Goal: Ask a question: Seek information or help from site administrators or community

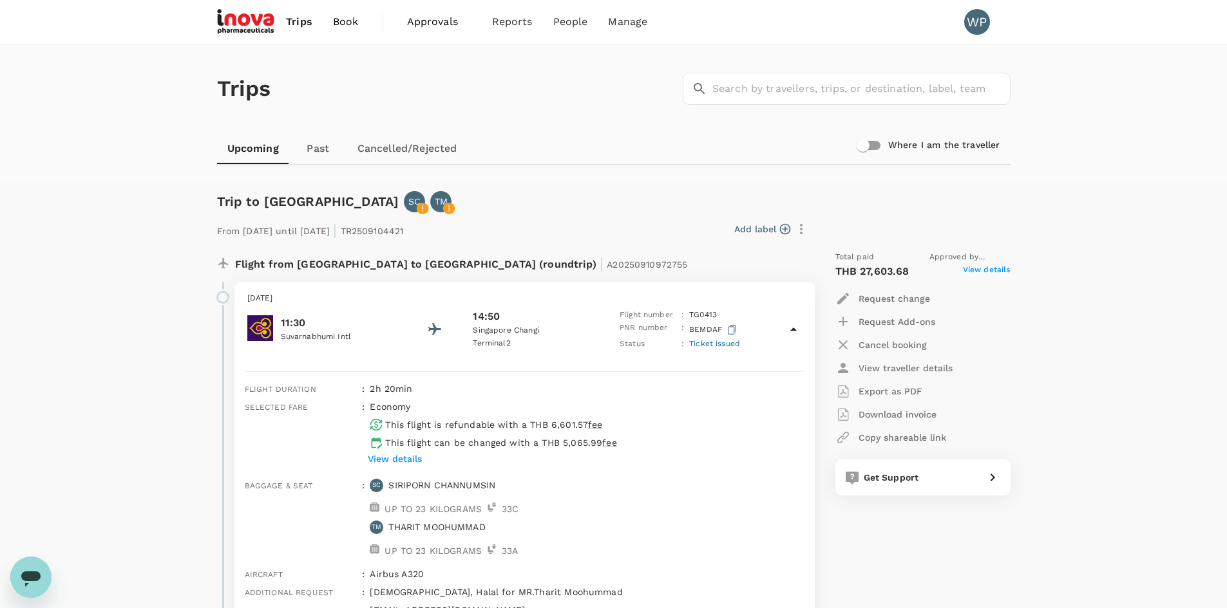
click at [431, 16] on span "Approvals" at bounding box center [439, 21] width 64 height 15
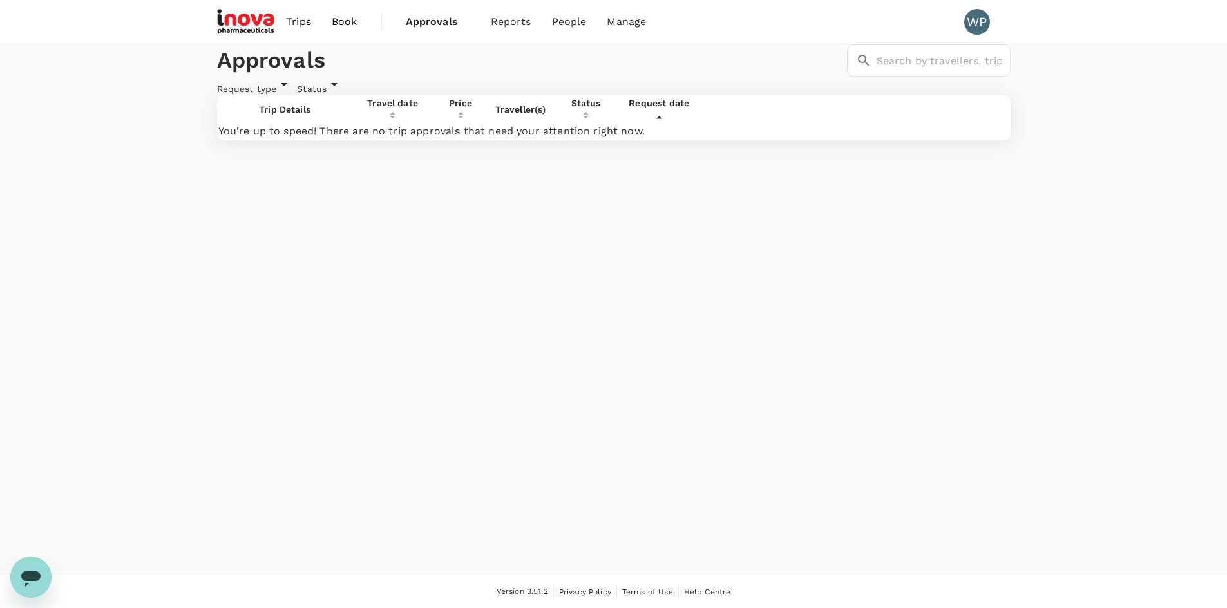
click at [342, 95] on div "Status" at bounding box center [319, 86] width 45 height 19
click at [358, 211] on span "Approved" at bounding box center [352, 202] width 49 height 15
click at [358, 215] on input "Approved" at bounding box center [353, 202] width 88 height 29
checkbox input "true"
click at [374, 269] on span "Select all" at bounding box center [352, 260] width 48 height 15
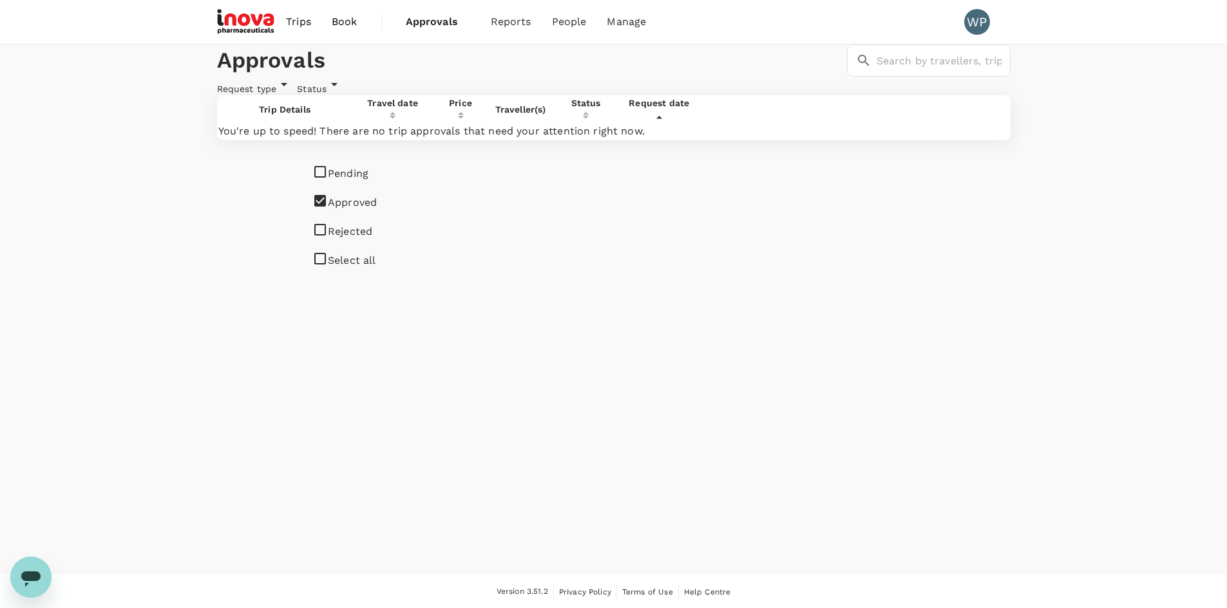
click at [374, 275] on input "Select all" at bounding box center [353, 260] width 88 height 29
checkbox input "true"
click at [355, 182] on span "Pending" at bounding box center [348, 173] width 41 height 15
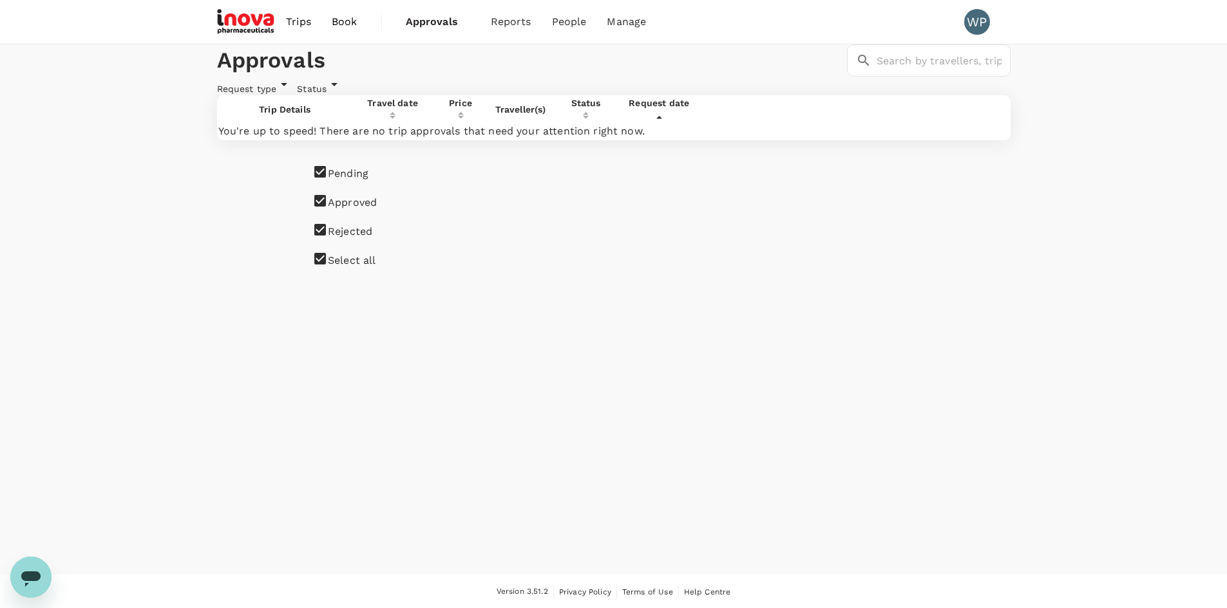
click at [355, 182] on input "Pending" at bounding box center [353, 173] width 88 height 29
checkbox input "false"
click at [343, 269] on span "Select all" at bounding box center [352, 260] width 48 height 15
click at [343, 275] on input "Select all" at bounding box center [353, 260] width 88 height 29
checkbox input "true"
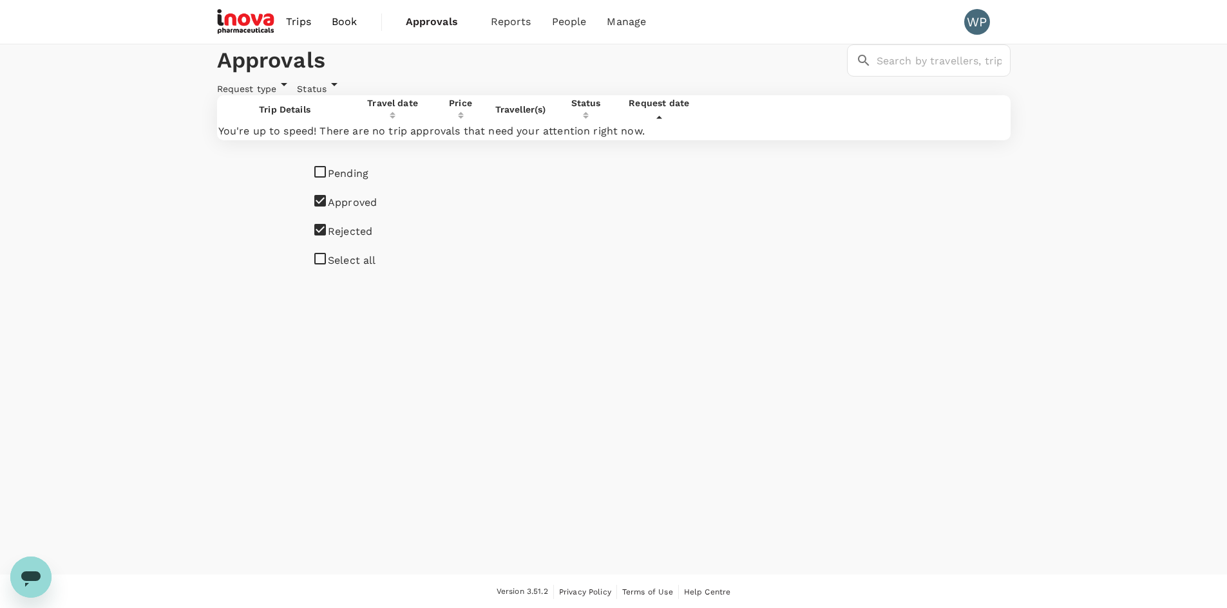
checkbox input "true"
click at [390, 275] on li "Select all" at bounding box center [353, 260] width 88 height 29
click at [699, 139] on td "You're up to speed! There are no trip approvals that need your attention right …" at bounding box center [458, 131] width 481 height 15
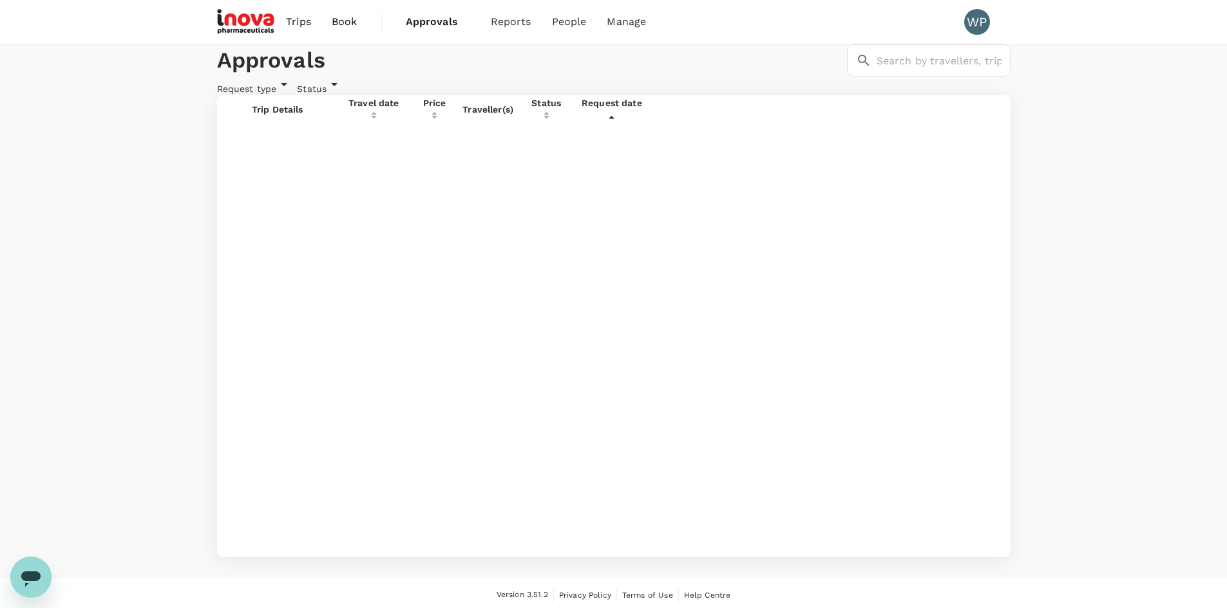
click at [277, 94] on span "Request type" at bounding box center [247, 89] width 60 height 10
click at [257, 178] on span "Flight" at bounding box center [251, 173] width 30 height 15
click at [257, 178] on input "Flight" at bounding box center [279, 173] width 124 height 29
checkbox input "true"
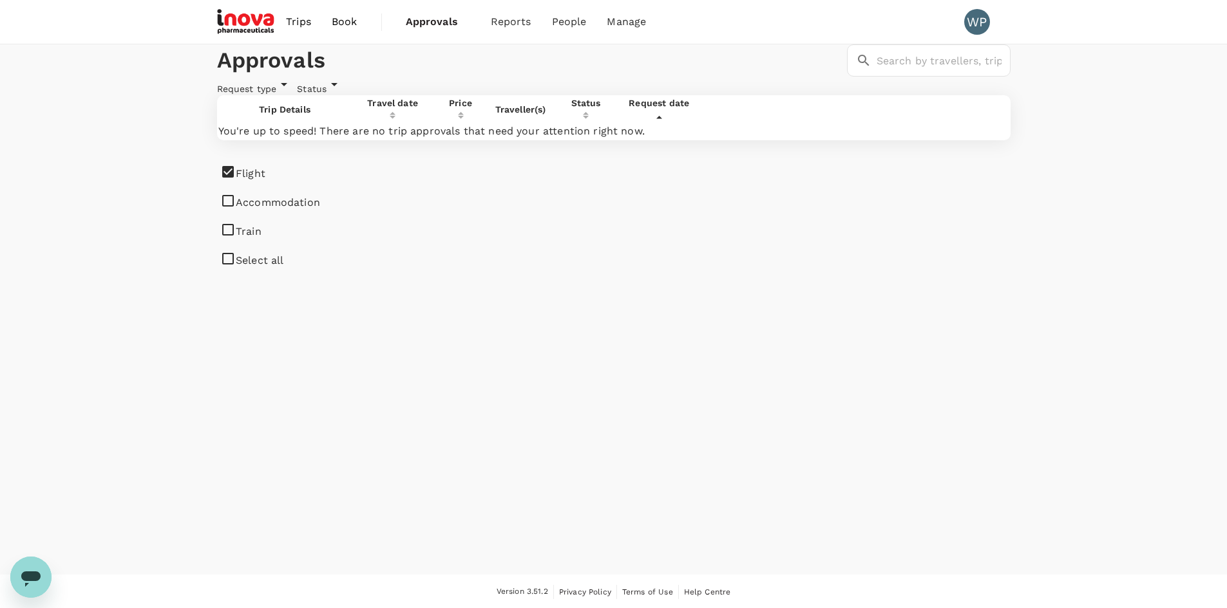
click at [342, 95] on div "Status" at bounding box center [319, 86] width 45 height 19
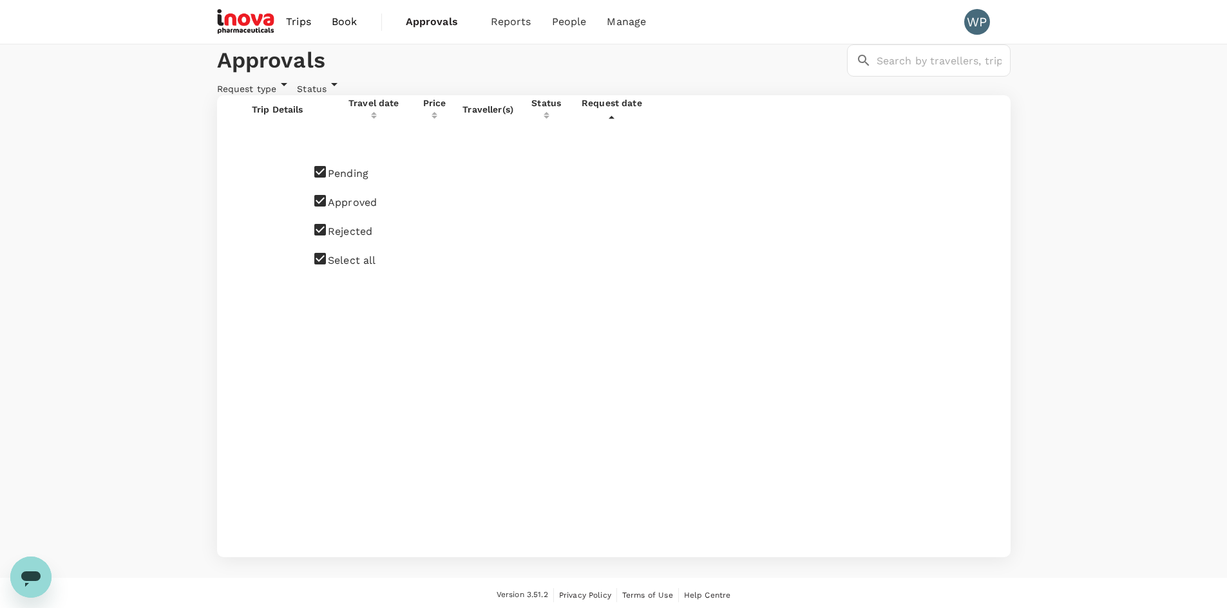
click at [352, 180] on span "Pending" at bounding box center [348, 173] width 41 height 15
click at [352, 180] on input "Pending" at bounding box center [353, 173] width 88 height 29
checkbox input "false"
click at [344, 211] on span "Approved" at bounding box center [352, 202] width 49 height 15
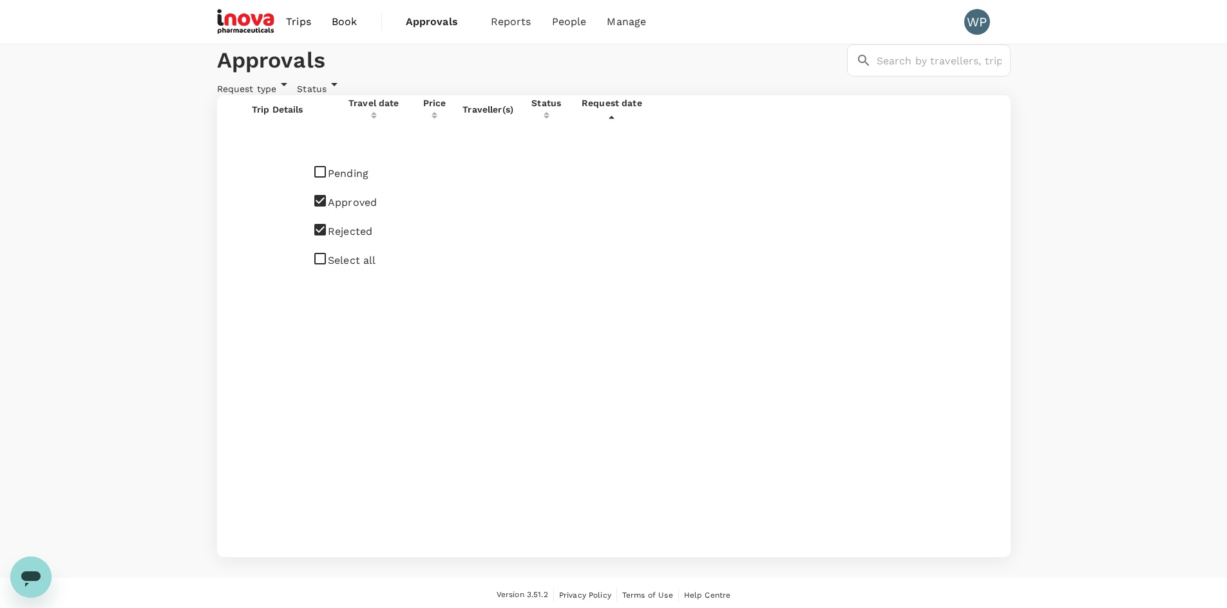
click at [344, 217] on input "Approved" at bounding box center [353, 202] width 88 height 29
checkbox input "false"
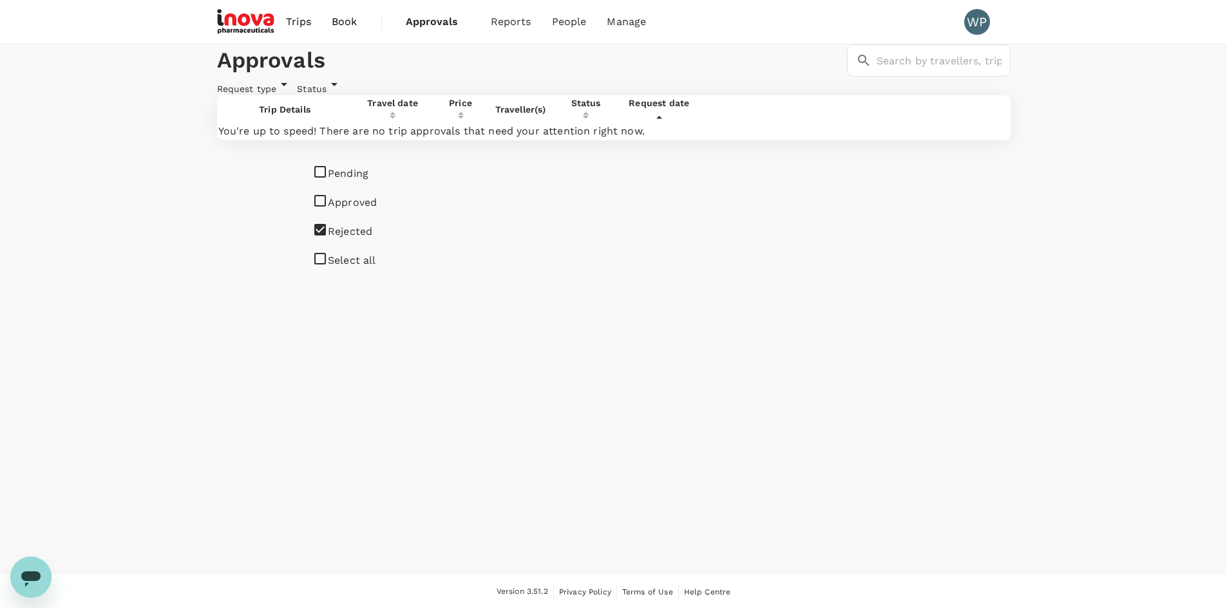
click at [344, 240] on span "Rejected" at bounding box center [350, 231] width 44 height 15
click at [344, 246] on input "Rejected" at bounding box center [353, 231] width 88 height 29
checkbox input "false"
click at [334, 217] on input "Approved" at bounding box center [353, 202] width 88 height 29
checkbox input "true"
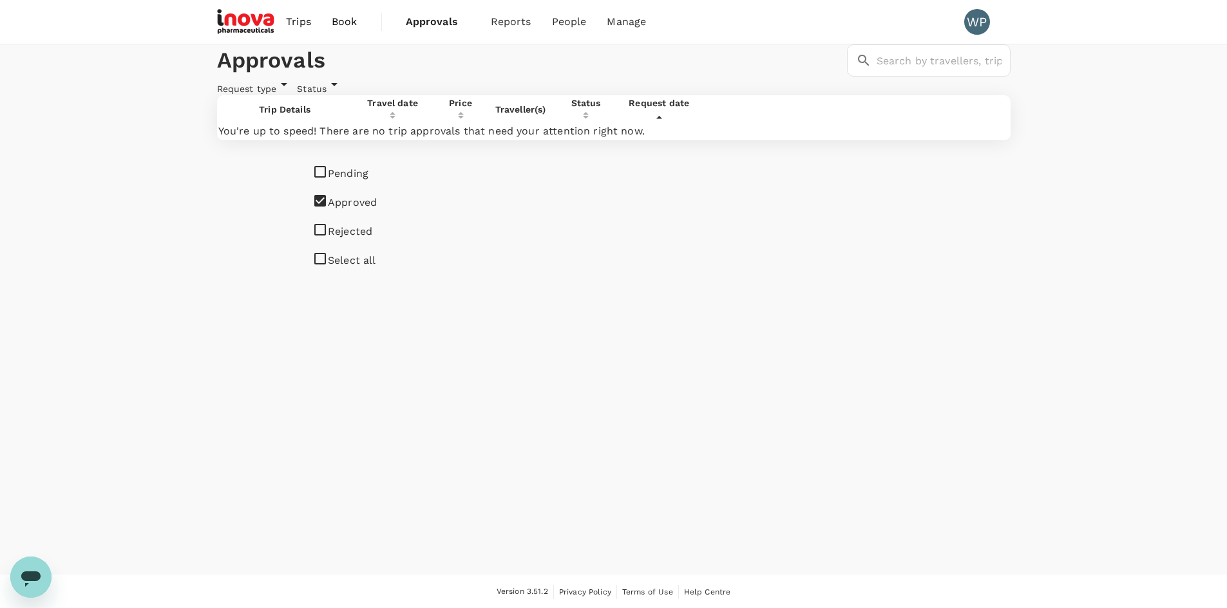
click at [351, 269] on span "Select all" at bounding box center [352, 260] width 48 height 15
click at [351, 275] on input "Select all" at bounding box center [353, 260] width 88 height 29
checkbox input "true"
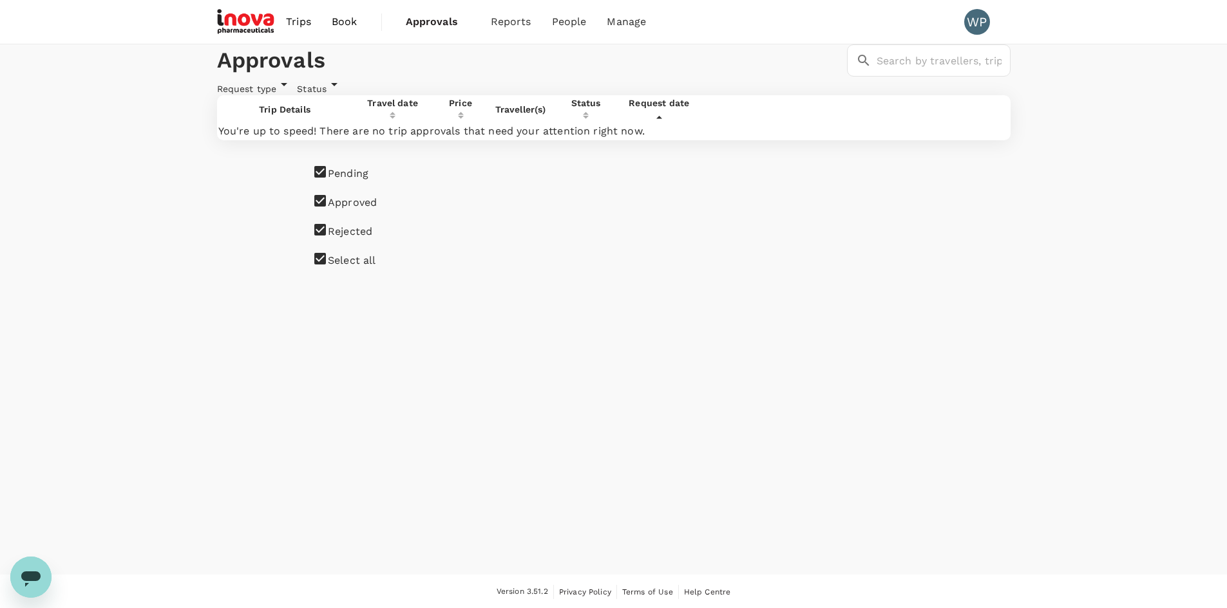
click at [595, 139] on td "You're up to speed! There are no trip approvals that need your attention right …" at bounding box center [458, 131] width 481 height 15
click at [504, 68] on span "Bookings" at bounding box center [492, 70] width 39 height 13
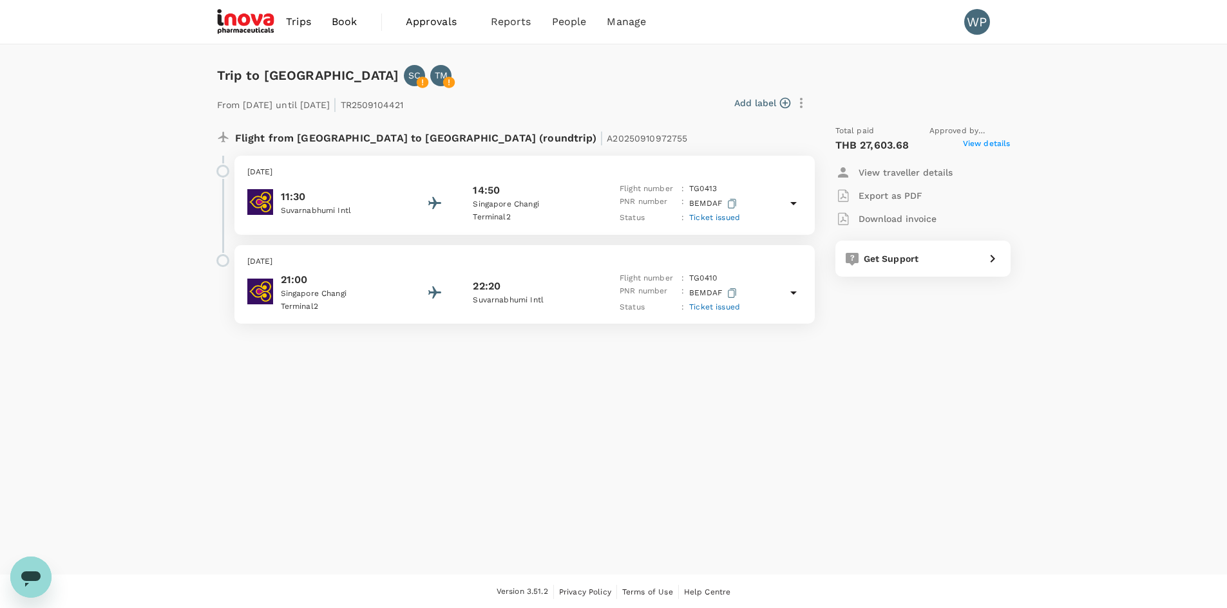
click at [404, 102] on p "From 10 Nov 2025 until 12 Nov 2025 | TR2509104421" at bounding box center [310, 102] width 187 height 23
click at [310, 111] on p "From 10 Nov 2025 until 12 Nov 2025 | TR2509104421" at bounding box center [310, 102] width 187 height 23
drag, startPoint x: 392, startPoint y: 135, endPoint x: 411, endPoint y: 144, distance: 21.1
click at [393, 135] on p "Flight from Thailand to Singapore (roundtrip) | A20250910972755" at bounding box center [461, 136] width 453 height 23
click at [983, 140] on span "View details" at bounding box center [987, 145] width 48 height 15
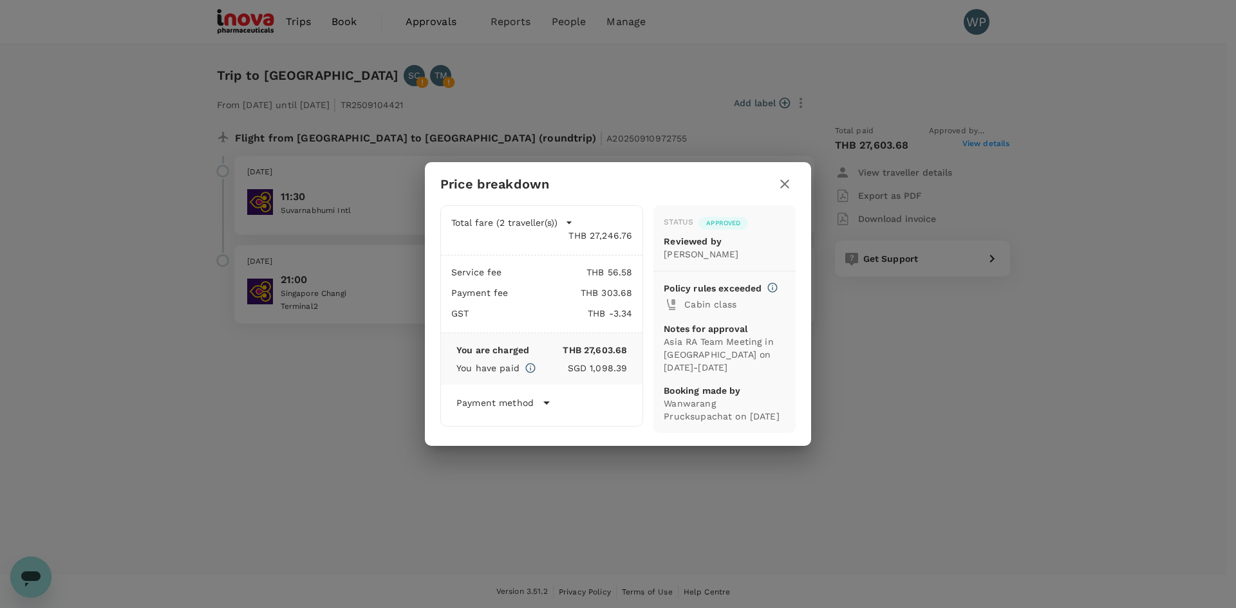
click at [567, 222] on icon "button" at bounding box center [569, 222] width 13 height 13
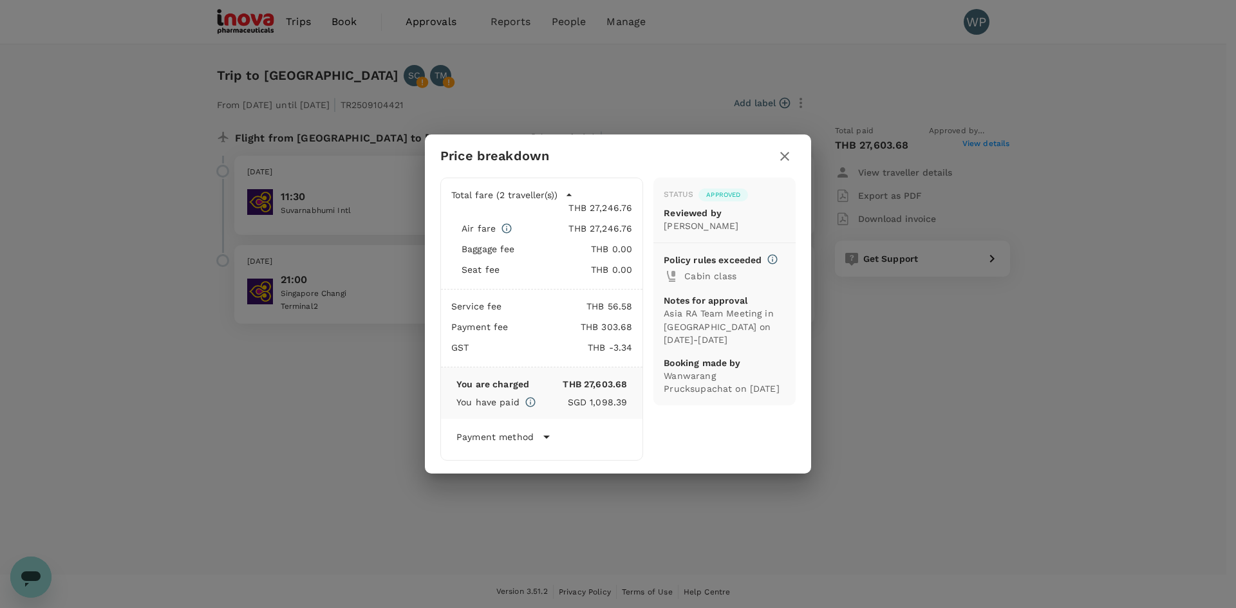
click at [721, 195] on span "Approved" at bounding box center [724, 195] width 50 height 9
click at [699, 218] on p "Reviewed by" at bounding box center [725, 213] width 122 height 13
click at [986, 260] on div "Price breakdown Total fare (2 traveller(s)) THB 27,246.76 Air fare THB 27,246.7…" at bounding box center [618, 304] width 1236 height 608
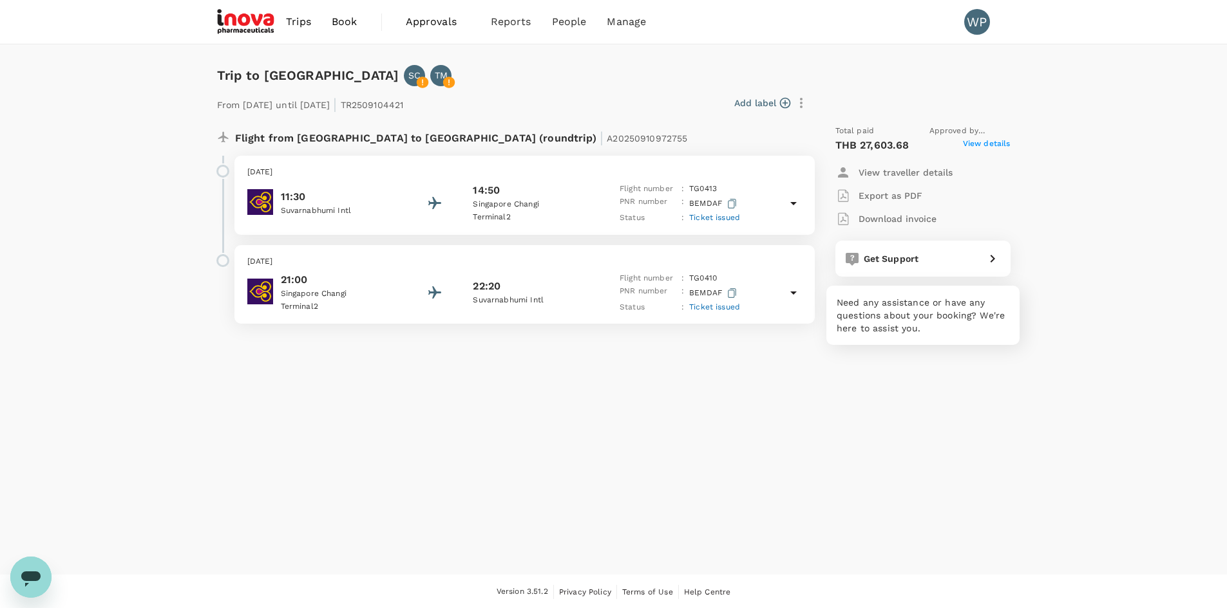
click at [995, 258] on icon at bounding box center [992, 258] width 15 height 15
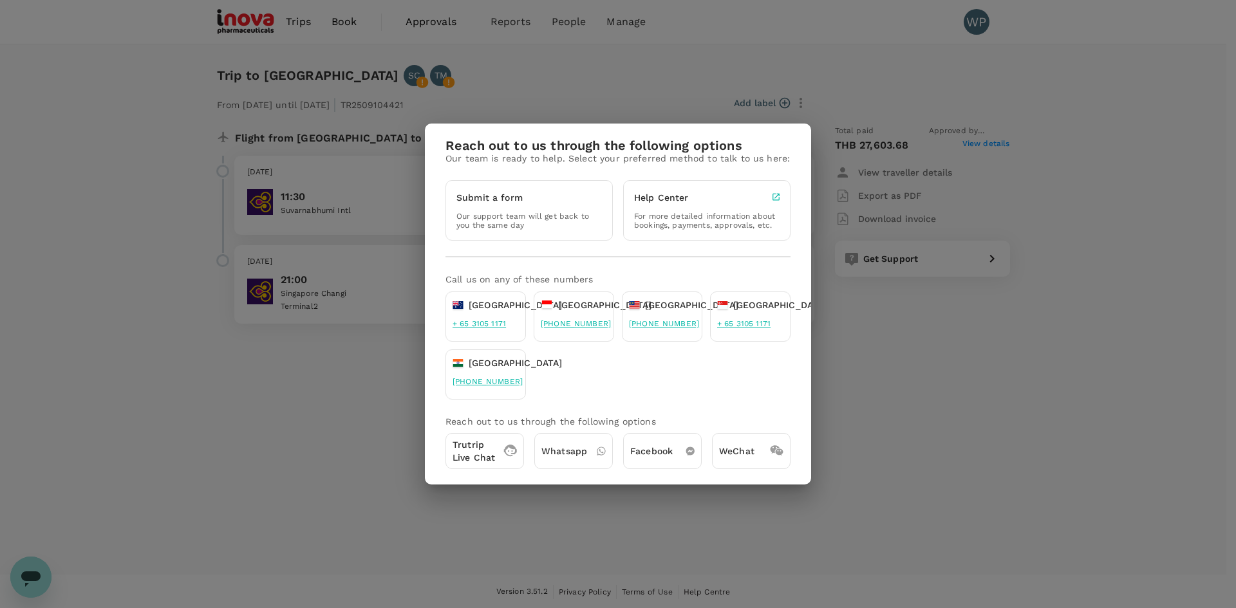
click at [937, 415] on div "Reach out to us through the following options Our team is ready to help. Select…" at bounding box center [618, 304] width 1236 height 608
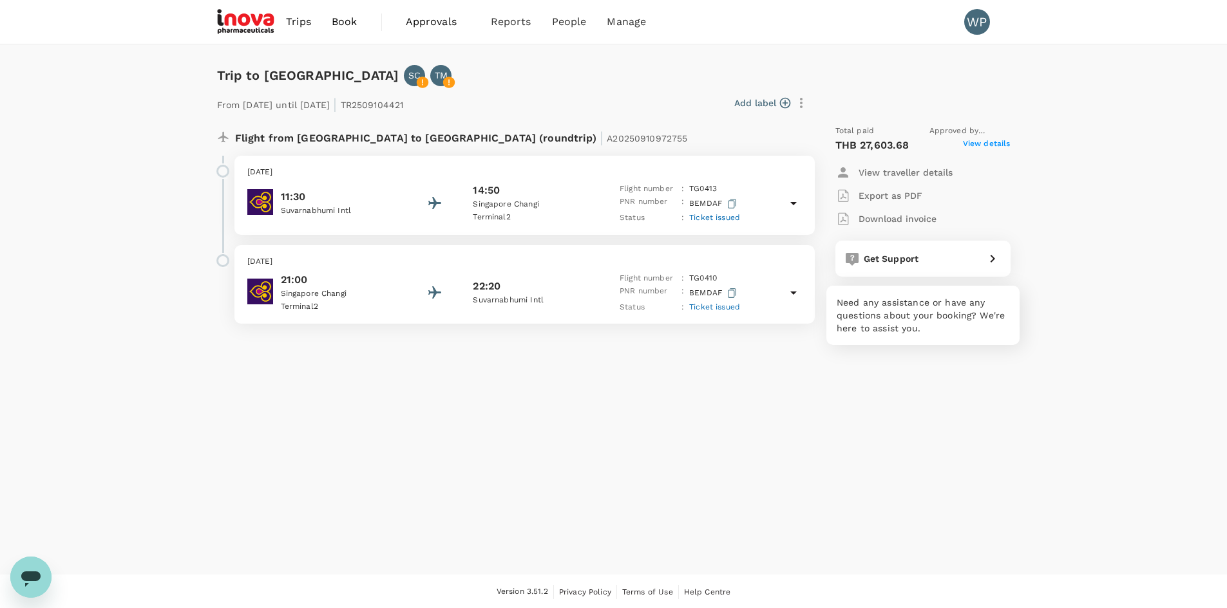
click at [964, 261] on div "Get Support" at bounding box center [918, 256] width 121 height 18
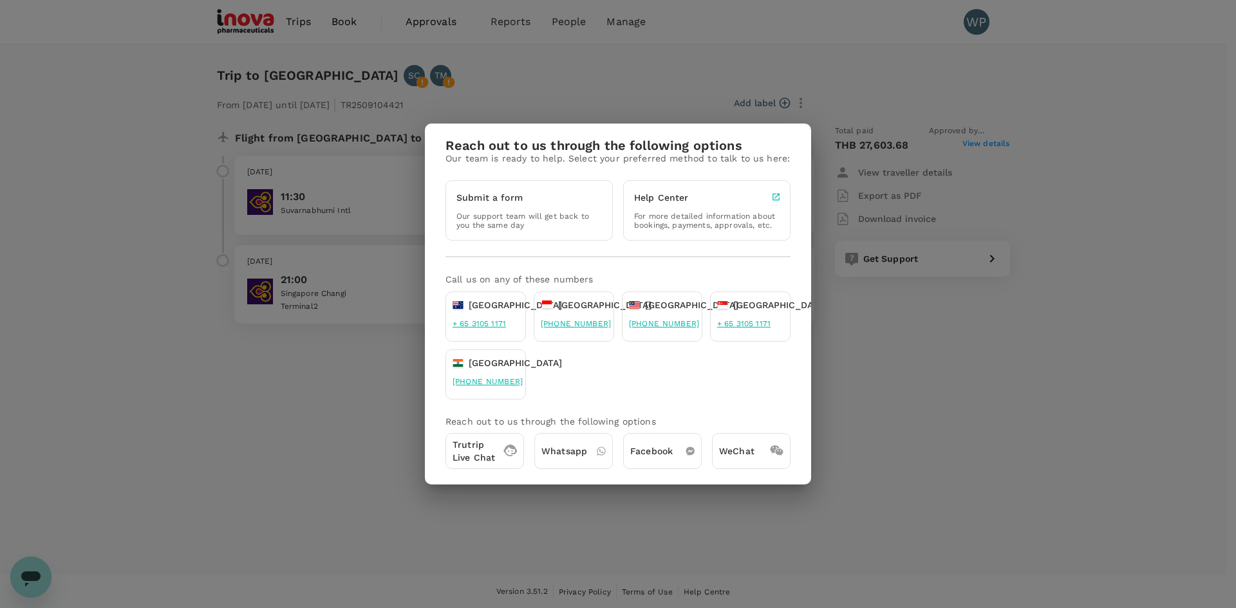
click at [964, 261] on div "Reach out to us through the following options Our team is ready to help. Select…" at bounding box center [618, 304] width 1236 height 608
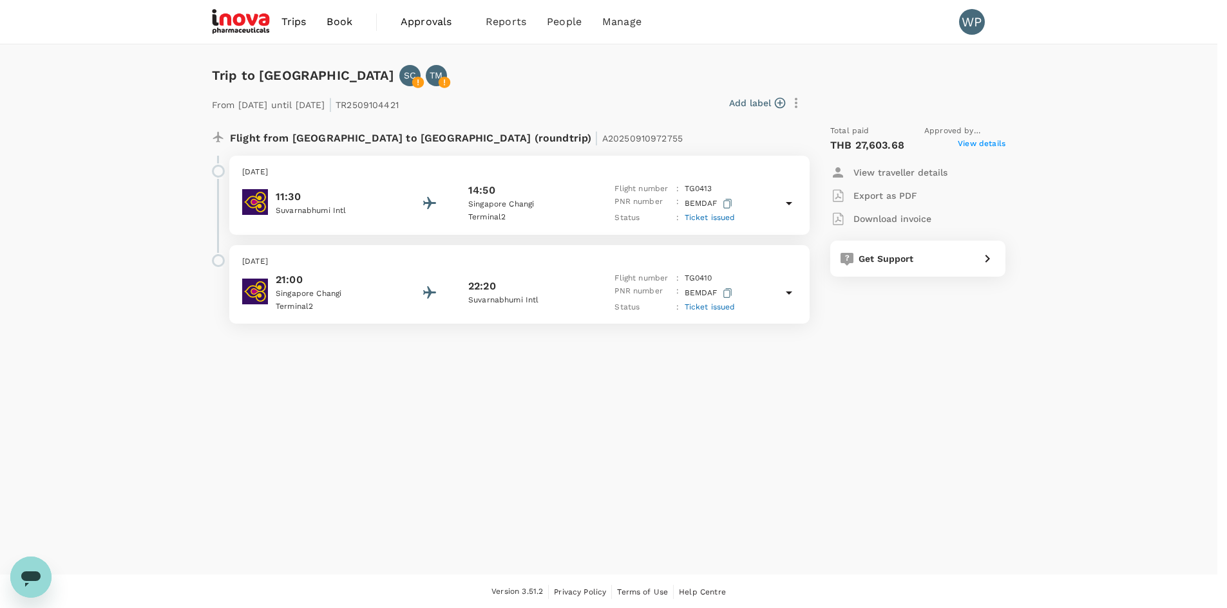
click at [957, 436] on div "Trip to Singapore SC TM From 10 Nov 2025 until 12 Nov 2025 | TR2509104421 Add l…" at bounding box center [608, 309] width 1217 height 531
click at [296, 23] on span "Trips" at bounding box center [298, 21] width 25 height 15
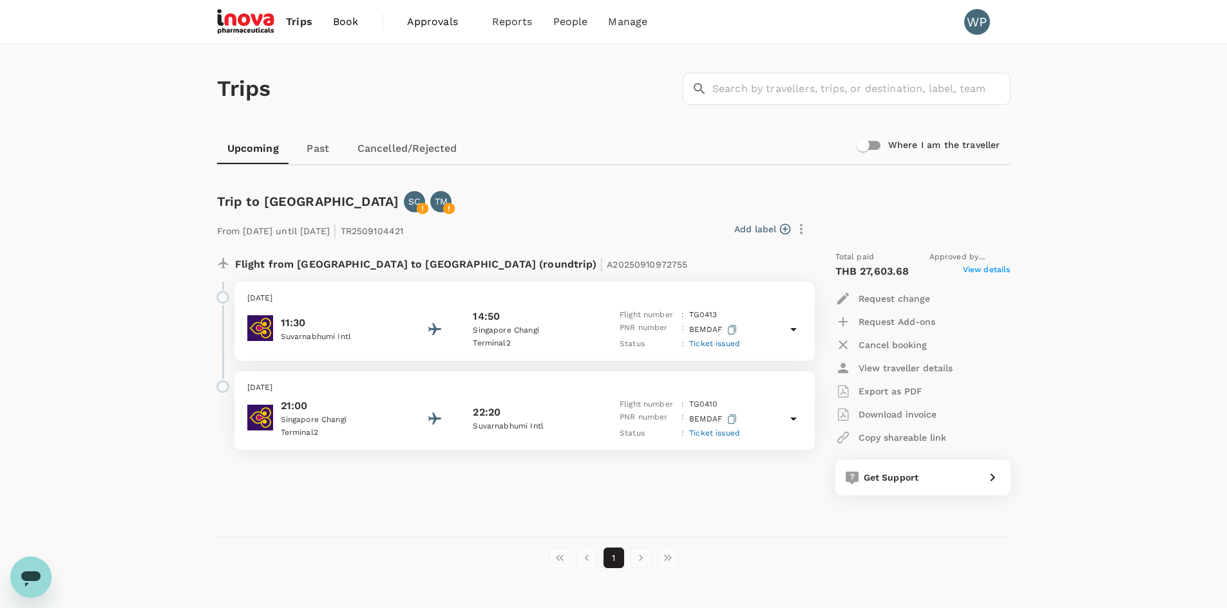
click at [980, 267] on span "View details" at bounding box center [987, 271] width 48 height 15
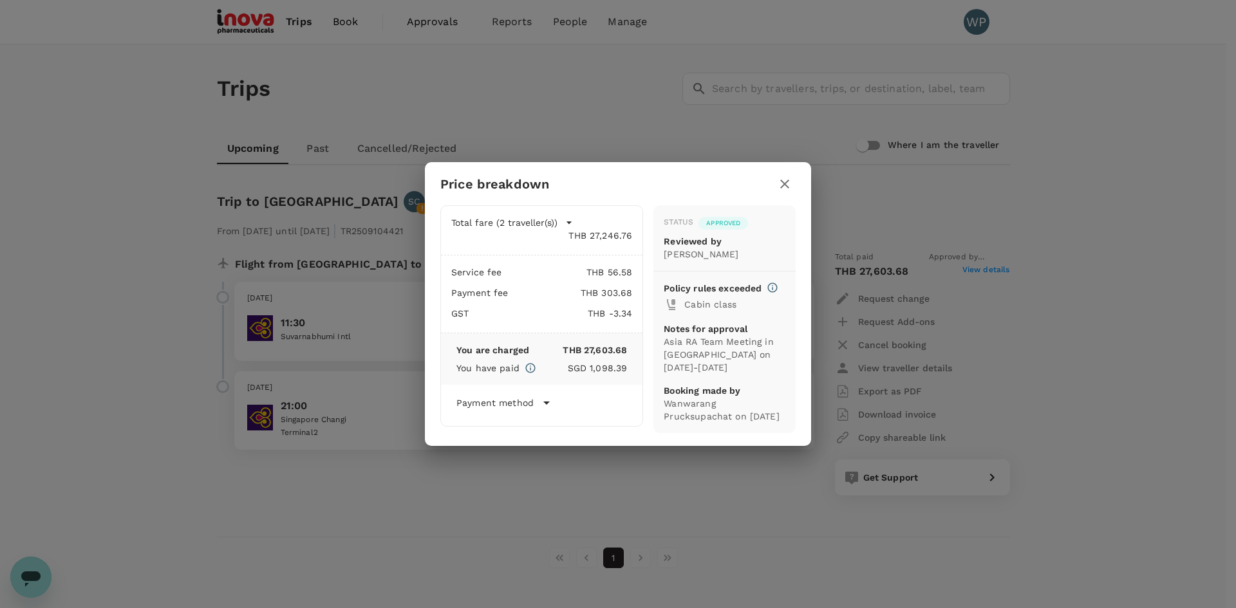
click at [745, 285] on p "Policy rules exceeded" at bounding box center [713, 288] width 98 height 13
click at [738, 341] on p "Asia RA Team Meeting in Singapore on 11-12 November 2025" at bounding box center [725, 354] width 122 height 39
click at [569, 222] on icon "button" at bounding box center [569, 222] width 13 height 13
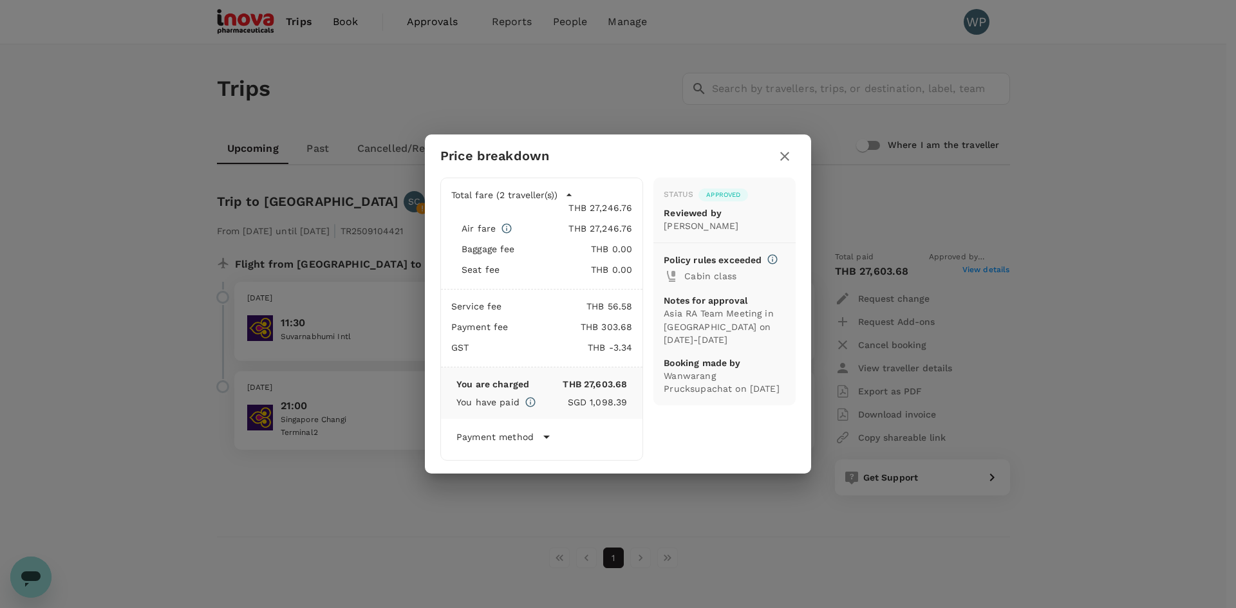
click at [723, 444] on div "Status Approved Reviewed by Sacha Ernst Policy rules exceeded Cabin class Notes…" at bounding box center [719, 314] width 153 height 294
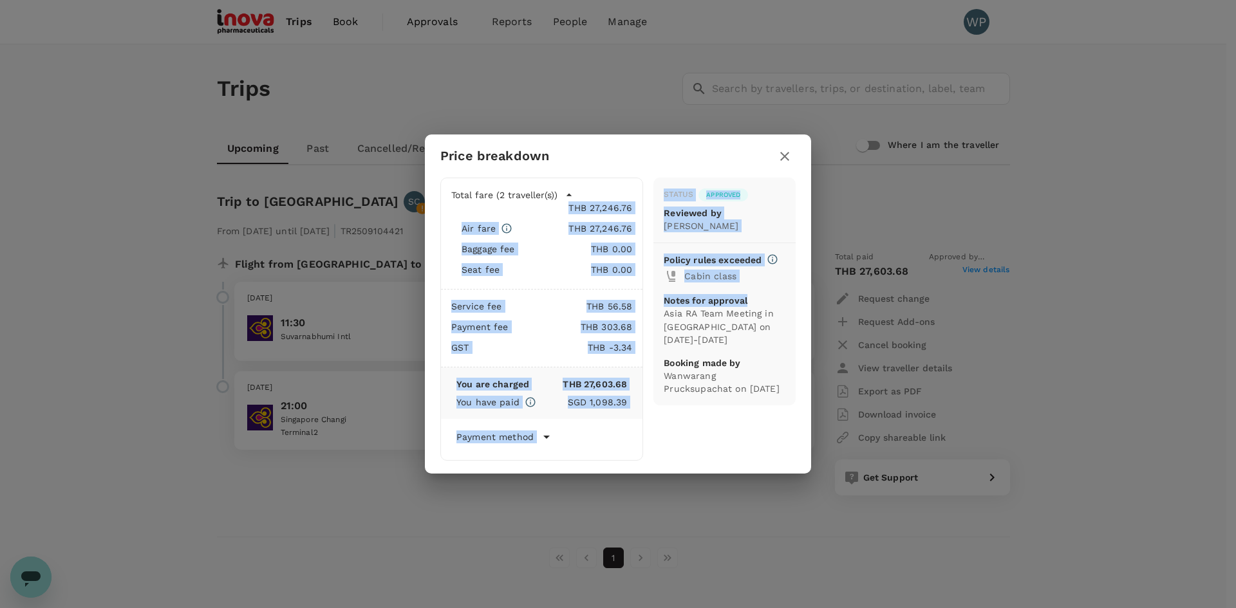
drag, startPoint x: 710, startPoint y: 162, endPoint x: 869, endPoint y: 268, distance: 191.3
click at [968, 290] on div "Price breakdown Total fare (2 traveller(s)) THB 27,246.76 Air fare THB 27,246.7…" at bounding box center [618, 304] width 1236 height 608
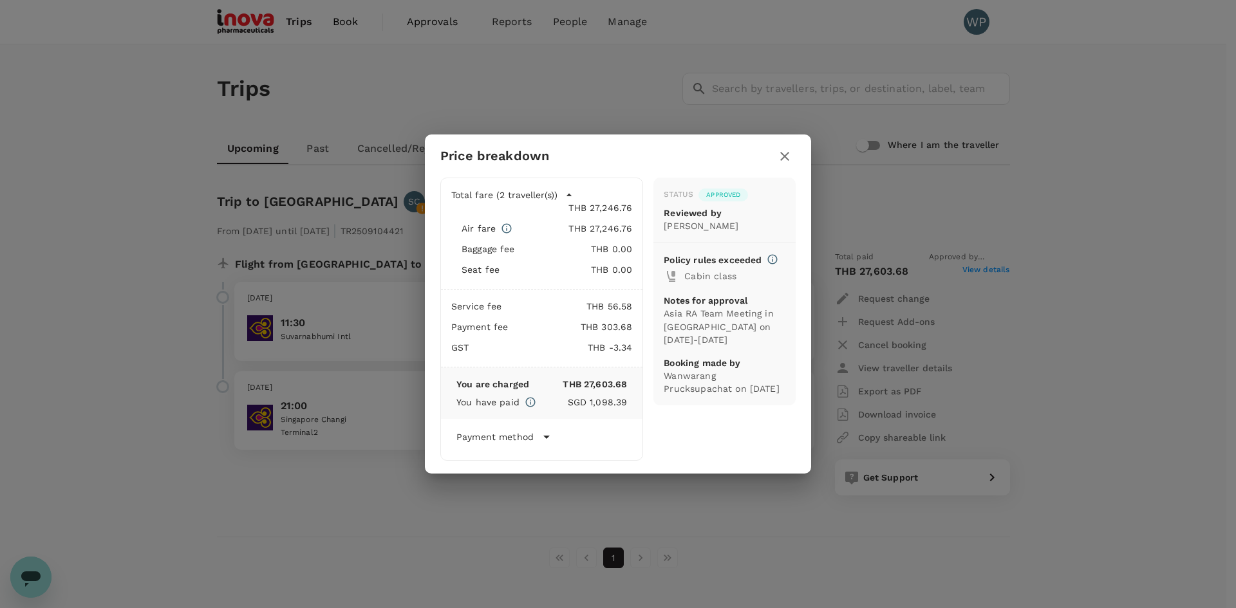
click at [925, 559] on div "Price breakdown Total fare (2 traveller(s)) THB 27,246.76 Air fare THB 27,246.7…" at bounding box center [618, 304] width 1236 height 608
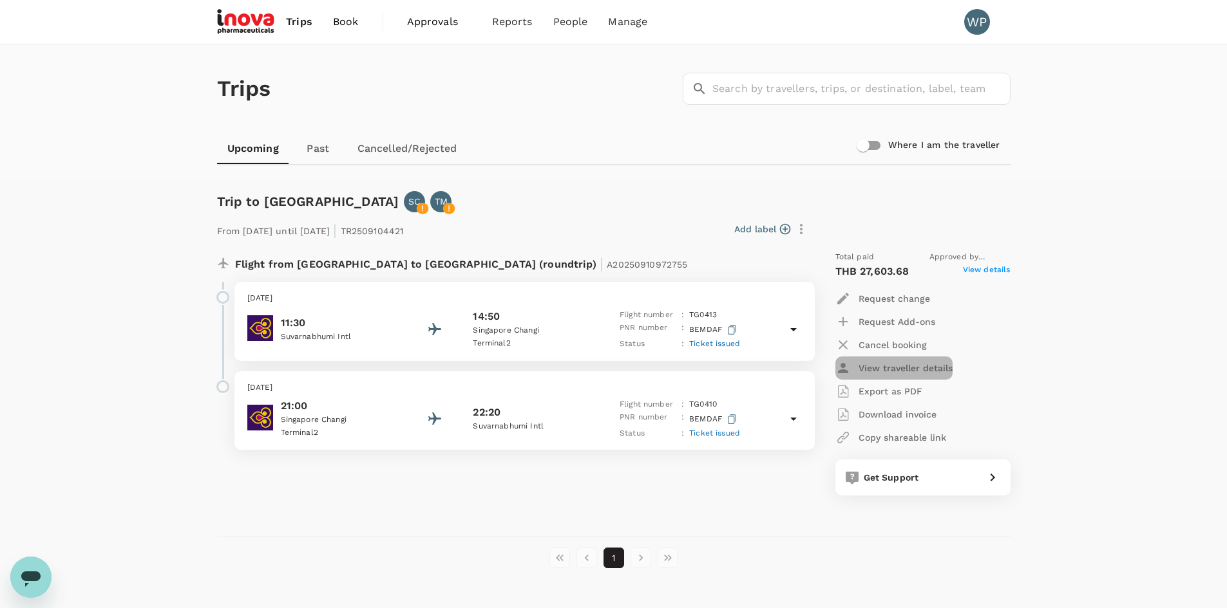
click at [892, 369] on p "View traveller details" at bounding box center [905, 368] width 94 height 13
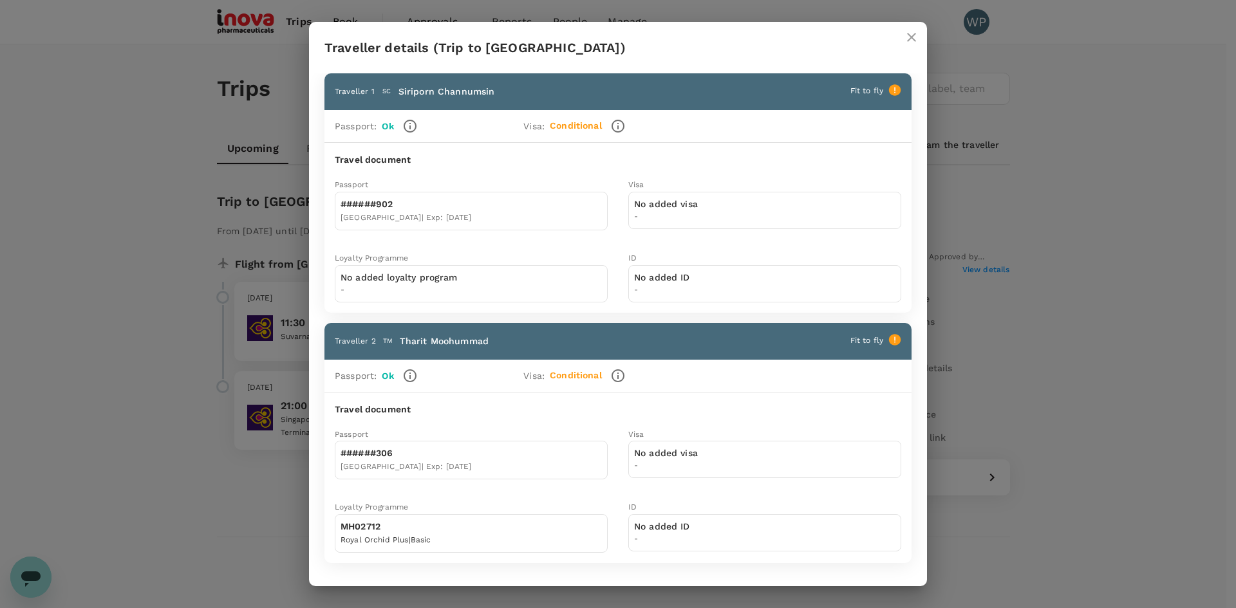
click at [1084, 341] on div "Traveller details (Trip to Singapore) Traveller 1 SC Siriporn Channumsin Fit to…" at bounding box center [618, 304] width 1236 height 608
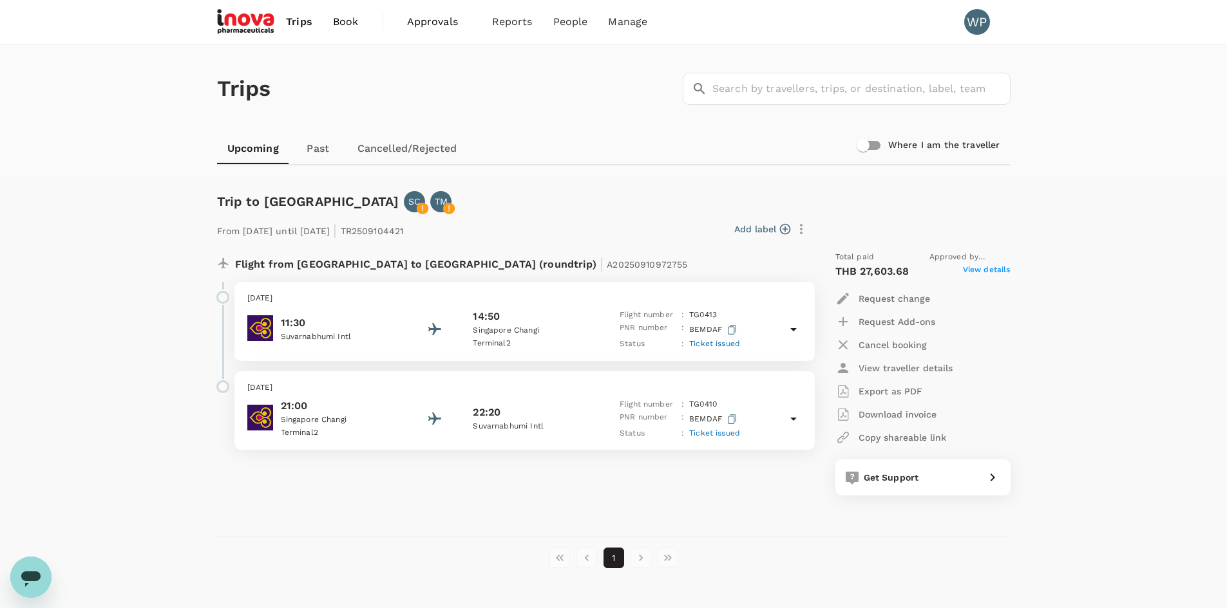
click at [316, 148] on link "Past" at bounding box center [318, 148] width 58 height 31
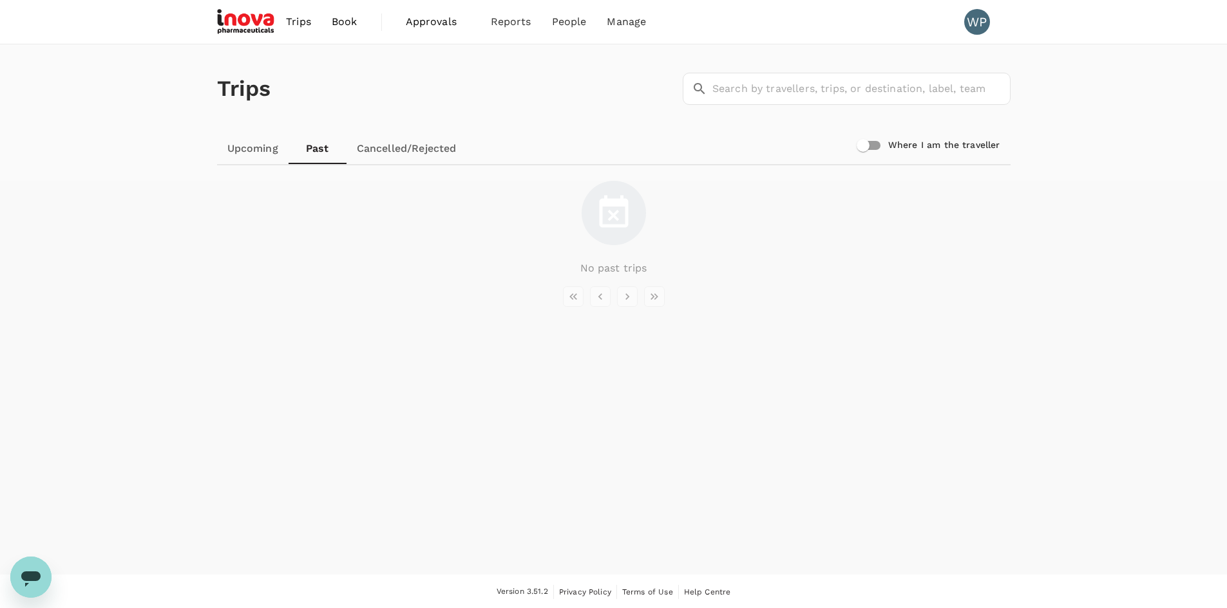
click at [261, 150] on link "Upcoming" at bounding box center [252, 148] width 71 height 31
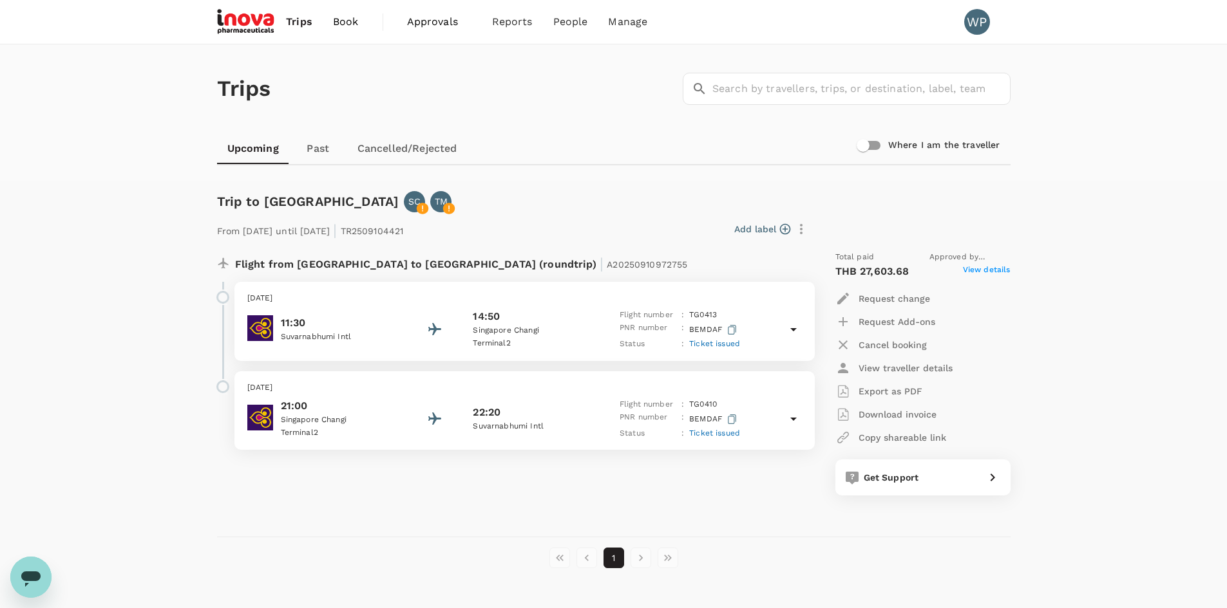
click at [428, 24] on span "Approvals" at bounding box center [439, 21] width 64 height 15
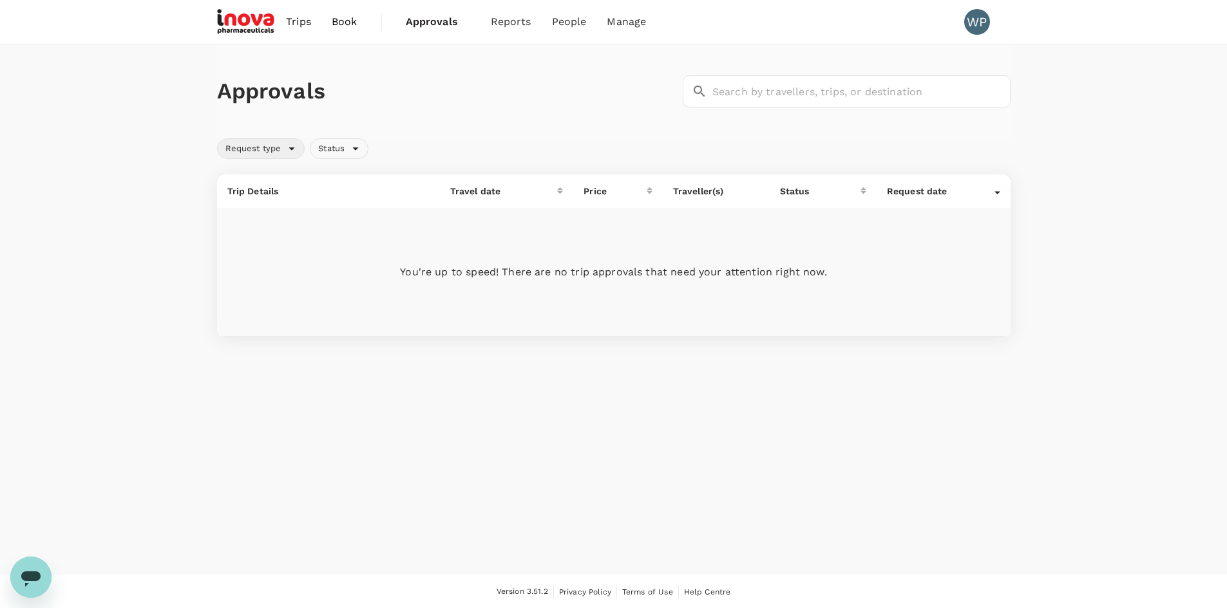
click at [288, 151] on div "Request type" at bounding box center [261, 148] width 88 height 21
click at [262, 184] on span "Flight" at bounding box center [262, 177] width 30 height 15
click at [247, 184] on input "Flight" at bounding box center [233, 177] width 27 height 27
checkbox input "true"
click at [401, 160] on div "Approvals ​ ​ Request type Status Trip Details Travel date Price Traveller(s) S…" at bounding box center [614, 190] width 824 height 293
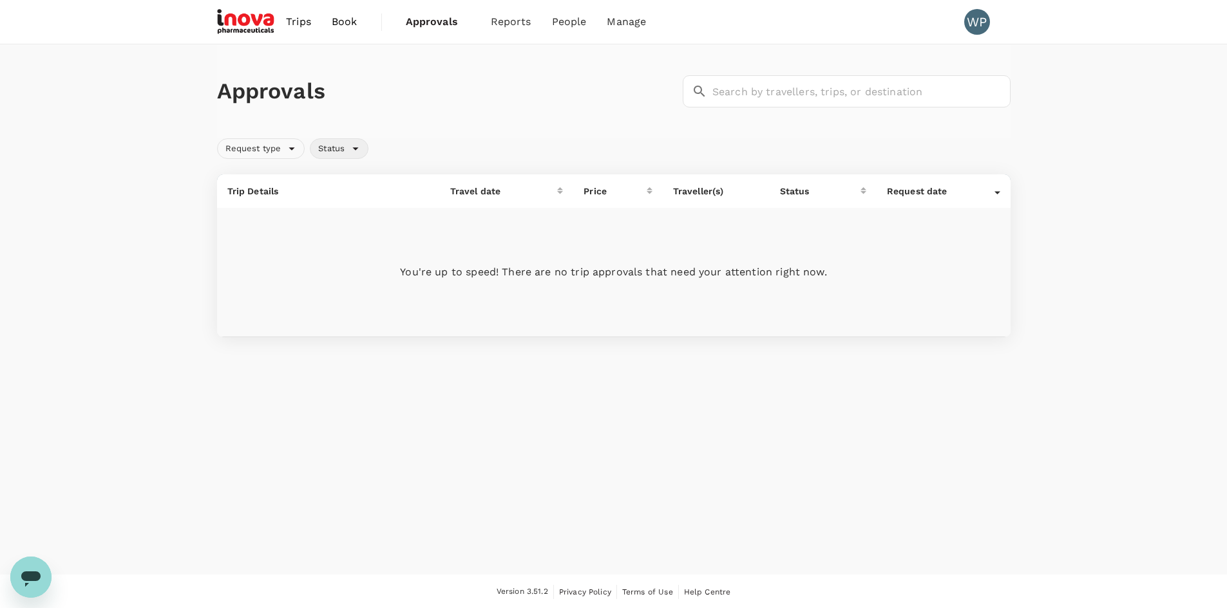
click at [359, 153] on div "Status" at bounding box center [339, 148] width 59 height 21
click at [422, 143] on div "Request type Status" at bounding box center [611, 146] width 798 height 26
click at [515, 276] on p "You're up to speed! There are no trip approvals that need your attention right …" at bounding box center [613, 272] width 773 height 15
click at [357, 152] on div "Status" at bounding box center [339, 148] width 59 height 21
click at [364, 294] on span "Select all" at bounding box center [363, 291] width 48 height 15
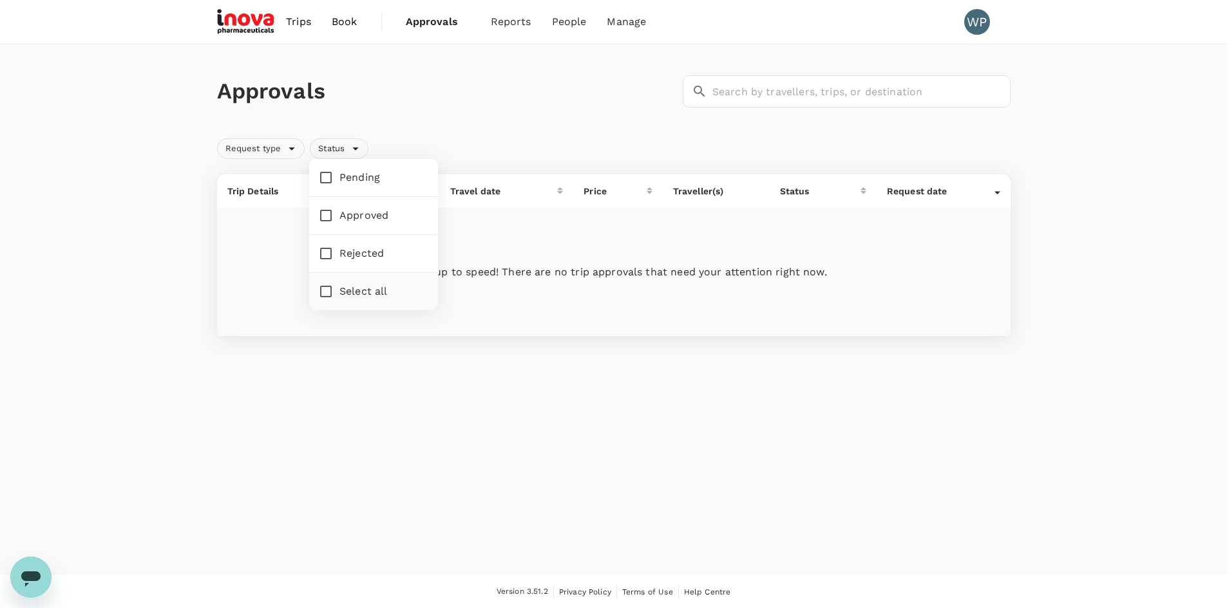
click at [339, 294] on input "Select all" at bounding box center [325, 291] width 27 height 27
checkbox input "true"
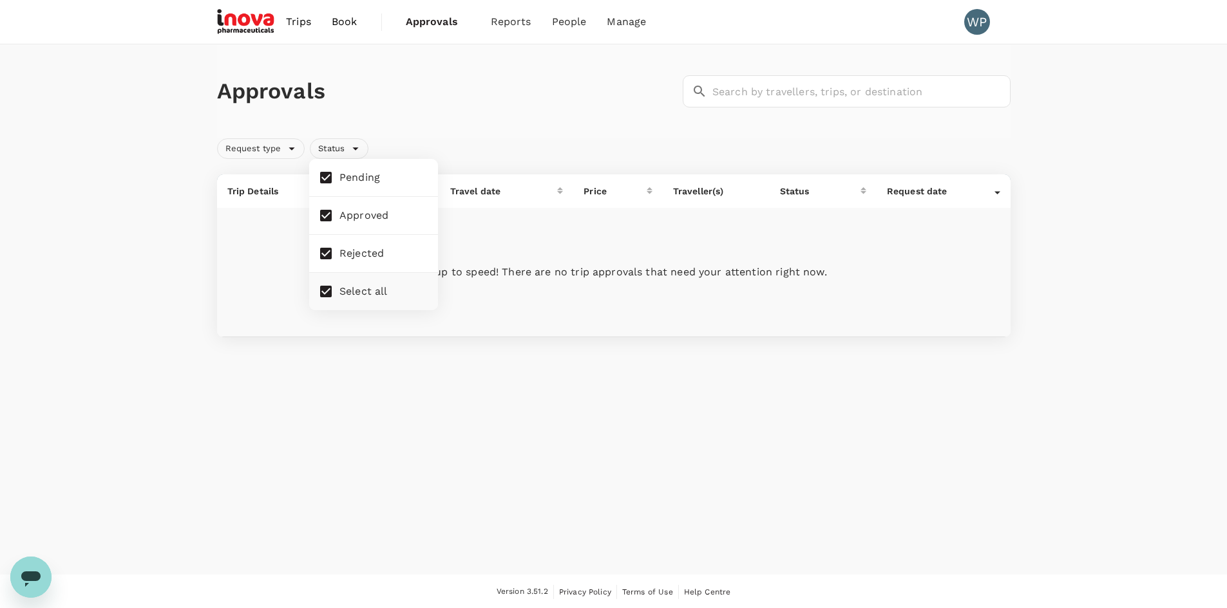
click at [641, 344] on div "Approvals ​ ​ Request type Status Trip Details Travel date Price Traveller(s) S…" at bounding box center [613, 195] width 1227 height 303
click at [607, 272] on p "You're up to speed! There are no trip approvals that need your attention right …" at bounding box center [613, 272] width 773 height 15
click at [345, 17] on span "Book" at bounding box center [345, 21] width 26 height 15
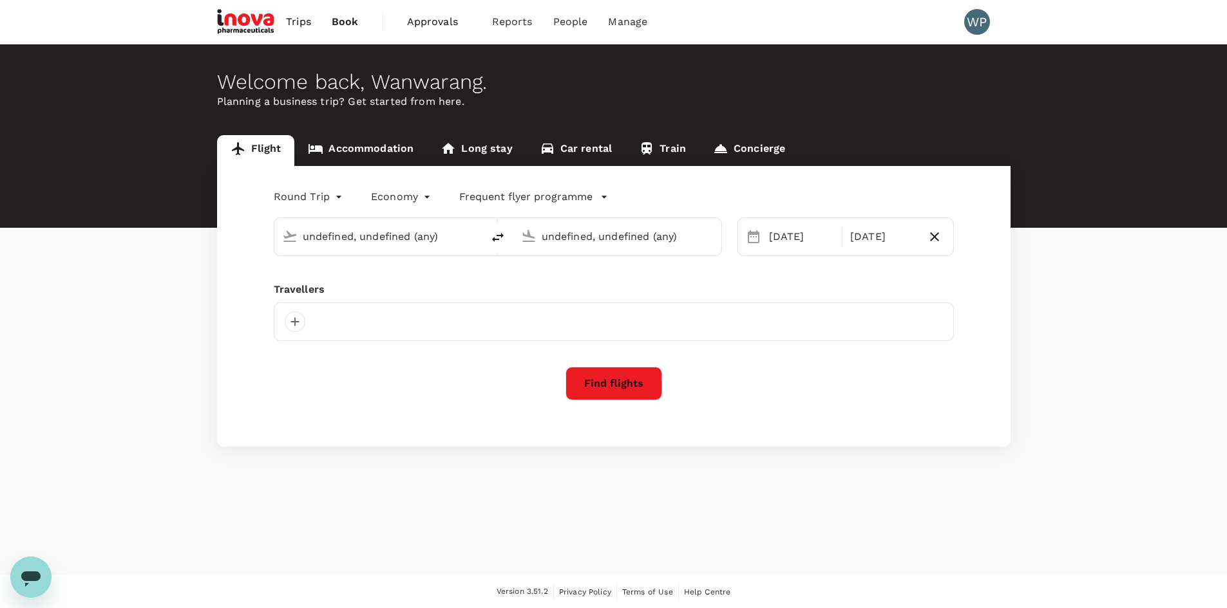
type input "Bangkok, Thailand (any)"
type input "Singapore, Singapore (any)"
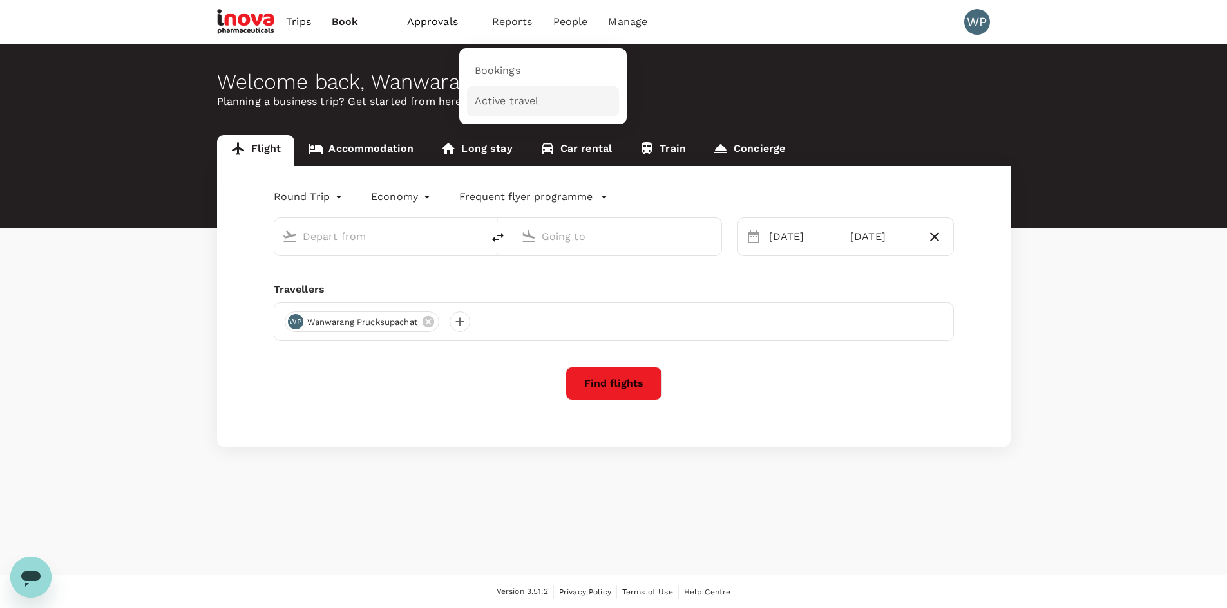
type input "Bangkok, Thailand (any)"
type input "Singapore, Singapore (any)"
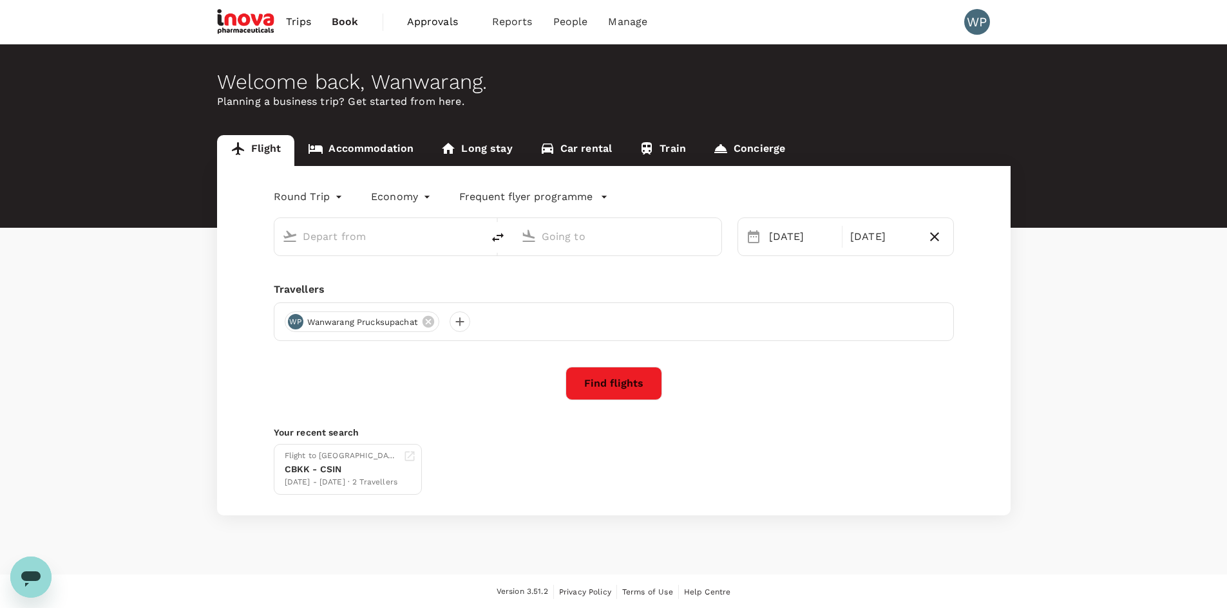
type input "Bangkok, Thailand (any)"
type input "Singapore, Singapore (any)"
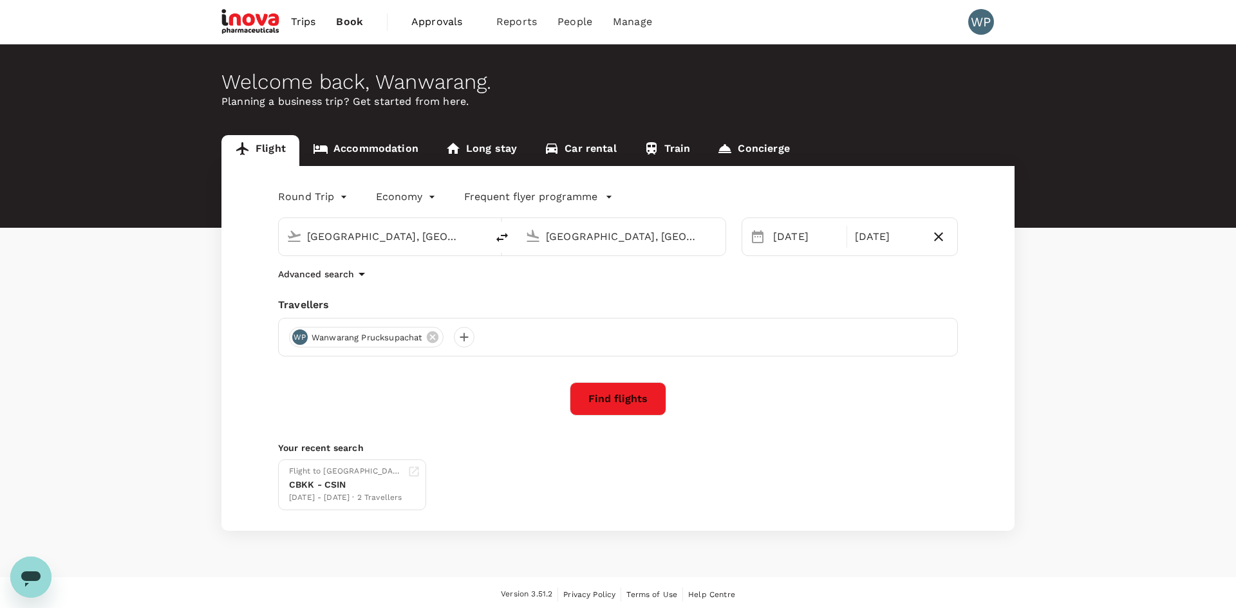
click at [412, 203] on body "Trips Book Approvals 0 Reports People Manage WP Welcome back , Wanwarang . Plan…" at bounding box center [618, 306] width 1236 height 612
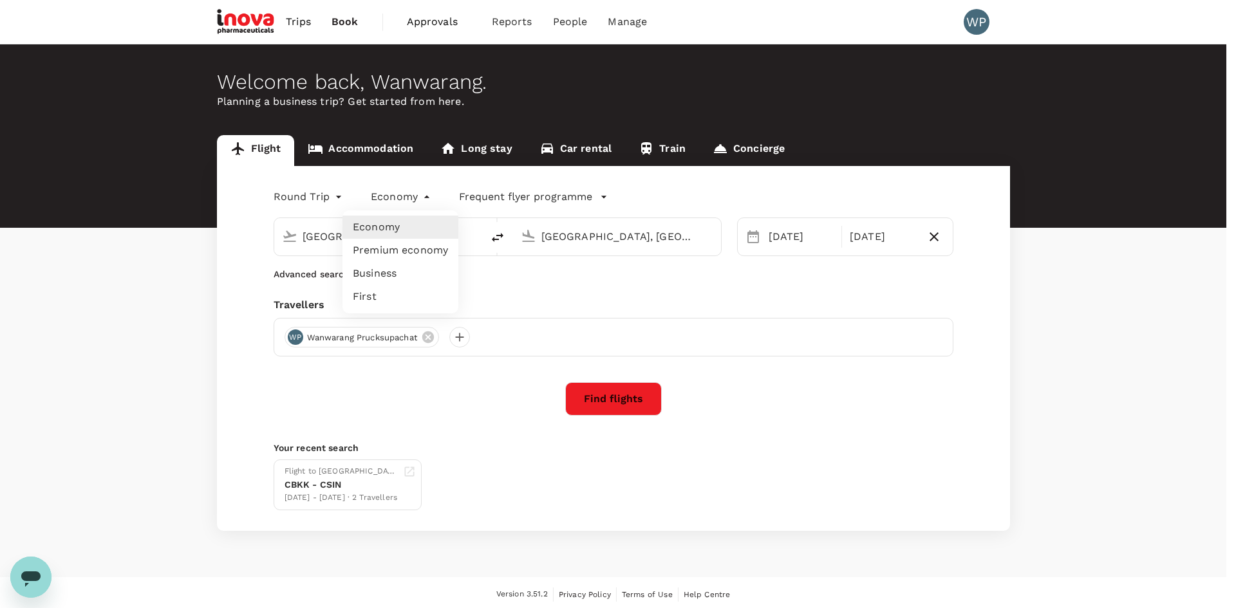
click at [507, 198] on div at bounding box center [618, 304] width 1236 height 608
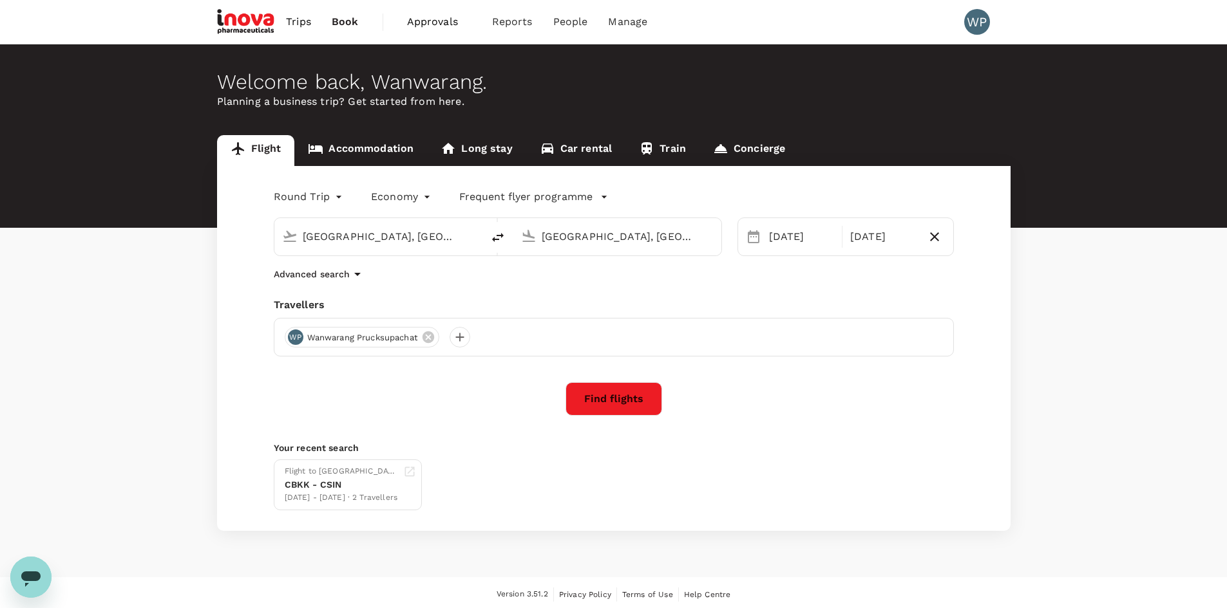
click at [302, 200] on body "Trips Book Approvals 0 Reports People Manage WP Welcome back , Wanwarang . Plan…" at bounding box center [613, 306] width 1227 height 612
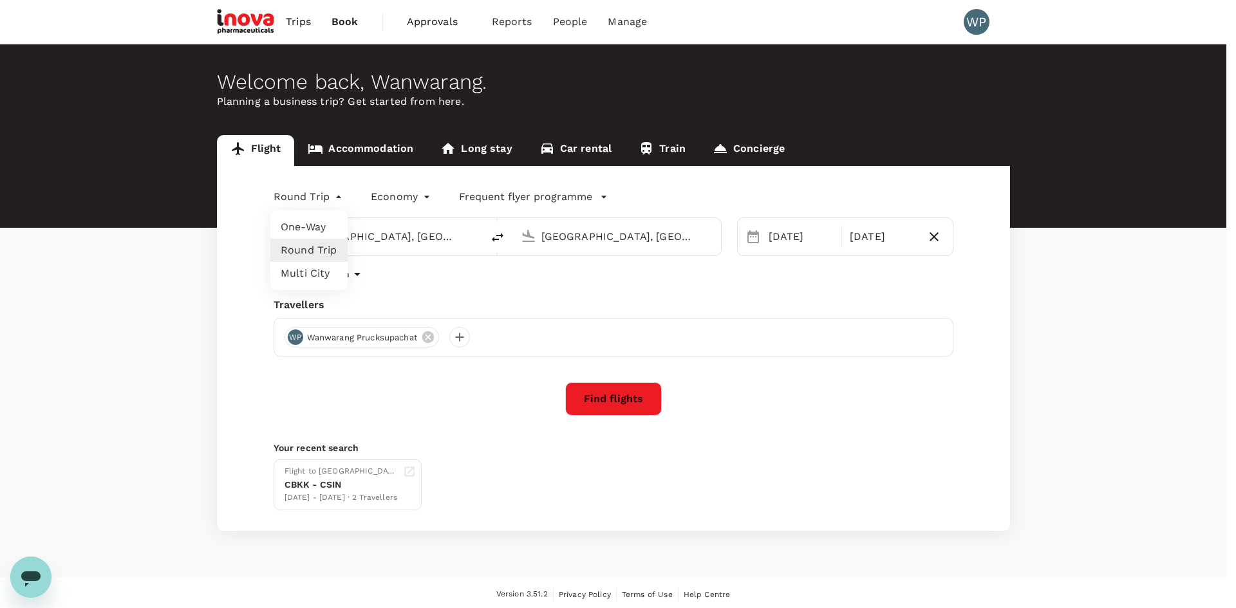
click at [176, 308] on div at bounding box center [618, 304] width 1236 height 608
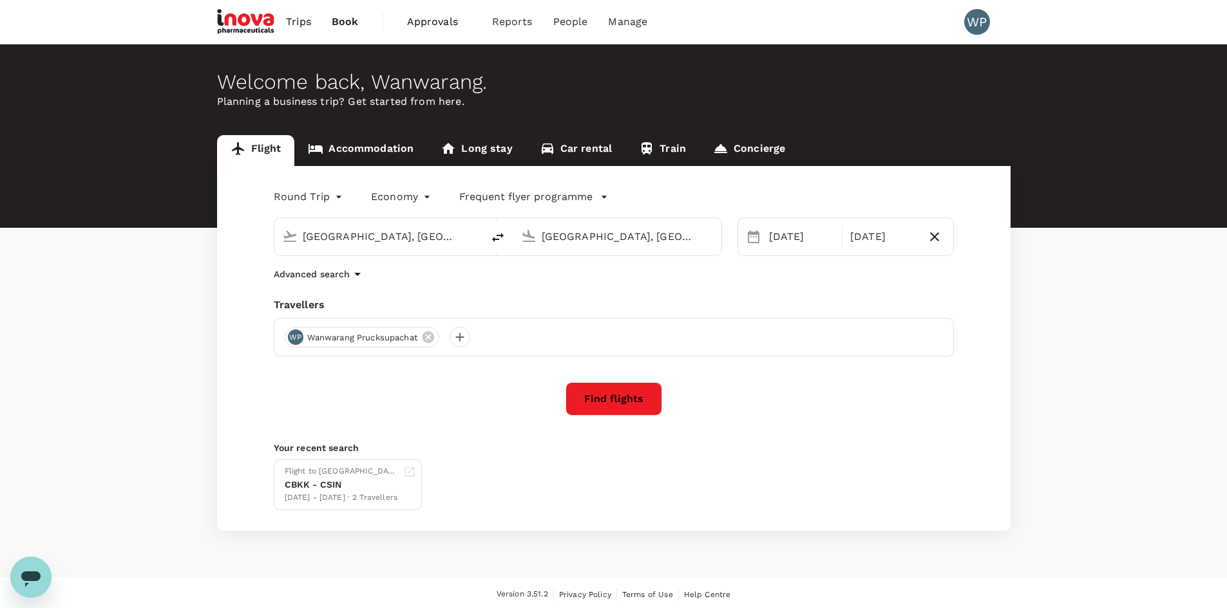
click at [513, 569] on div "Welcome back , Wanwarang . Planning a business trip? Get started from here. Fli…" at bounding box center [613, 310] width 1227 height 533
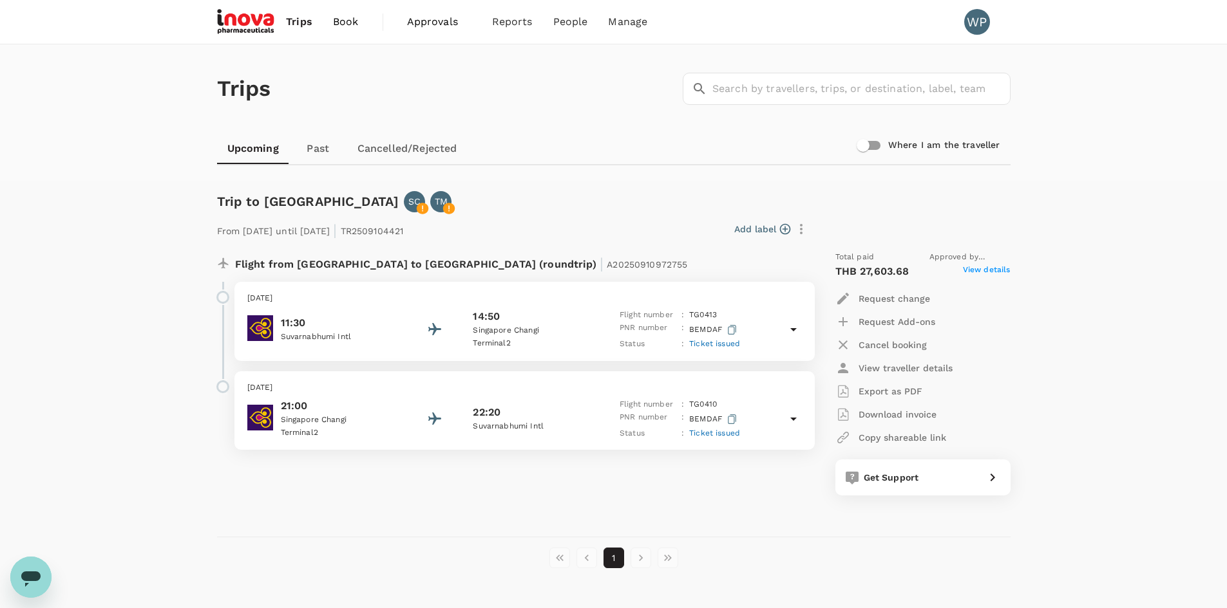
click at [715, 435] on span "Ticket issued" at bounding box center [714, 433] width 51 height 9
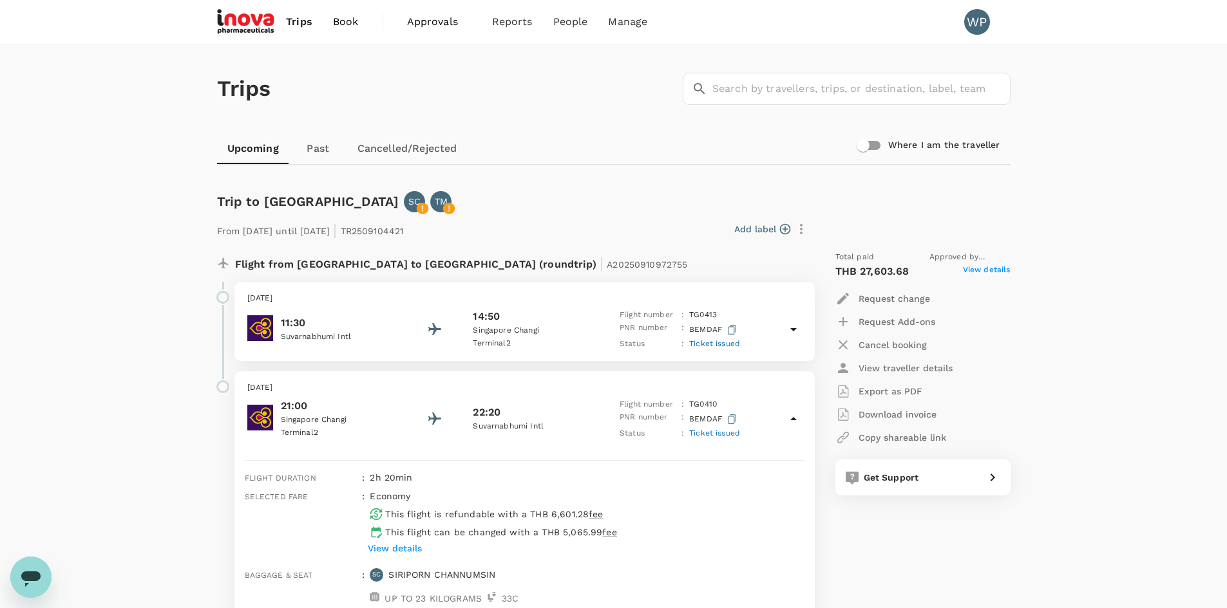
click at [719, 346] on span "Ticket issued" at bounding box center [714, 343] width 51 height 9
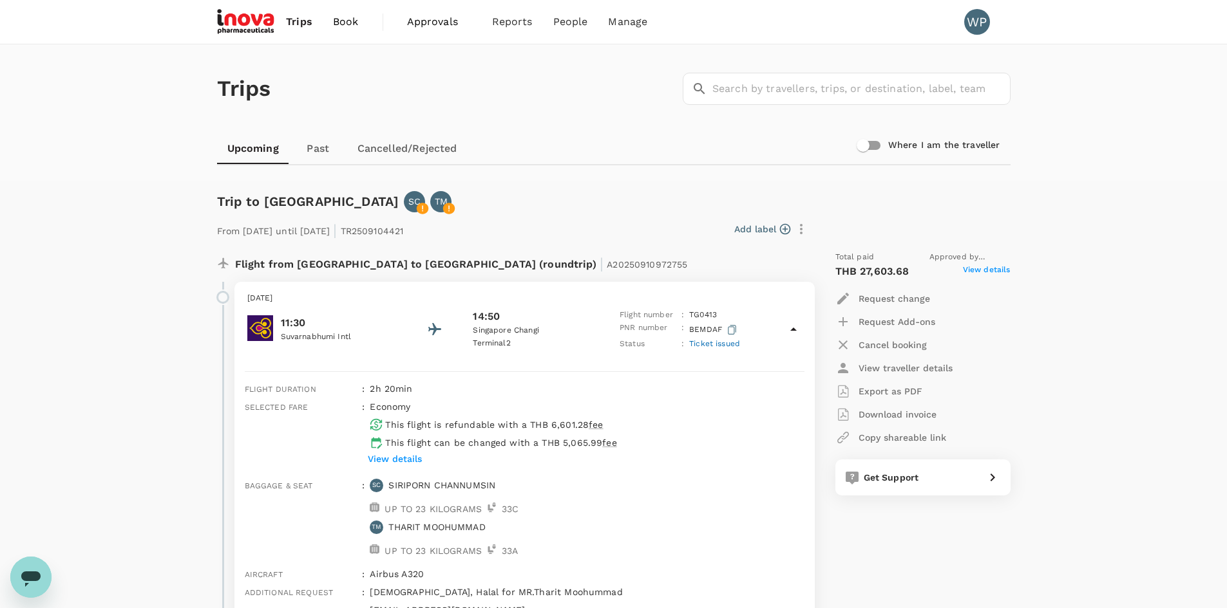
click at [24, 577] on icon "Open messaging window" at bounding box center [30, 579] width 19 height 15
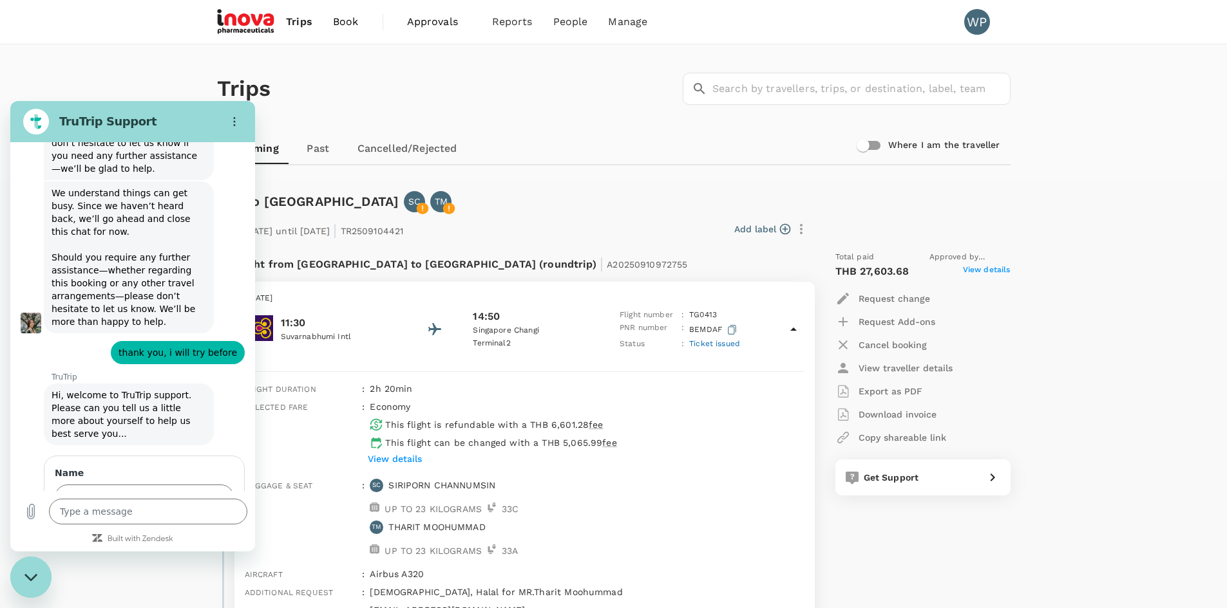
scroll to position [1124, 0]
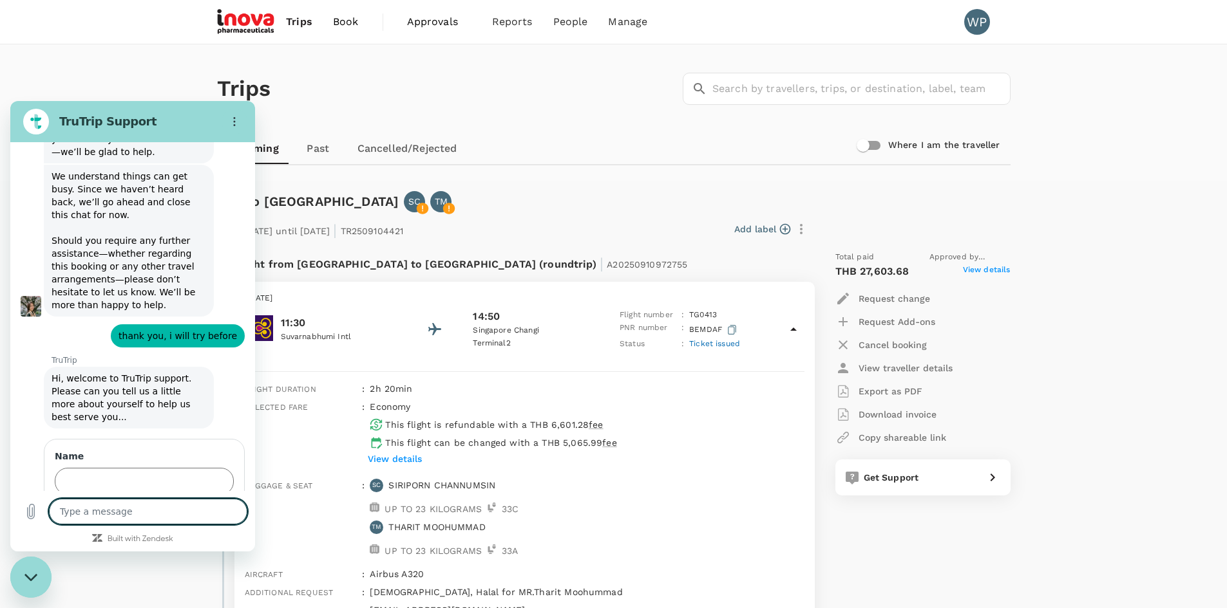
click at [94, 513] on textarea at bounding box center [148, 512] width 198 height 26
type textarea "H"
type textarea "x"
type textarea "Hi"
type textarea "x"
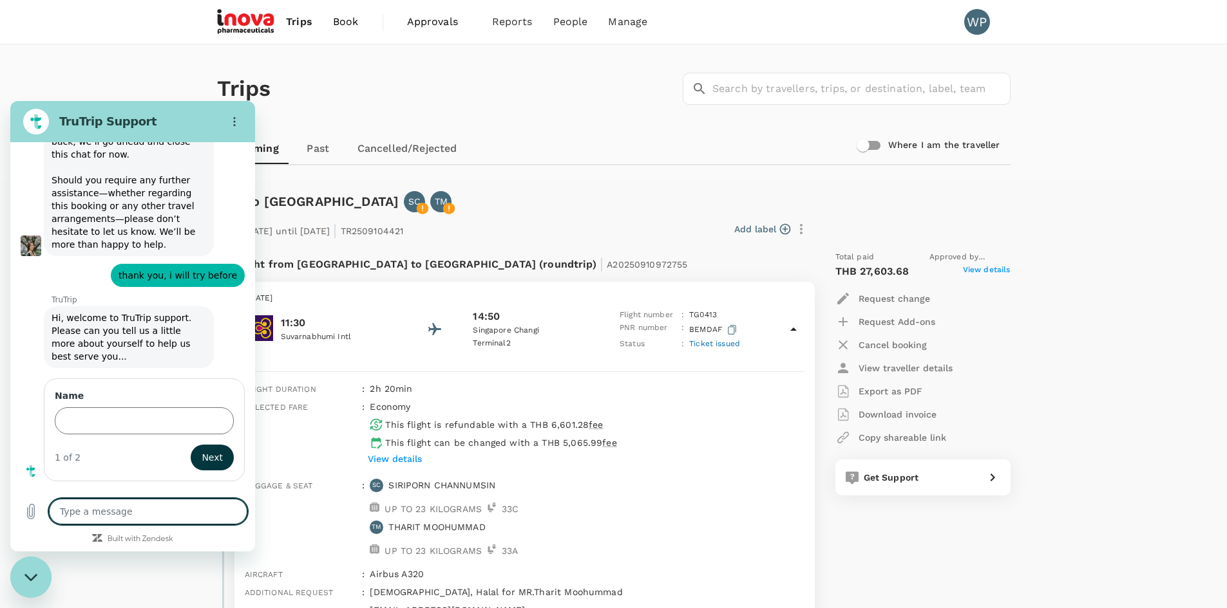
type textarea "x"
type textarea "h"
type textarea "x"
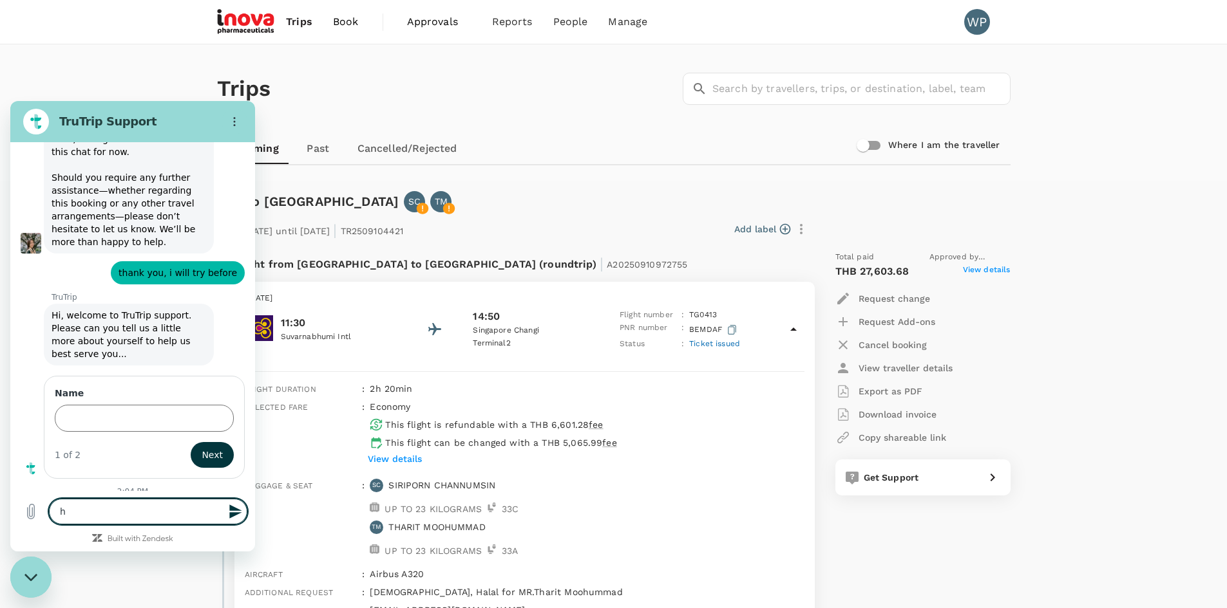
type textarea "hi"
type textarea "x"
type textarea "hi"
type textarea "x"
type textarea "hi w"
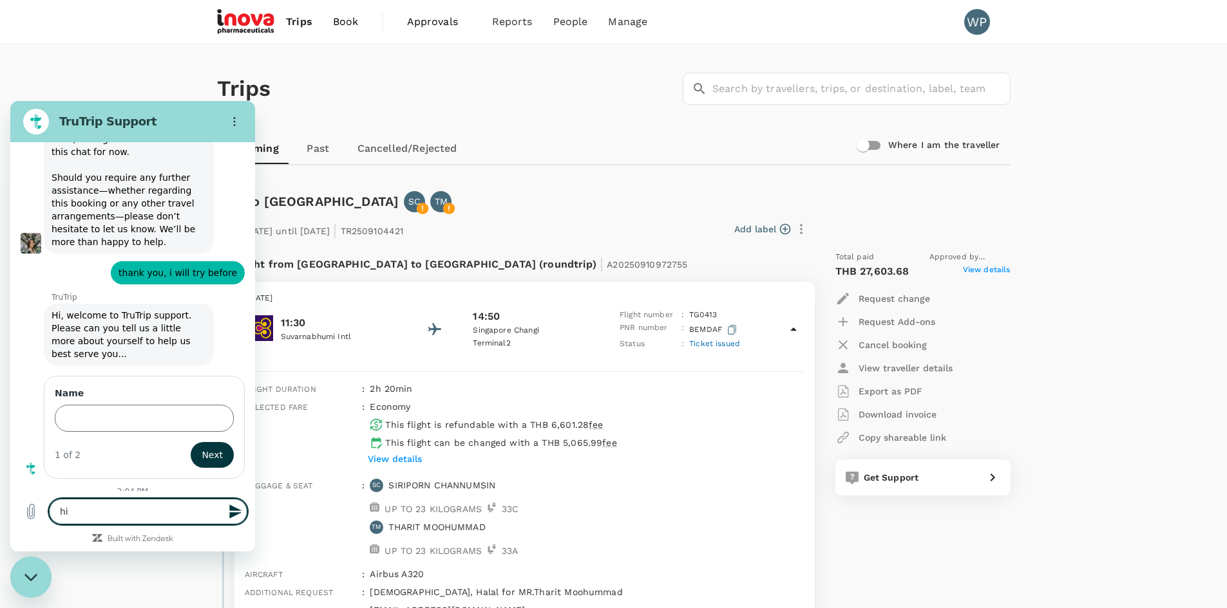
type textarea "x"
type textarea "hi wi"
type textarea "x"
type textarea "hi [PERSON_NAME]"
type textarea "x"
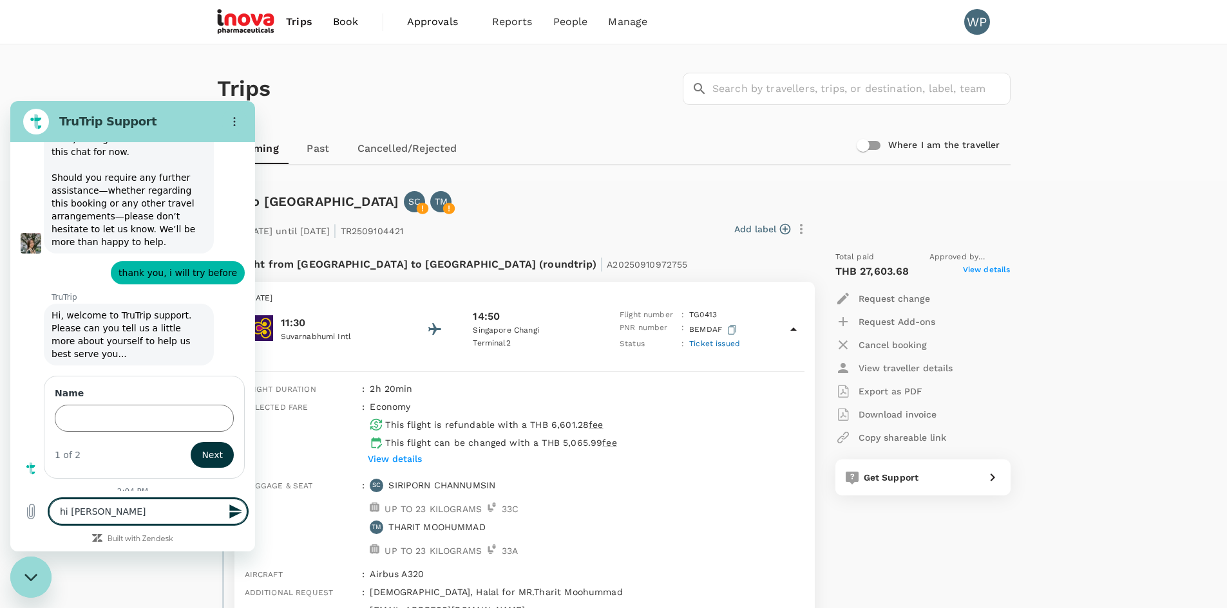
type textarea "hi will"
type textarea "x"
type textarea "hi will"
type textarea "x"
type textarea "hi will a"
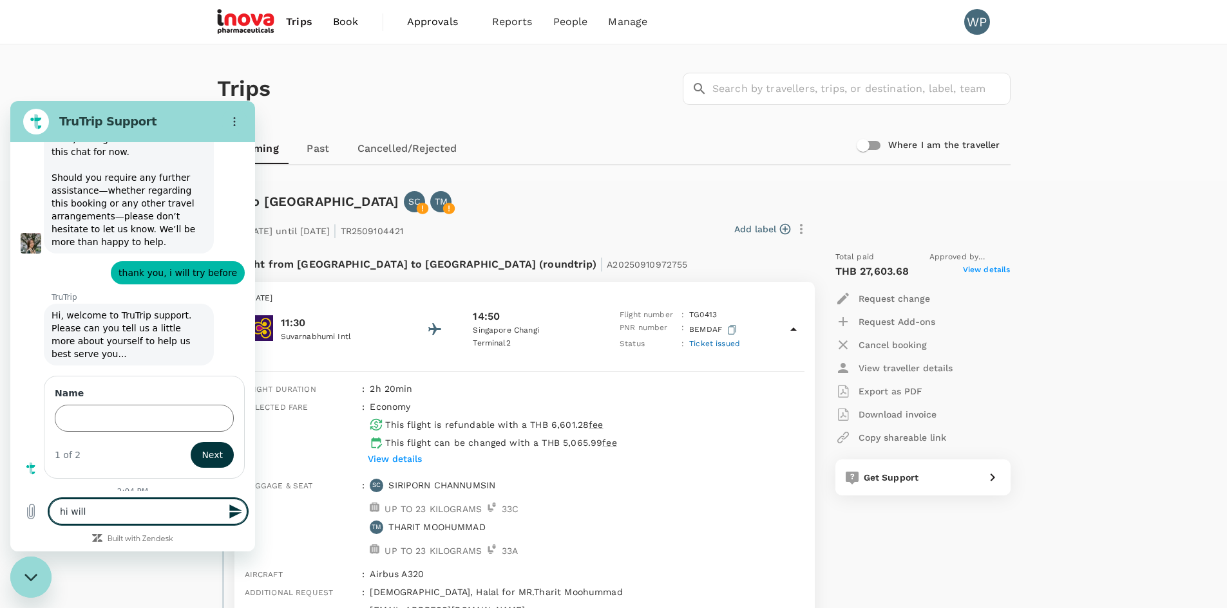
type textarea "x"
type textarea "hi will as"
type textarea "x"
type textarea "hi will asl"
type textarea "x"
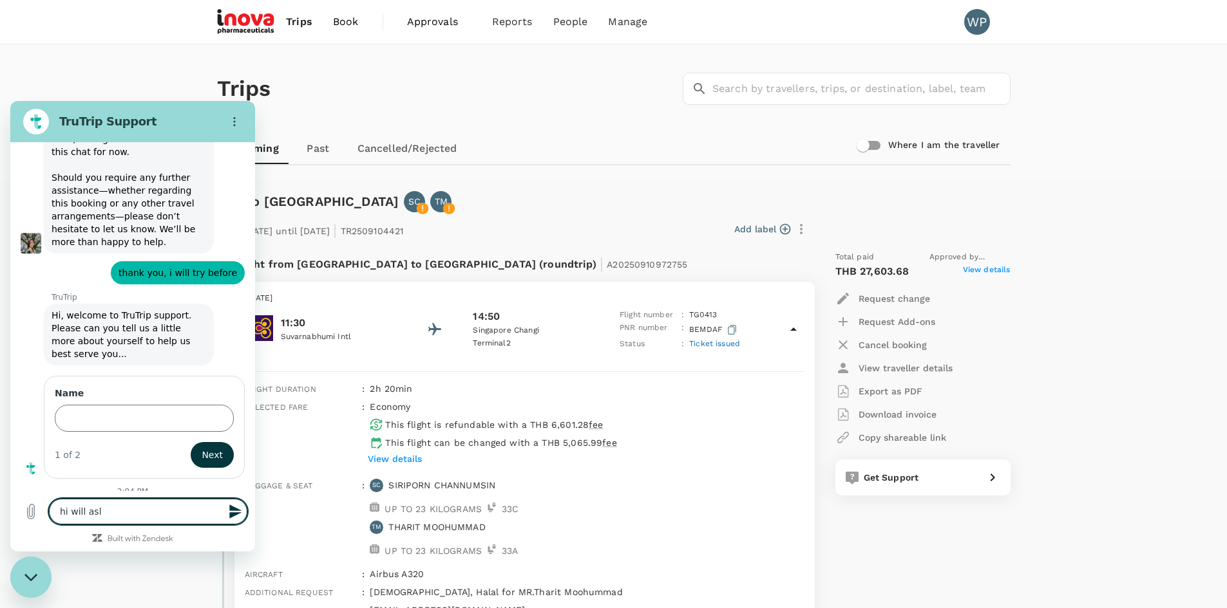
type textarea "hi will as"
type textarea "x"
type textarea "hi will a"
type textarea "x"
type textarea "hi will as"
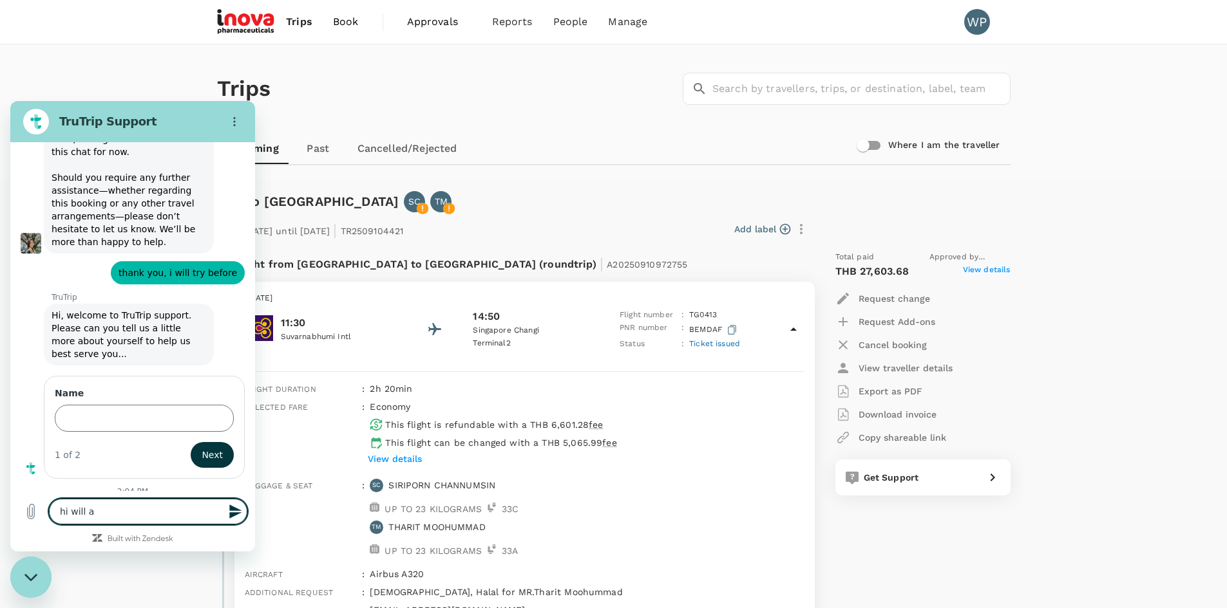
type textarea "x"
type textarea "hi will a"
type textarea "x"
type textarea "hi will"
type textarea "x"
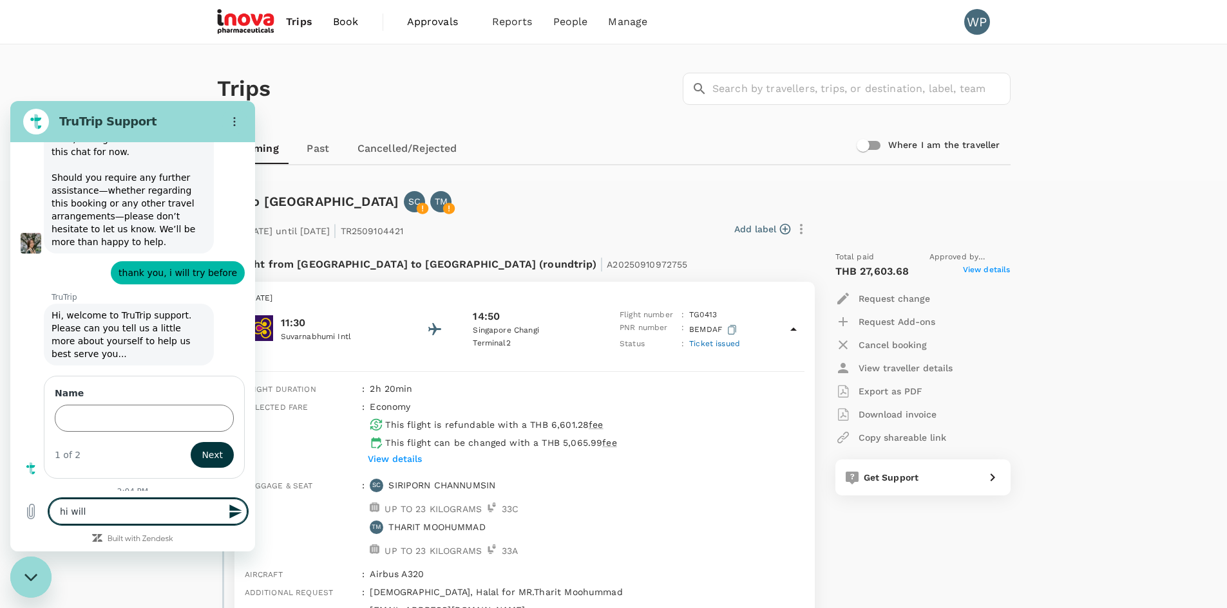
type textarea "hi will"
type textarea "x"
type textarea "hi [PERSON_NAME]"
type textarea "x"
type textarea "hi wi"
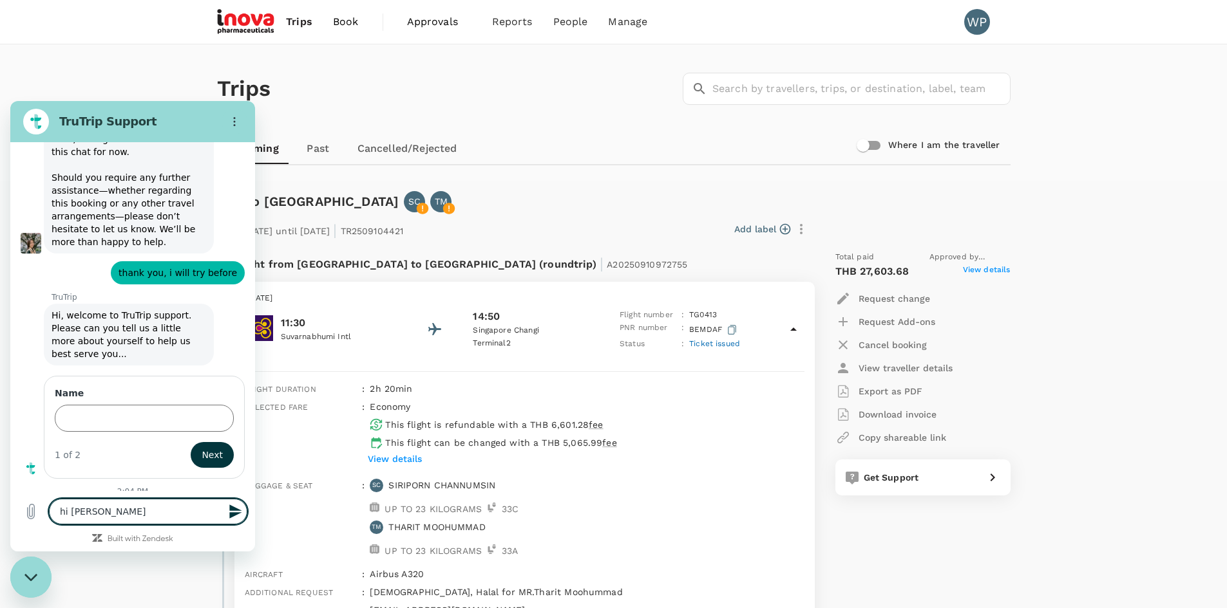
type textarea "x"
type textarea "hi w"
type textarea "x"
type textarea "hi"
type textarea "x"
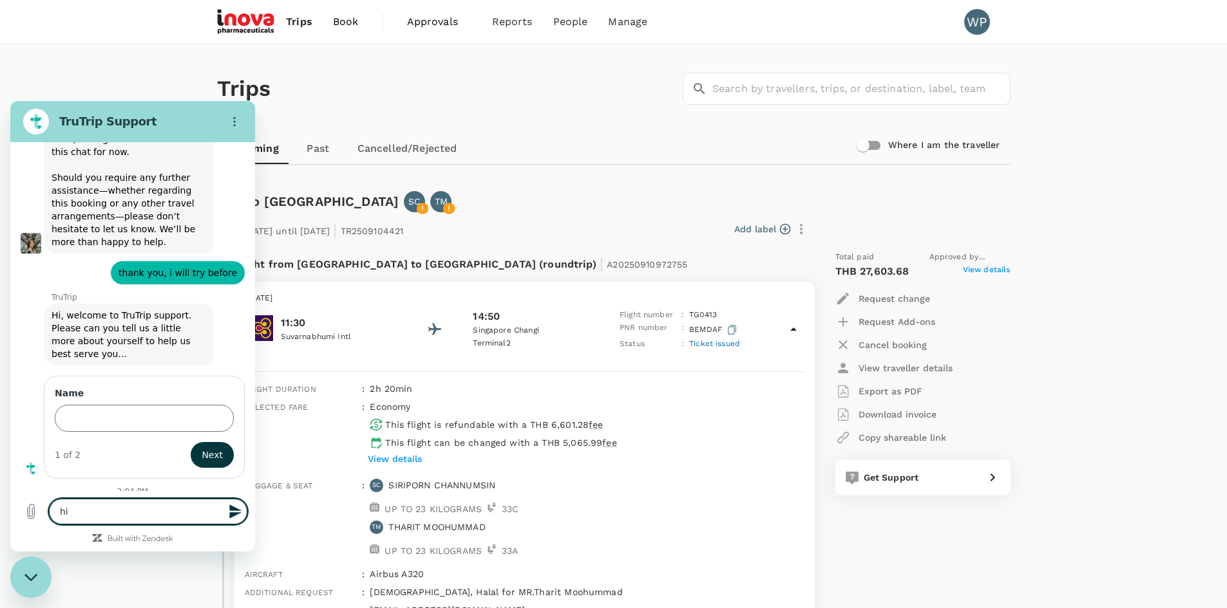
type textarea "hi"
type textarea "x"
type textarea "h"
type textarea "x"
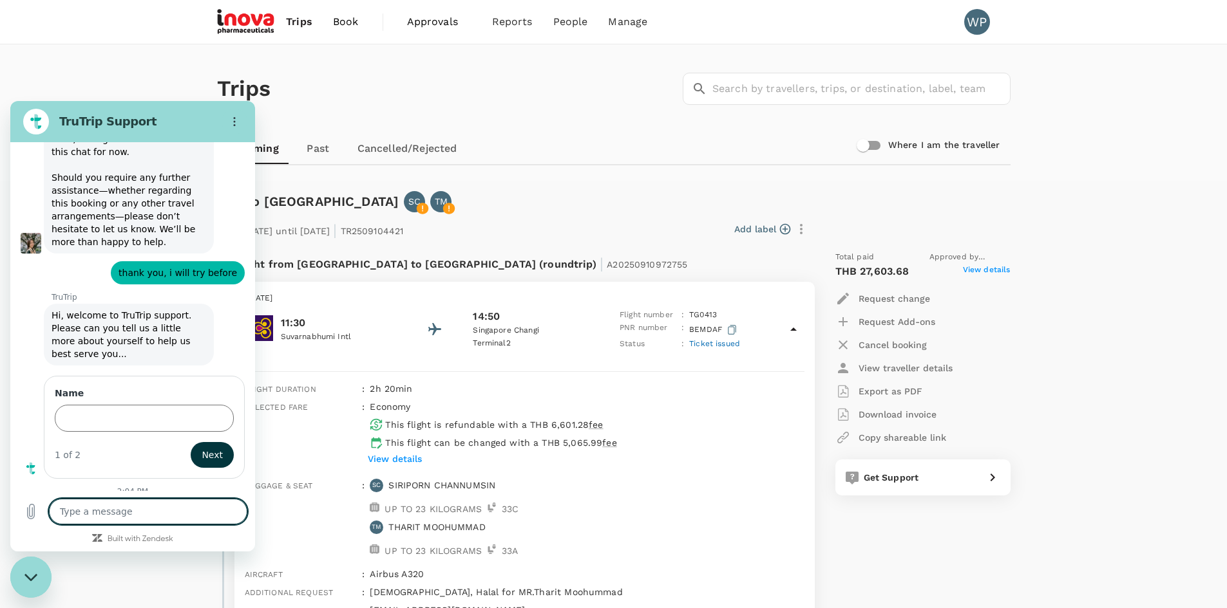
type textarea "m"
type textarea "x"
type textarea "ma"
type textarea "x"
type textarea "may"
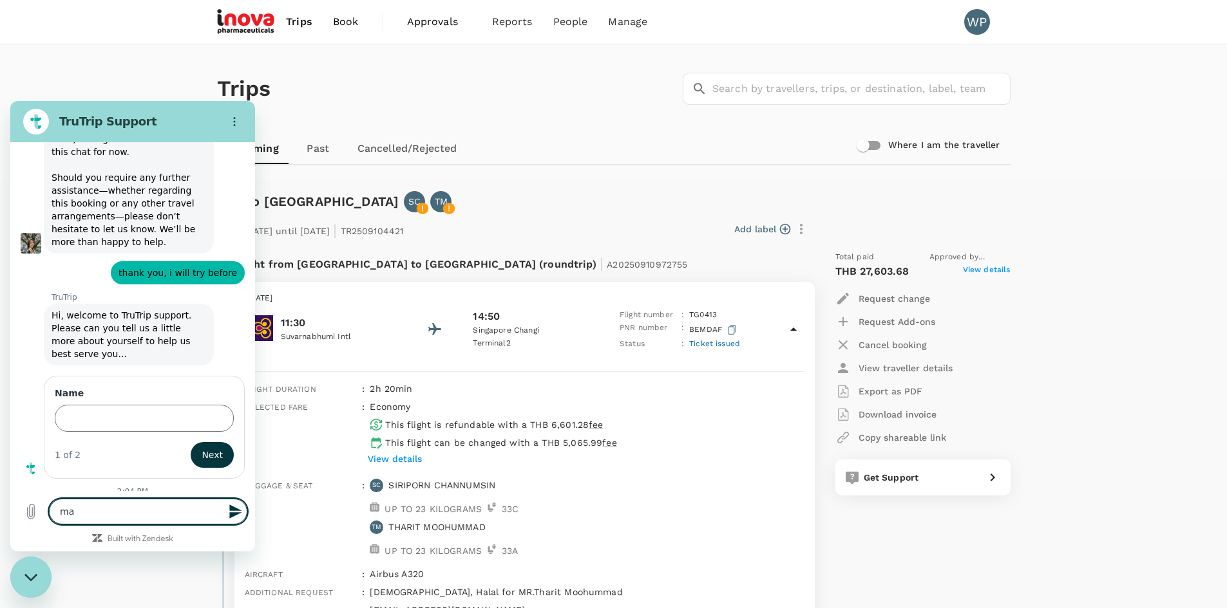
type textarea "x"
type textarea "may"
type textarea "x"
type textarea "may i"
type textarea "x"
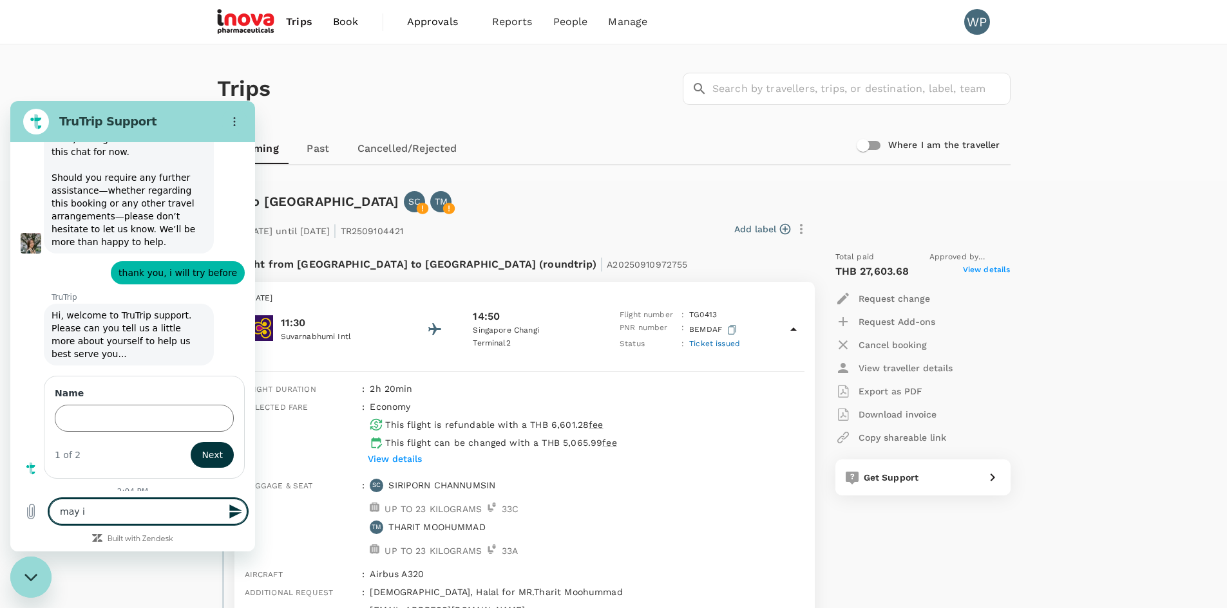
type textarea "may i"
type textarea "x"
type textarea "may i a"
type textarea "x"
type textarea "may i as"
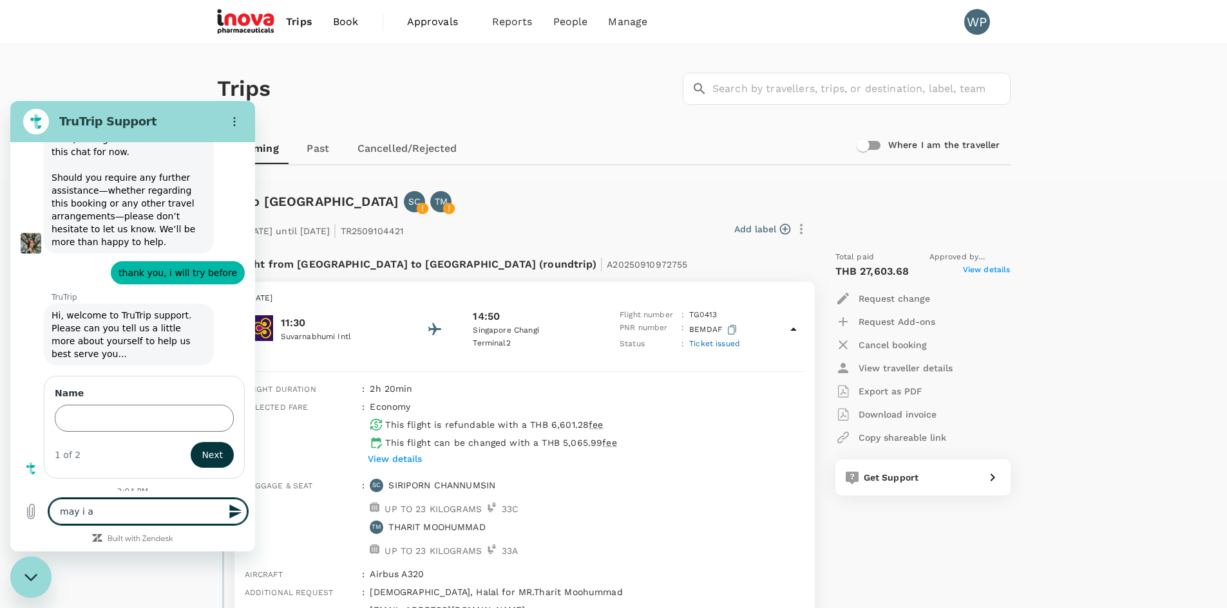
type textarea "x"
type textarea "may i ask"
type textarea "x"
type textarea "may i ask"
type textarea "x"
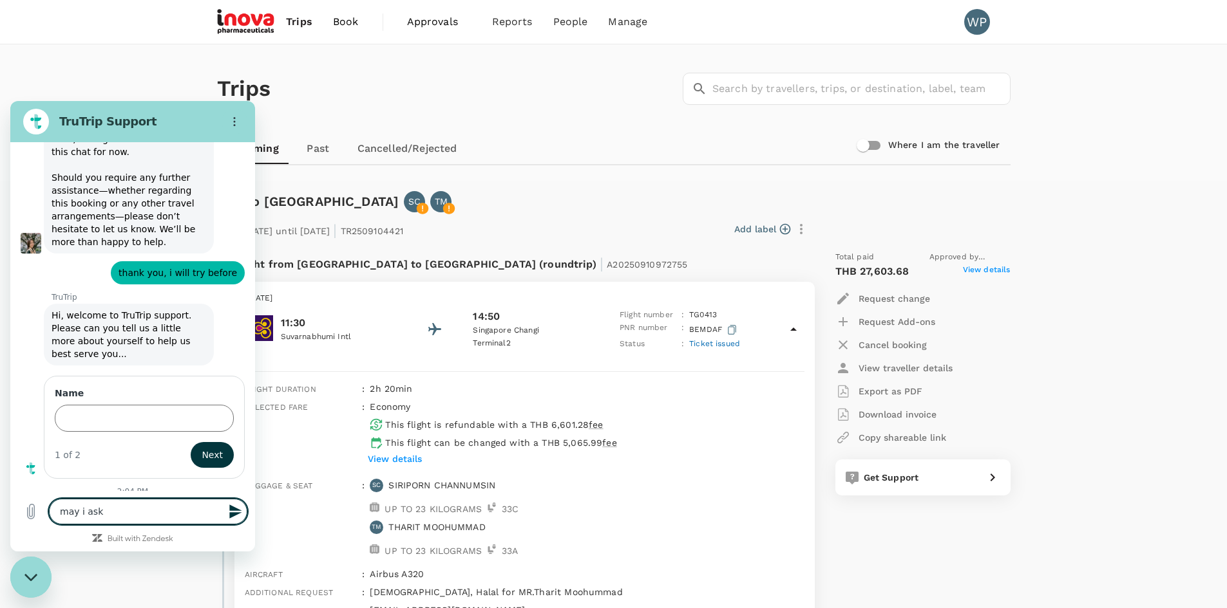
type textarea "may i ask f"
type textarea "x"
type textarea "may i ask fo"
type textarea "x"
type textarea "may i ask for"
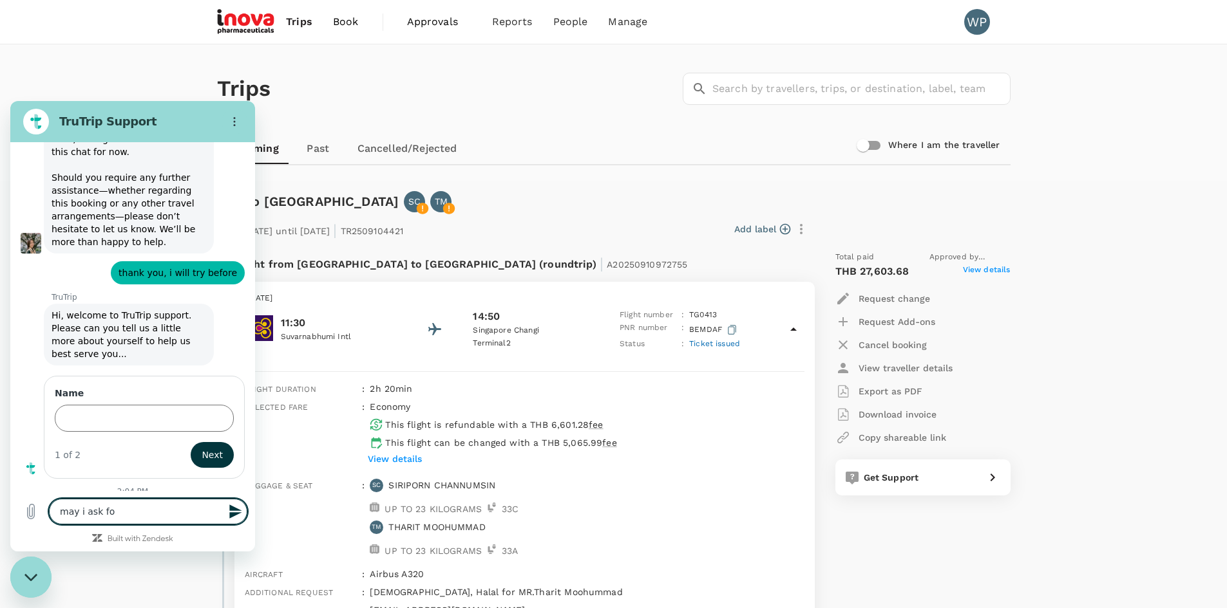
type textarea "x"
type textarea "may i ask for"
type textarea "x"
type textarea "may i ask for r"
type textarea "x"
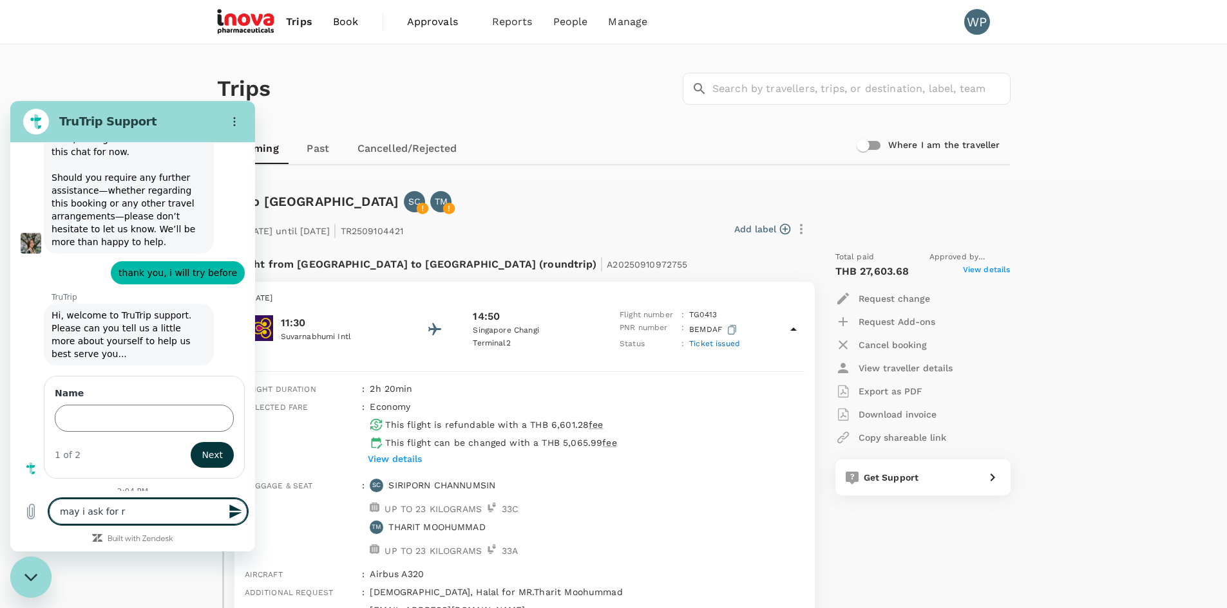
type textarea "may i ask for re"
type textarea "x"
type textarea "may i ask for rev"
type textarea "x"
type textarea "may i ask for revi"
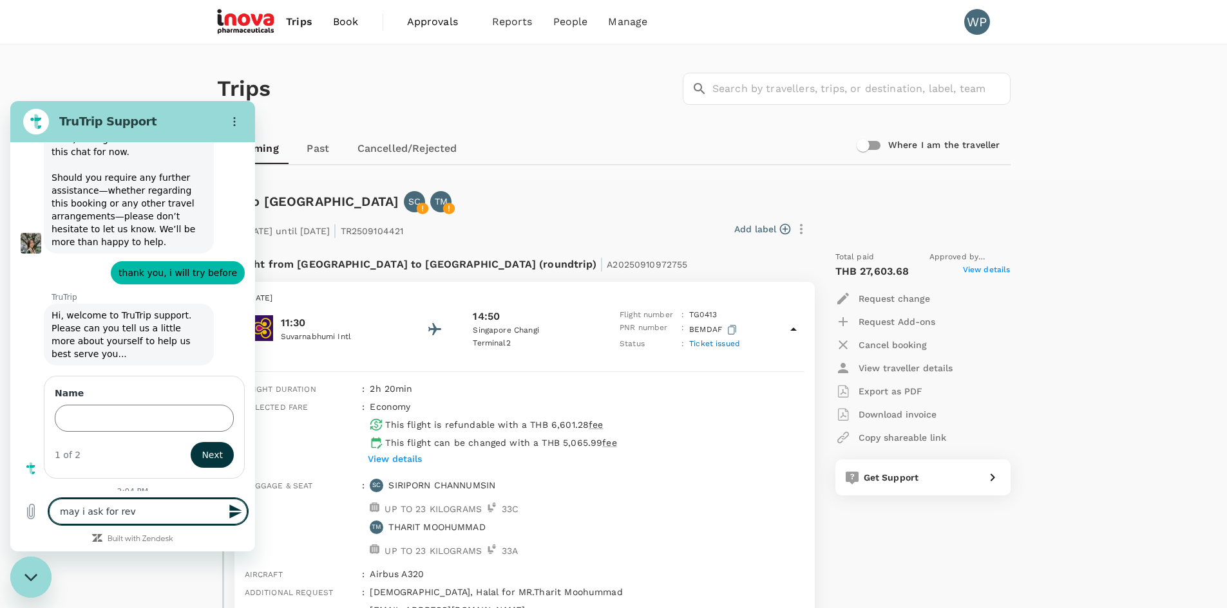
type textarea "x"
type textarea "may i ask for revie"
type textarea "x"
type textarea "may i ask for review"
type textarea "x"
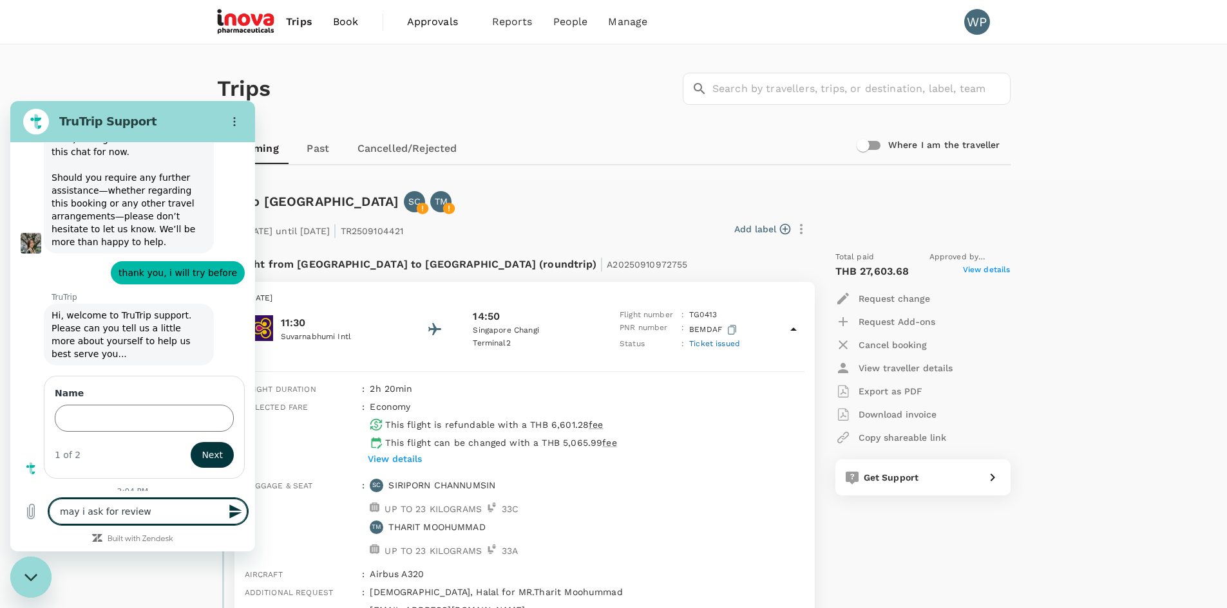
type textarea "may i ask for review"
type textarea "x"
type textarea "may i ask for review a"
type textarea "x"
type textarea "may i ask for review ap"
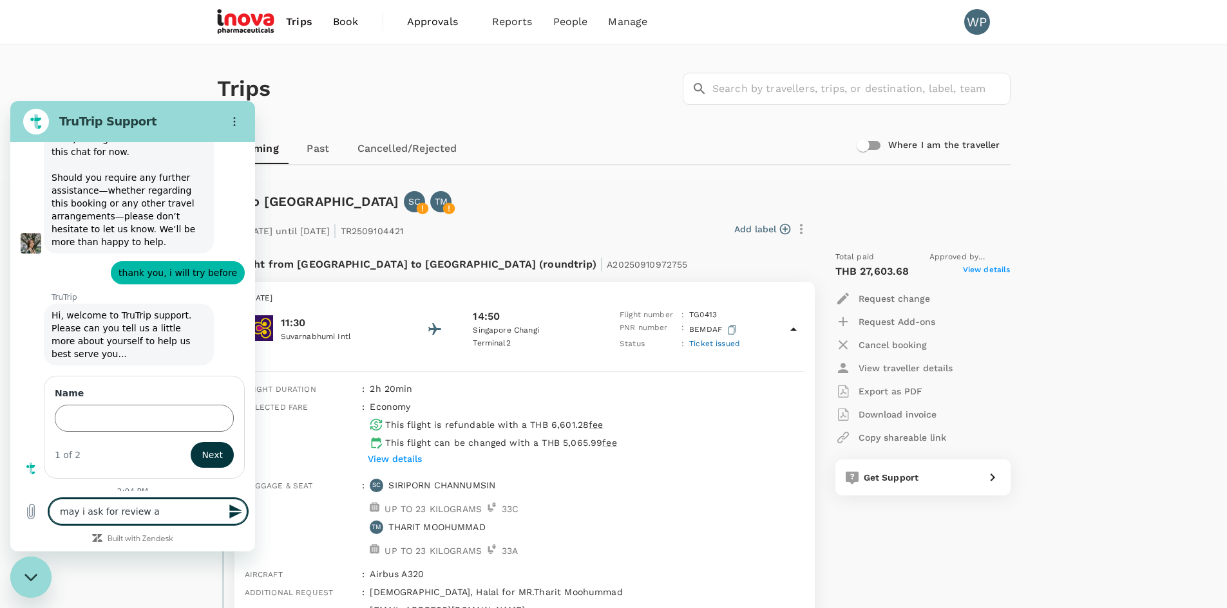
type textarea "x"
type textarea "may i ask for review app"
type textarea "x"
type textarea "may i ask for review appr"
type textarea "x"
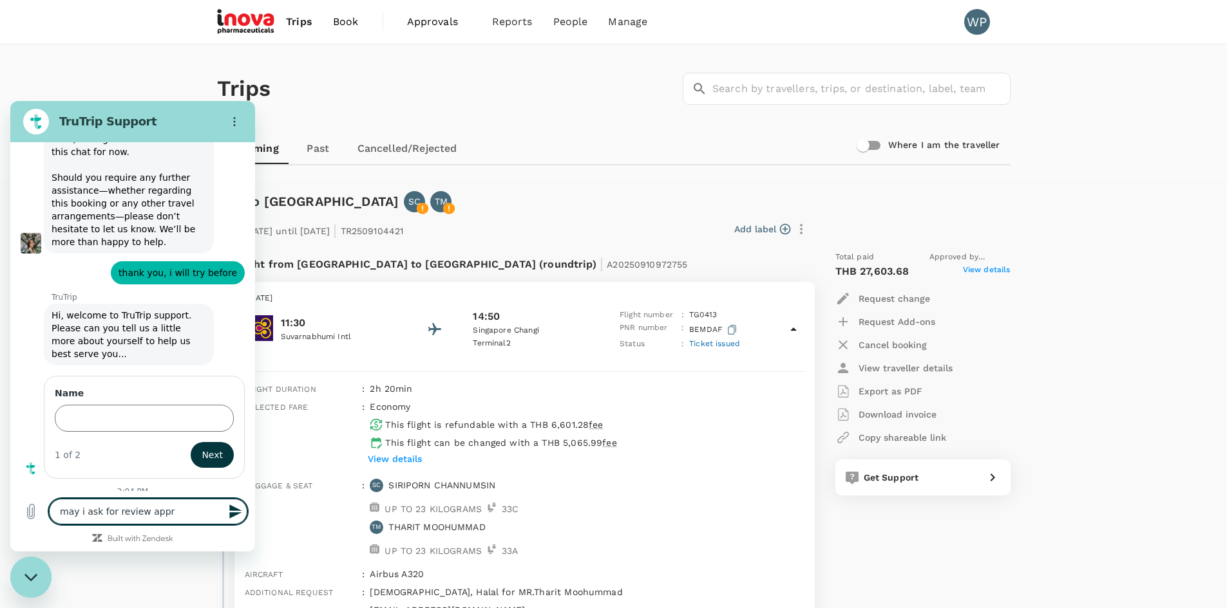
type textarea "may i ask for review appro"
type textarea "x"
type textarea "may i ask for review approv"
type textarea "x"
type textarea "may i ask for review approve"
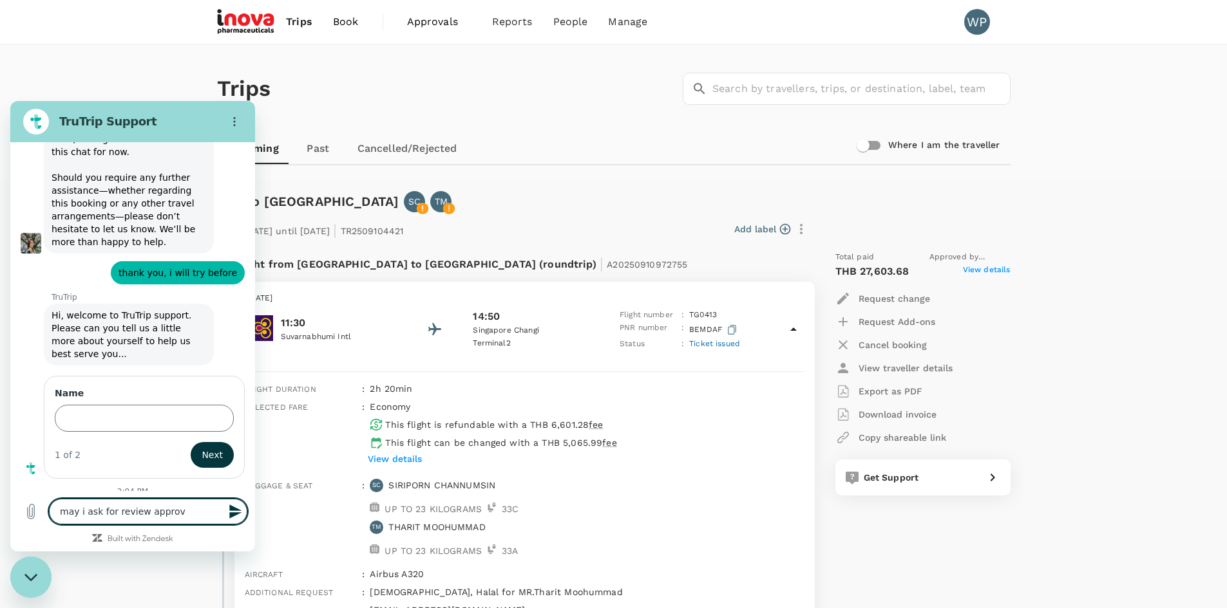
type textarea "x"
type textarea "may i ask for review approve"
type textarea "x"
type textarea "may i ask for review approve p"
type textarea "x"
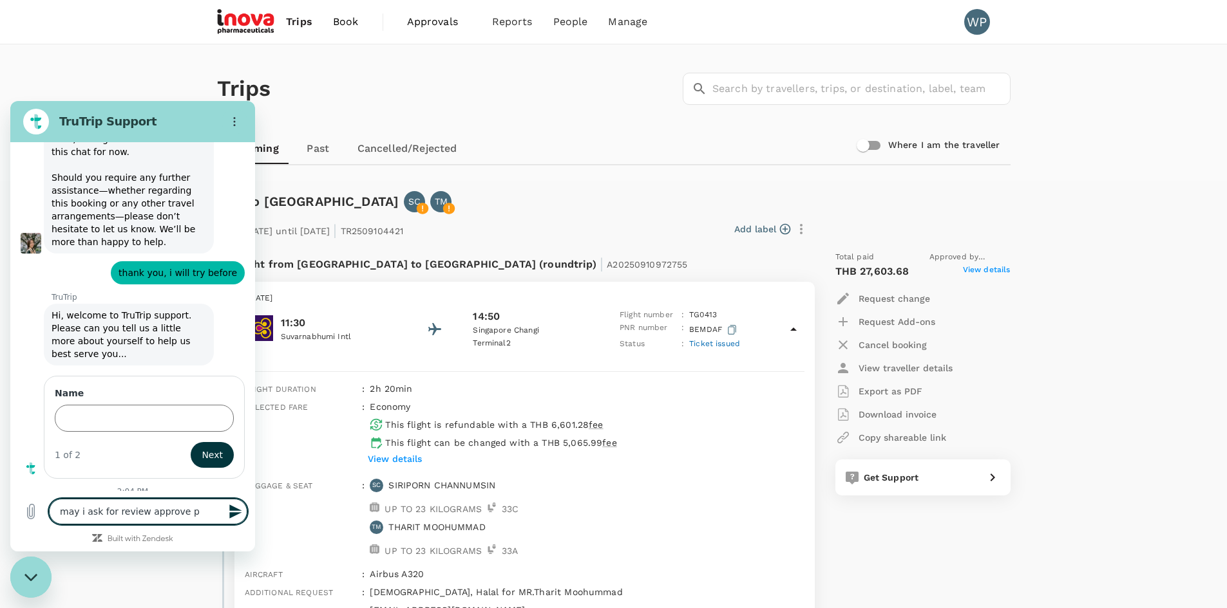
type textarea "may i ask for review approve pe"
type textarea "x"
type textarea "may i ask for review approve per"
type textarea "x"
type textarea "may i ask for review approve pers"
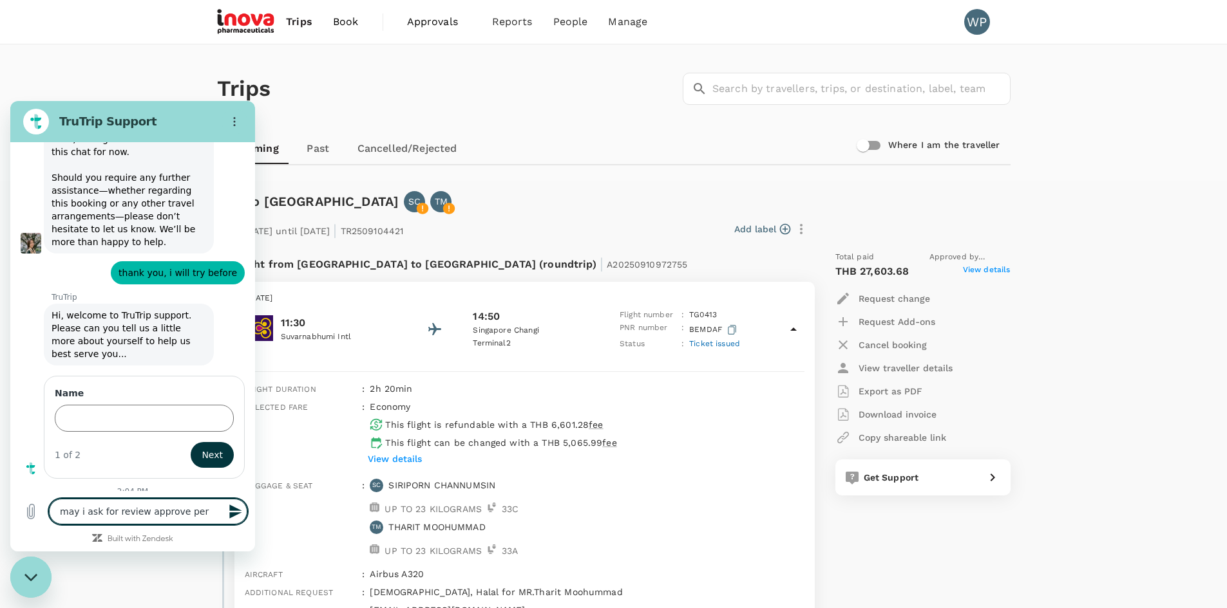
type textarea "x"
type textarea "may i ask for review approve perso"
type textarea "x"
type textarea "may i ask for review approve person"
type textarea "x"
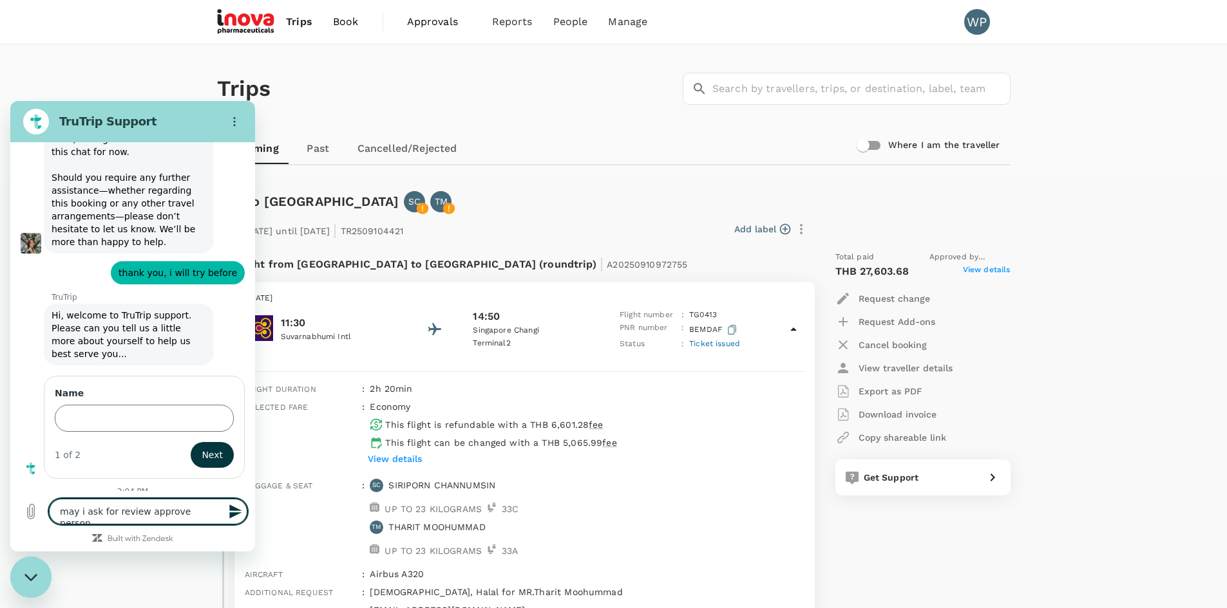
type textarea "may i ask for review approve person"
type textarea "x"
type textarea "may i ask for review approve person o"
type textarea "x"
type textarea "may i ask for review approve person on"
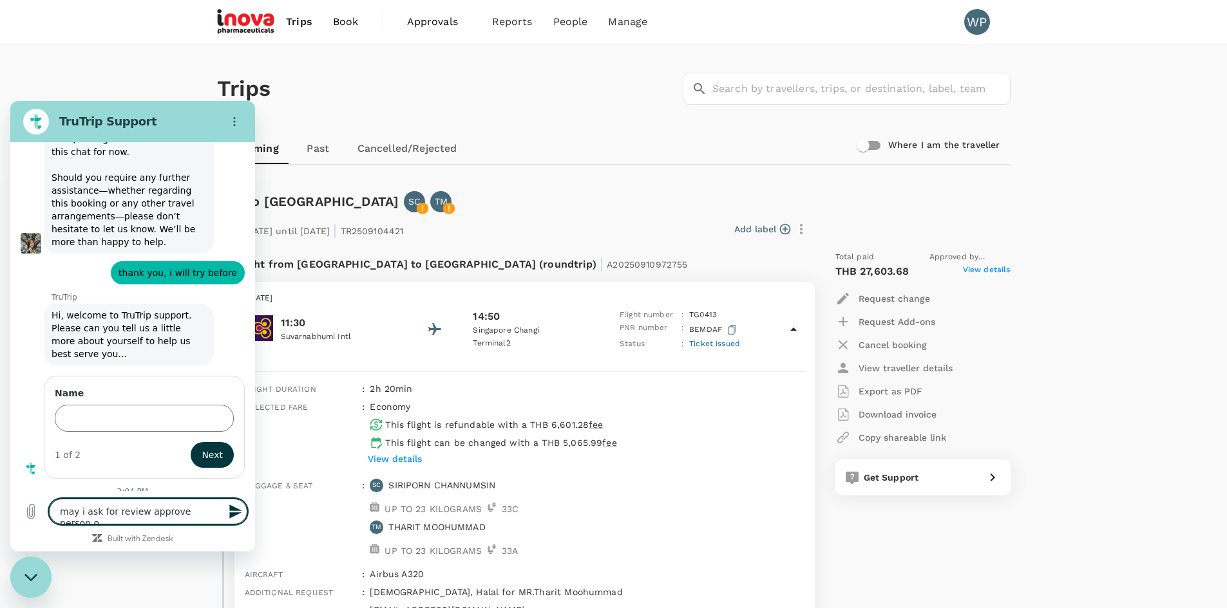
type textarea "x"
type textarea "may i ask for review approve person on"
type textarea "x"
type textarea "may i ask for review approve person on s"
type textarea "x"
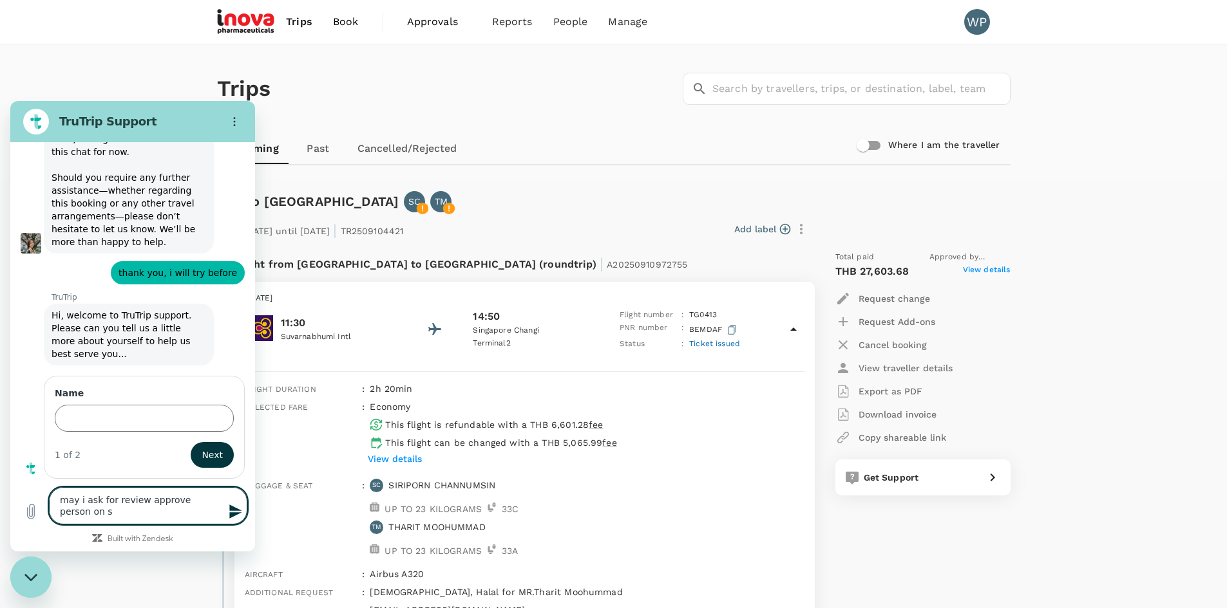
type textarea "may i ask for review approve person on su"
type textarea "x"
type textarea "may i ask for review approve person on suc"
type textarea "x"
type textarea "may i ask for review approve person on suce"
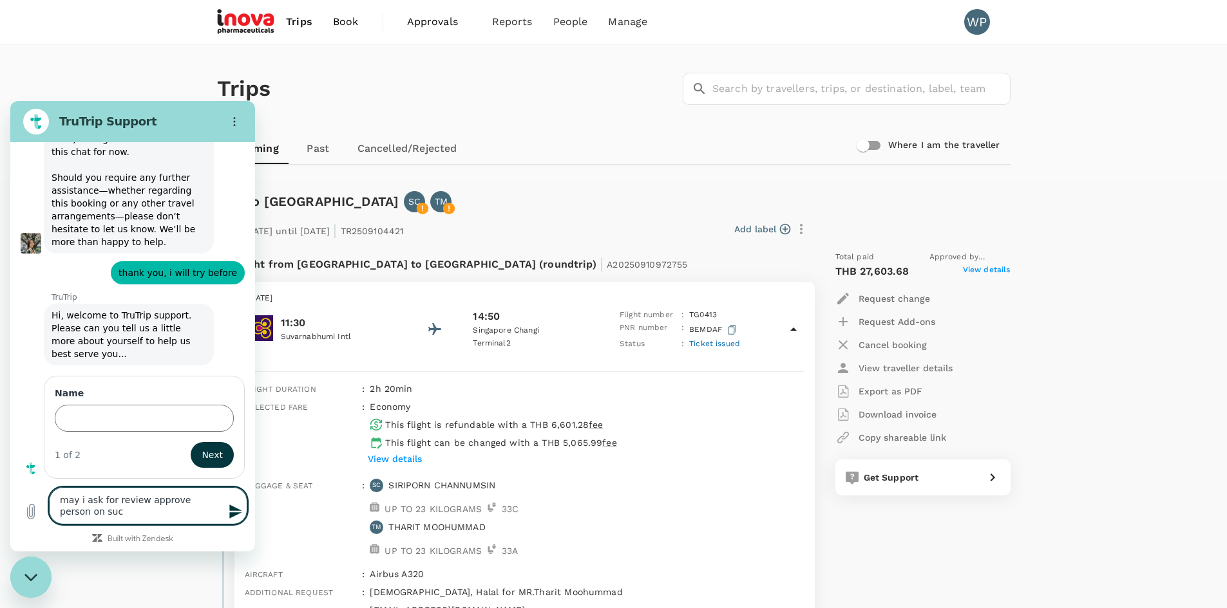
type textarea "x"
type textarea "may i ask for review approve person on suces"
type textarea "x"
type textarea "may i ask for review approve person on sucess"
type textarea "x"
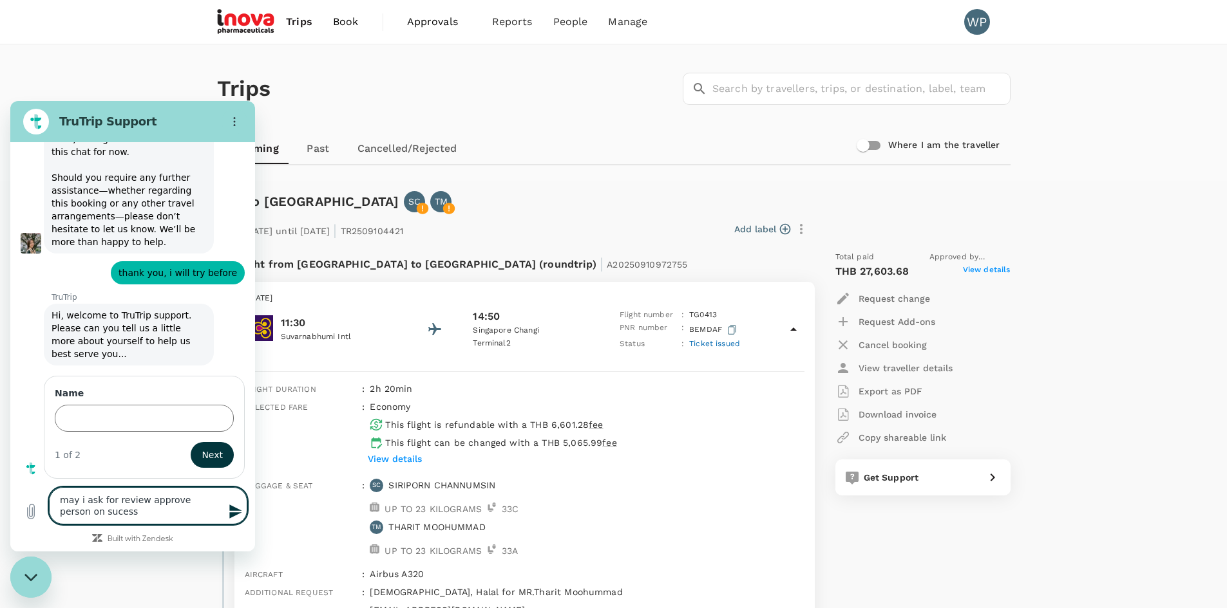
type textarea "may i ask for review approve person on sucess"
type textarea "x"
type textarea "may i ask for review approve person on sucess"
type textarea "x"
type textarea "may i ask for review approve person on suces"
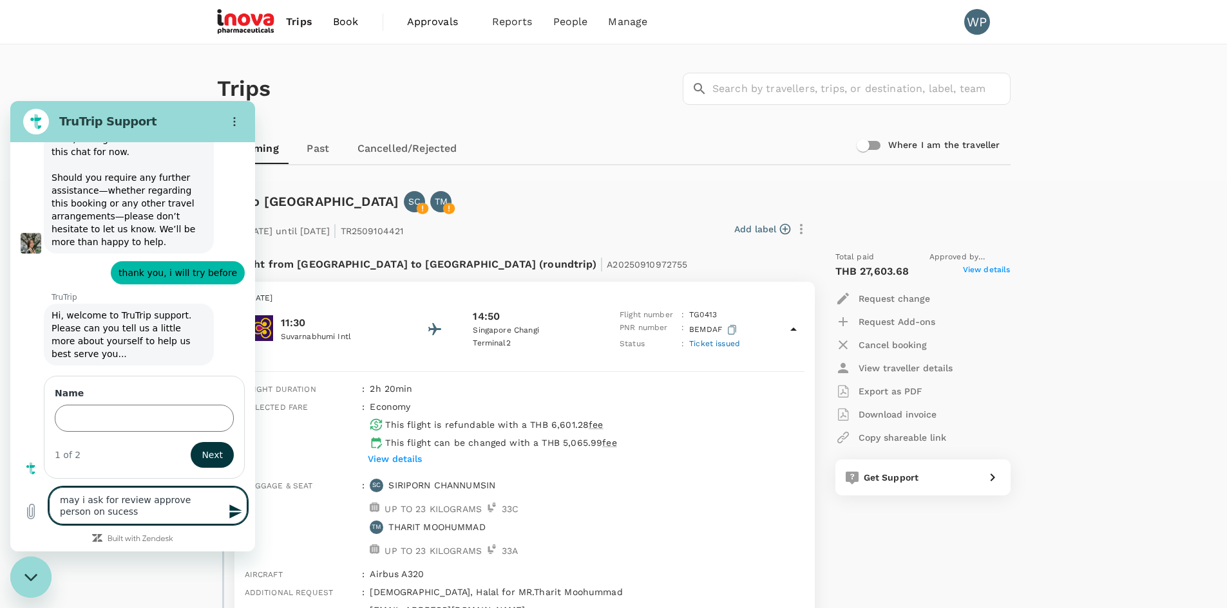
type textarea "x"
type textarea "may i ask for review approve person on suce"
type textarea "x"
type textarea "may i ask for review approve person on suc"
type textarea "x"
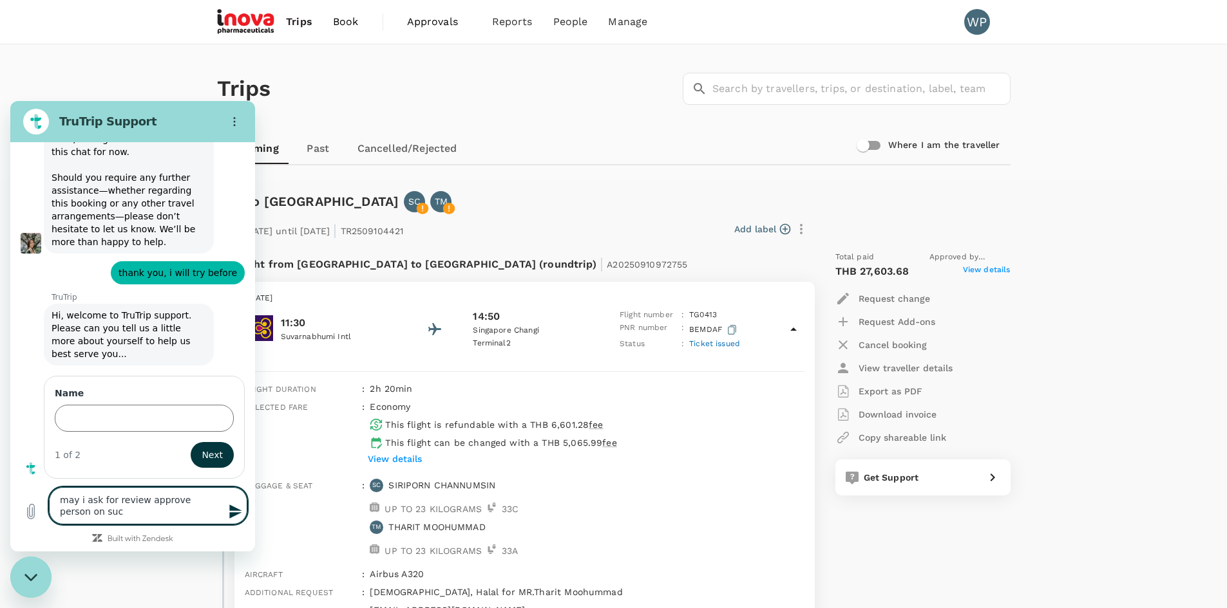
type textarea "may i ask for review approve person on su"
type textarea "x"
type textarea "may i ask for review approve person on s"
type textarea "x"
type textarea "may i ask for review approve person on"
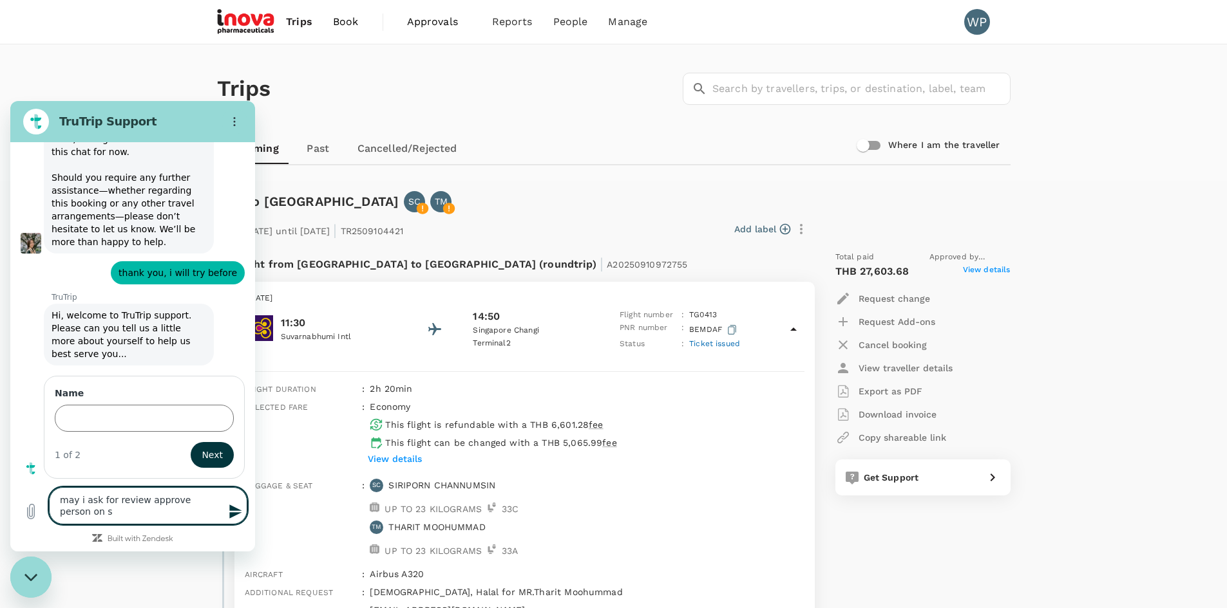
type textarea "x"
type textarea "may i ask for review approve person on t"
type textarea "x"
type textarea "may i ask for review approve person on ti"
type textarea "x"
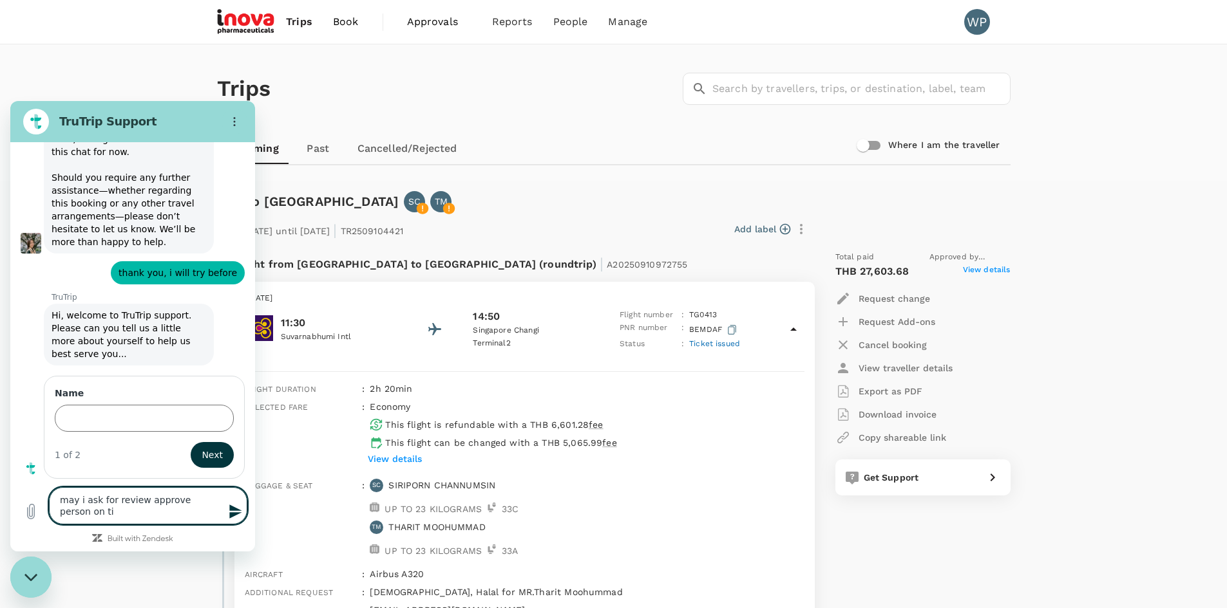
type textarea "may i ask for review approve person on tic"
type textarea "x"
type textarea "may i ask for review approve person on tick"
type textarea "x"
type textarea "may i ask for review approve person on ticke"
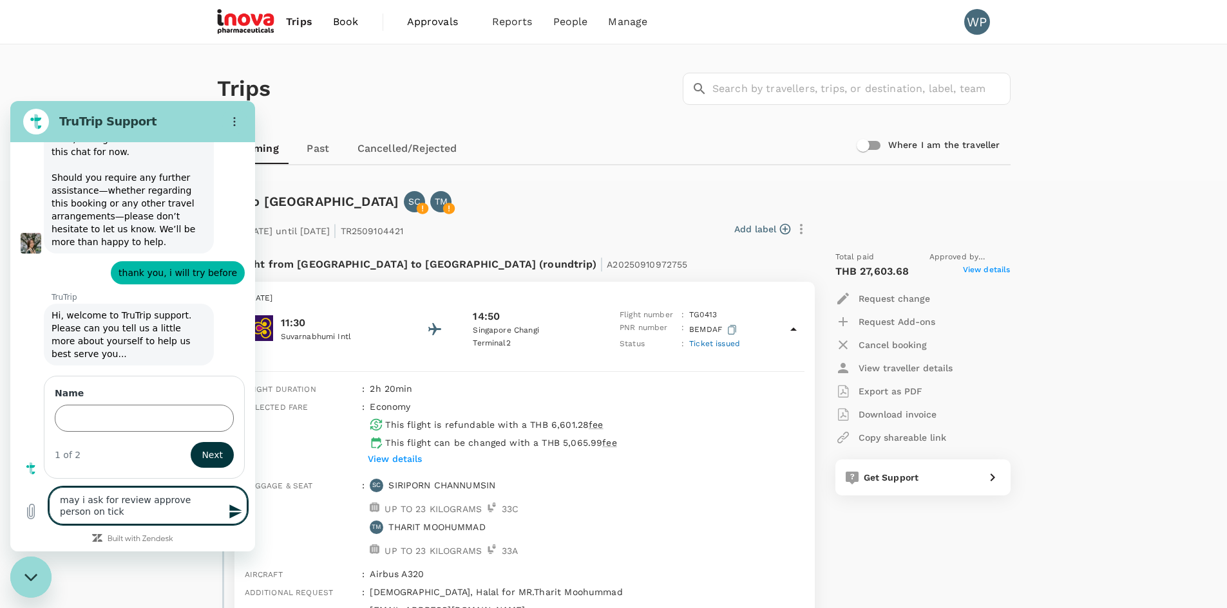
type textarea "x"
type textarea "may i ask for review approve person on ticket"
type textarea "x"
type textarea "may i ask for review approve person on ticket"
type textarea "x"
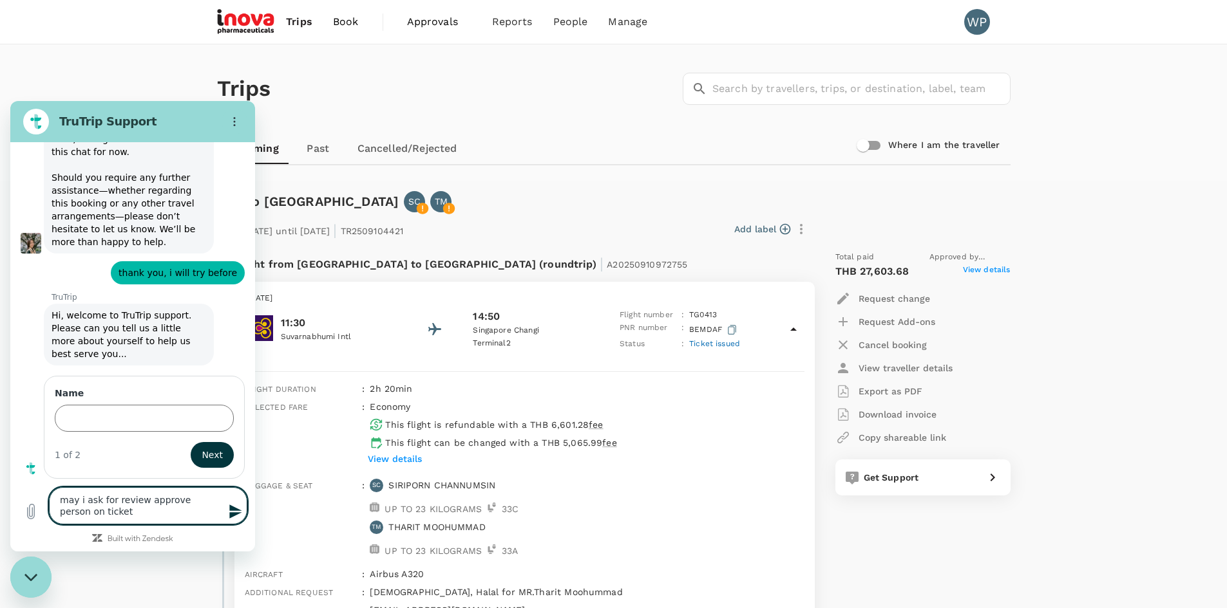
type textarea "may i ask for review approve person on ticket i"
type textarea "x"
type textarea "may i ask for review approve person on ticket is"
type textarea "x"
type textarea "may i ask for review approve person on ticket iss"
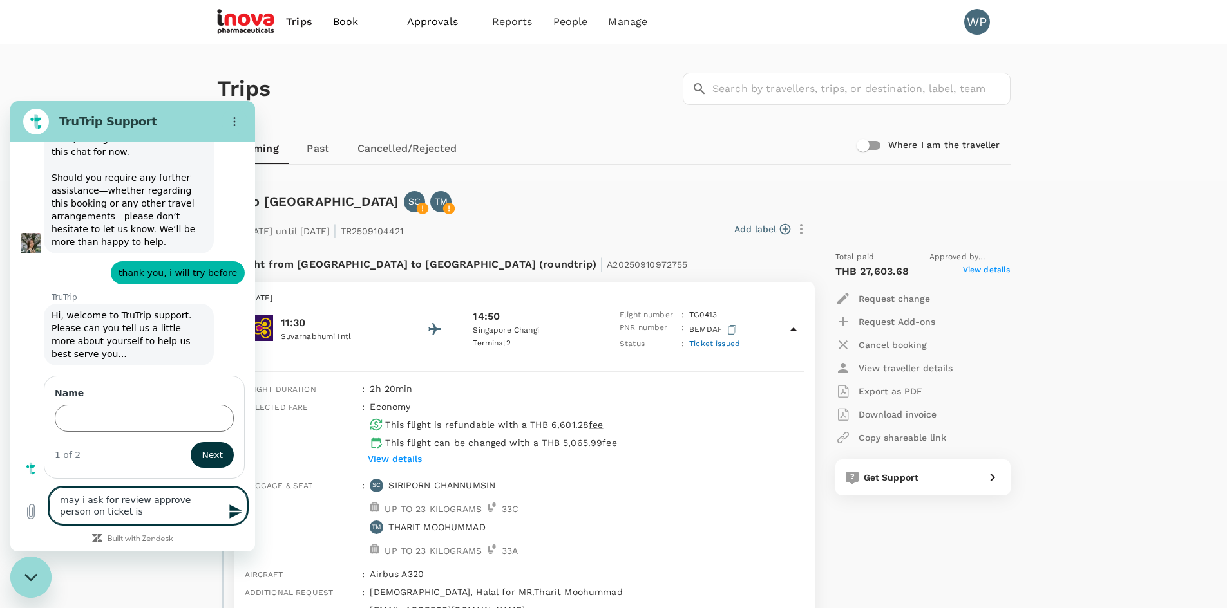
type textarea "x"
type textarea "may i ask for review approve person on ticket issu"
type textarea "x"
type textarea "may i ask for review approve person on ticket issue"
type textarea "x"
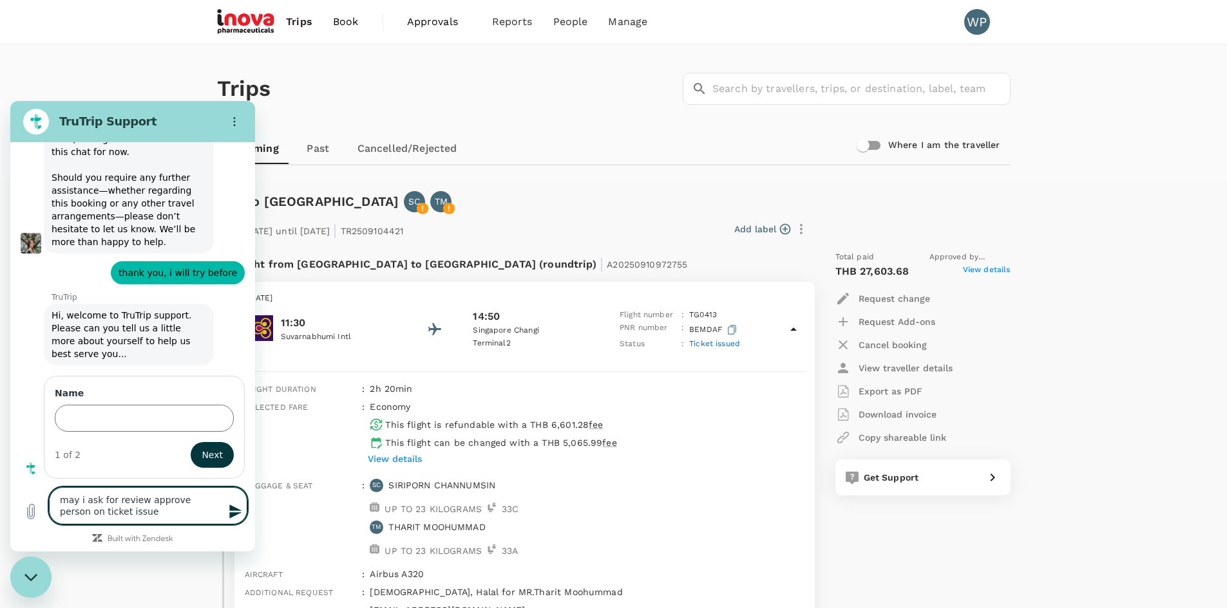
type textarea "may i ask for review approve person on ticket issued"
type textarea "x"
type textarea "may i ask for review approve person on ticket issued?"
type textarea "x"
drag, startPoint x: 158, startPoint y: 514, endPoint x: 53, endPoint y: 496, distance: 106.5
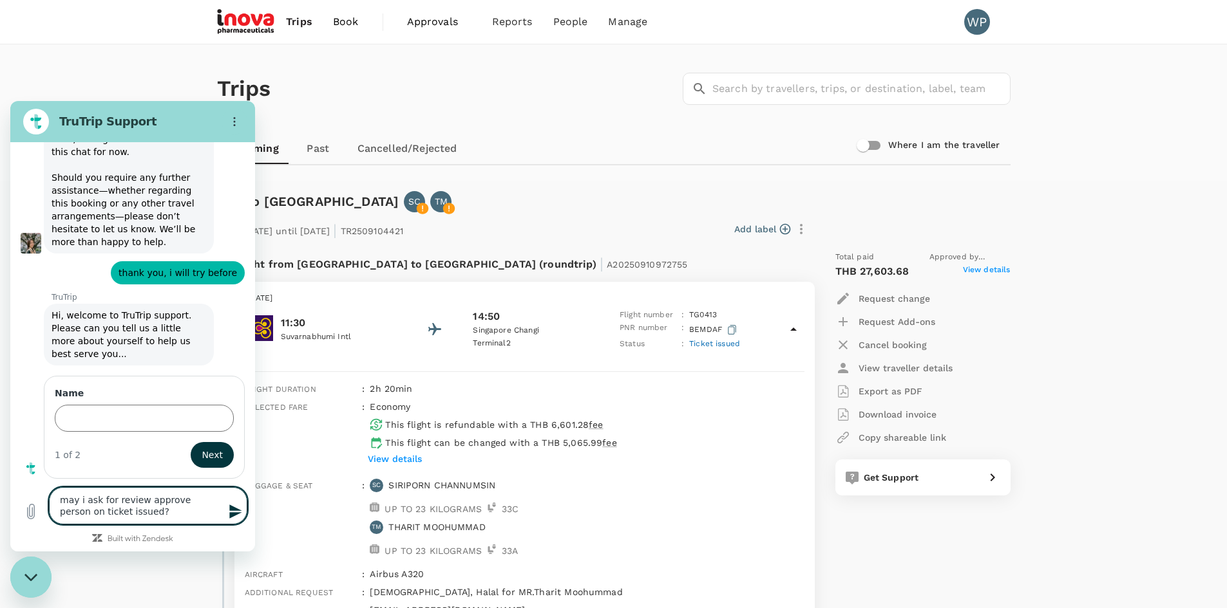
click at [53, 496] on textarea "may i ask for review approve person on ticket issued?" at bounding box center [148, 505] width 198 height 37
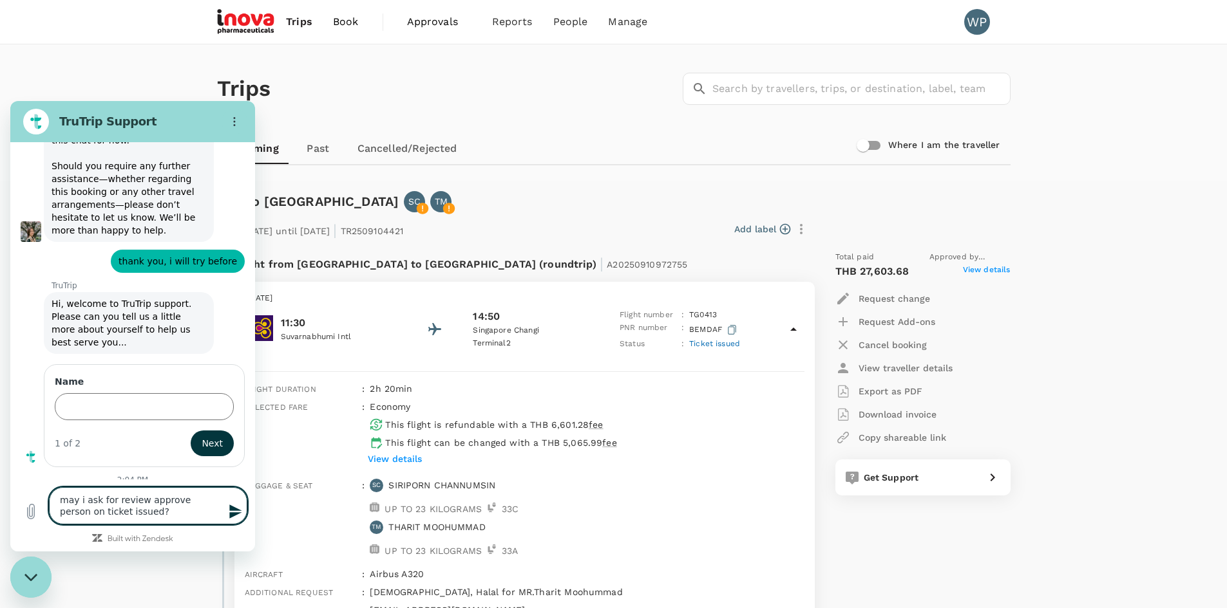
paste textarea "the who approved person on my"
type textarea "may i ask for review the who approved person on my ticket issued?"
type textarea "x"
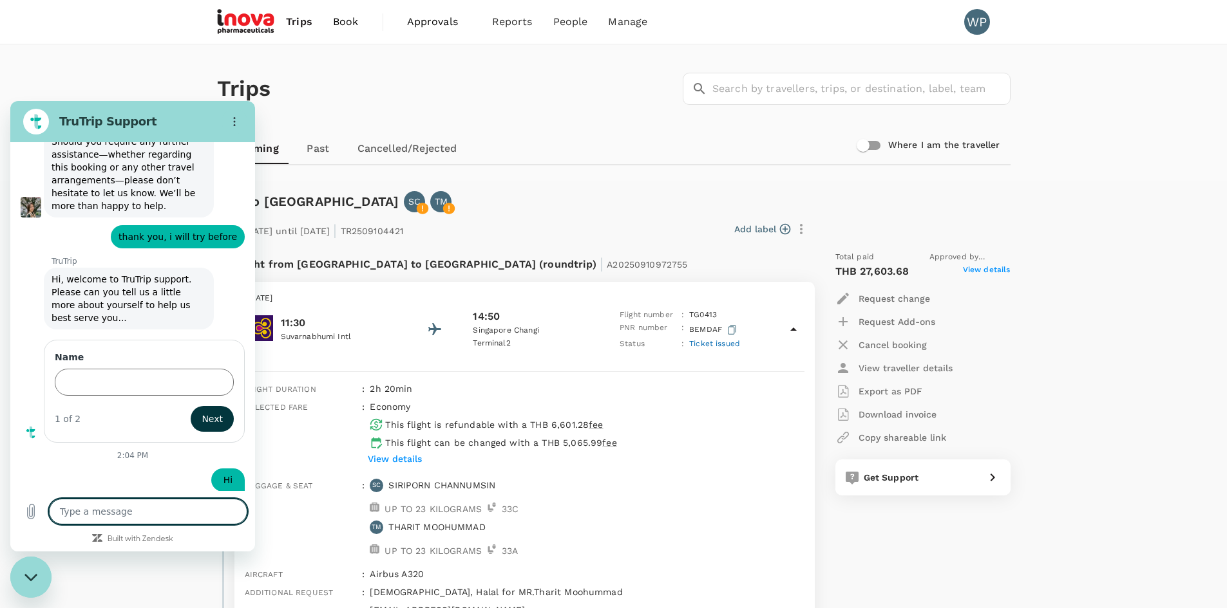
type textarea "x"
type textarea "i"
type textarea "x"
type textarea "i"
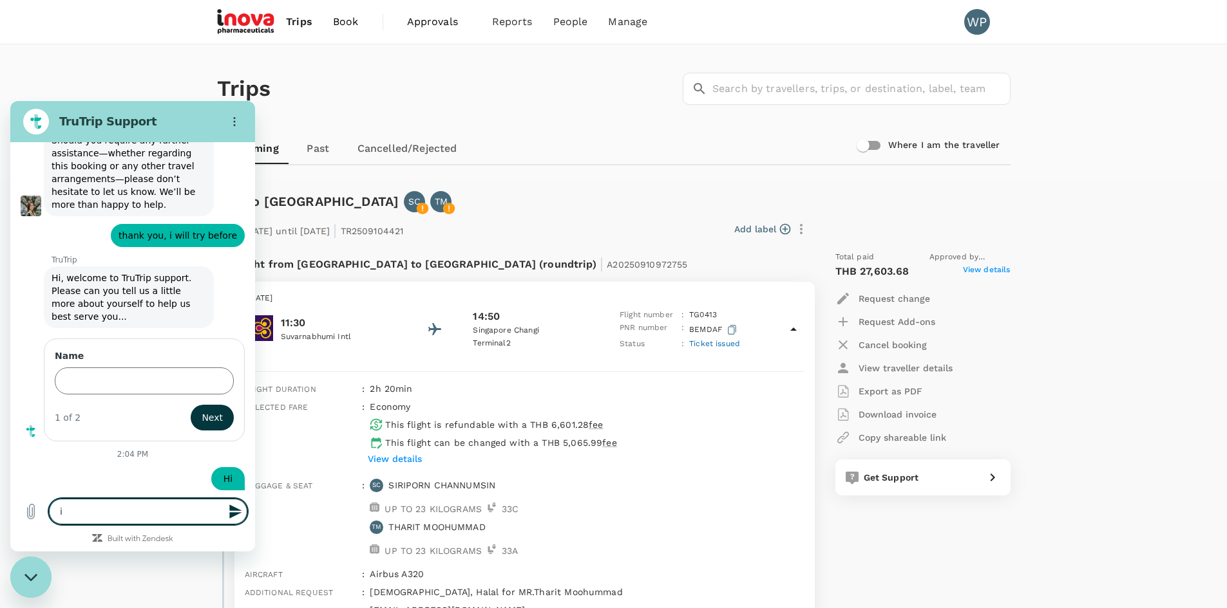
type textarea "x"
type textarea "i r"
type textarea "x"
type textarea "i re"
type textarea "x"
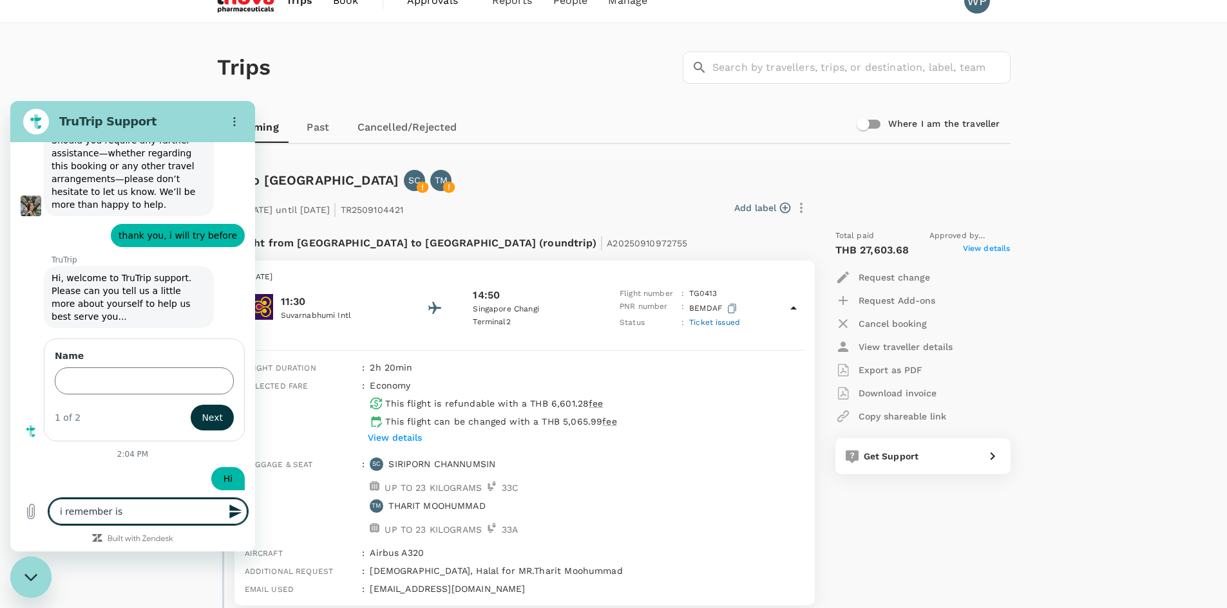
scroll to position [0, 0]
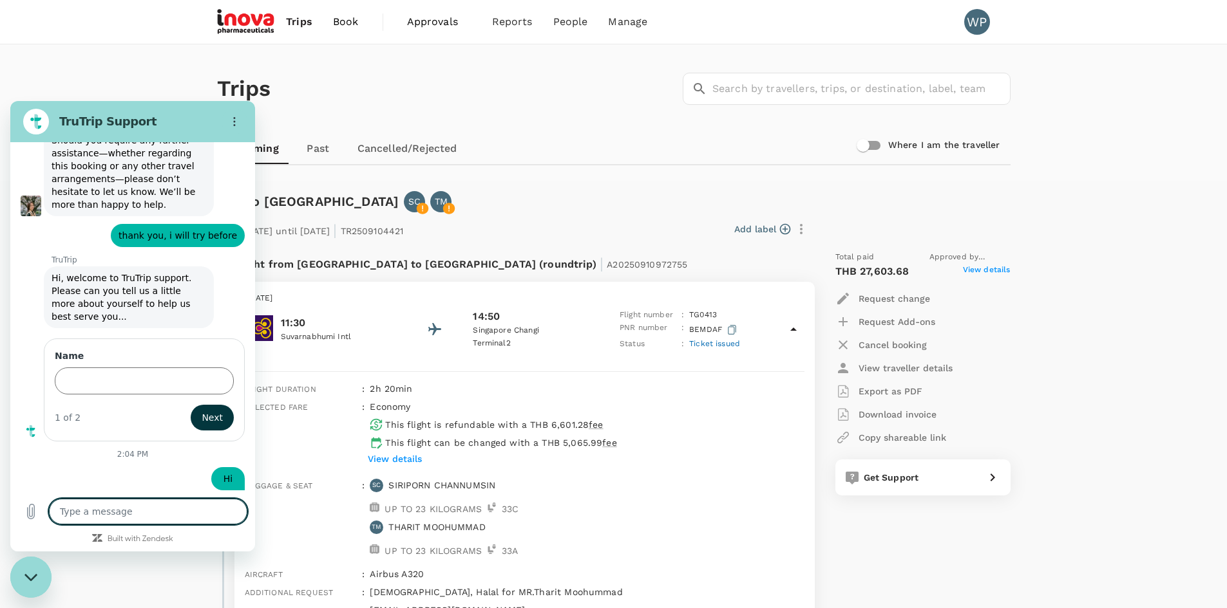
click at [385, 108] on div "Trips ​ ​" at bounding box center [611, 86] width 798 height 94
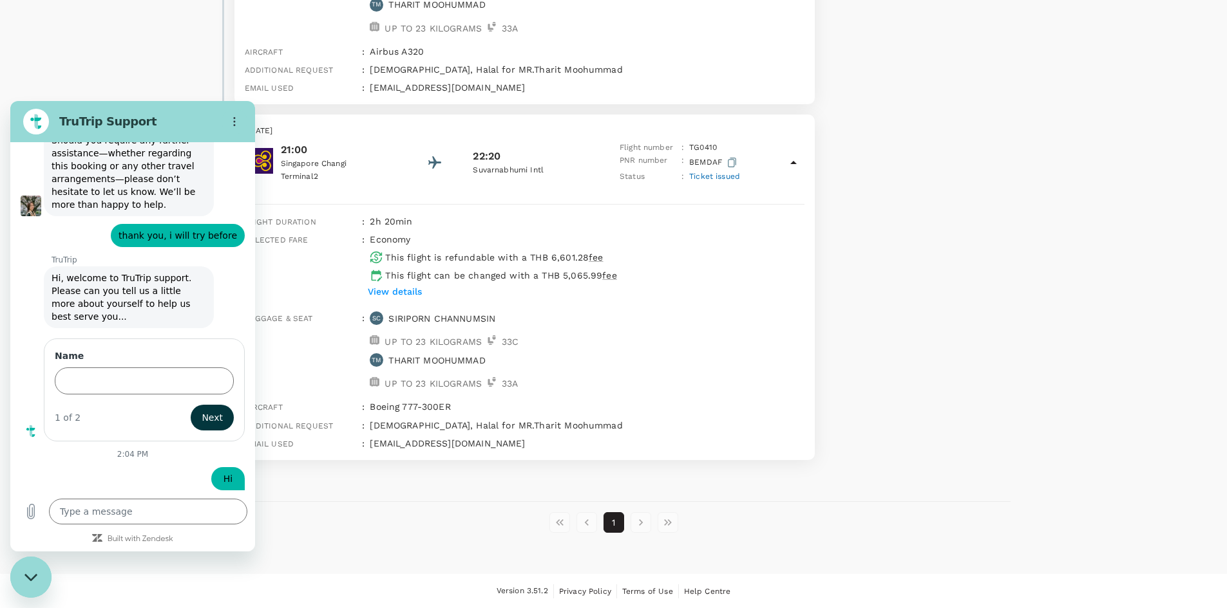
scroll to position [524, 0]
click at [133, 518] on textarea at bounding box center [148, 512] width 198 height 26
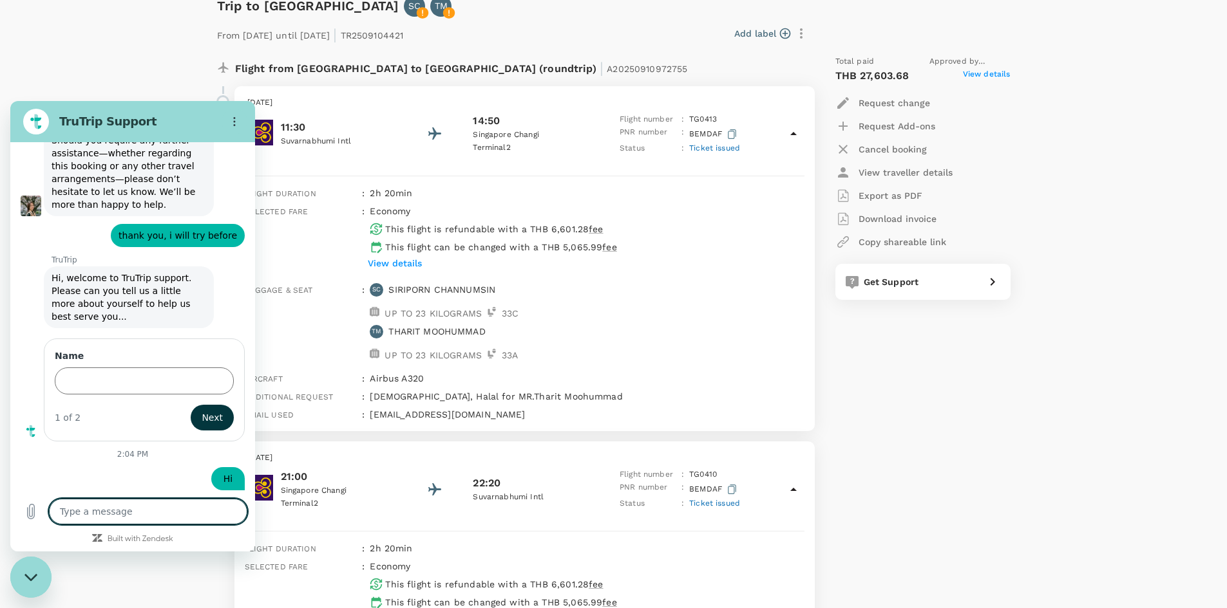
scroll to position [137, 0]
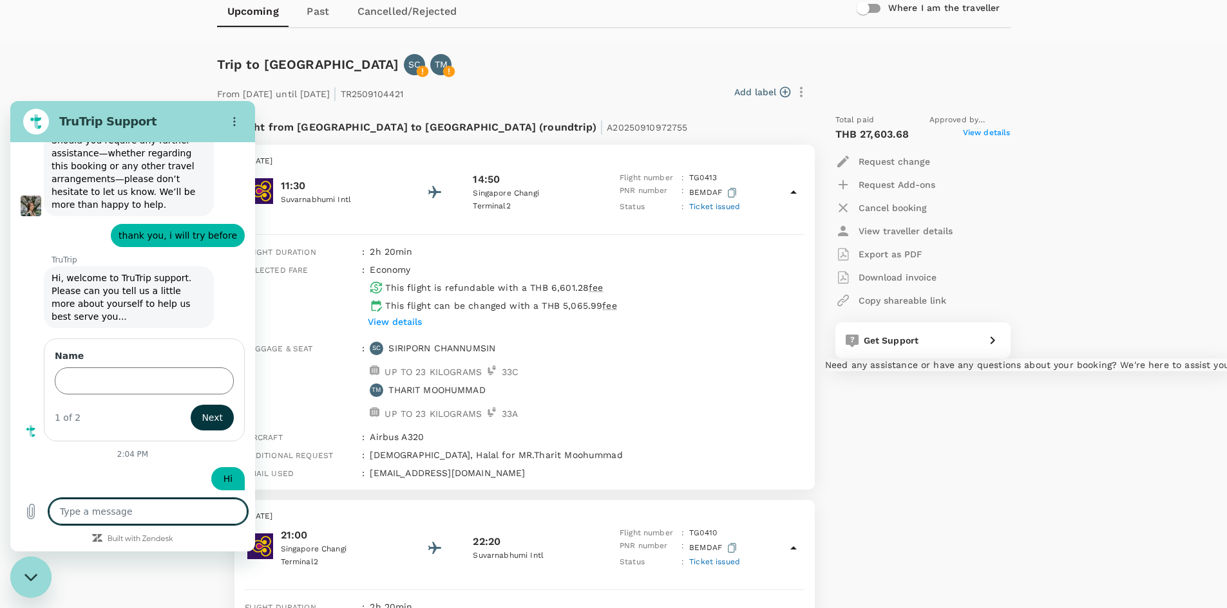
click at [992, 344] on icon at bounding box center [992, 340] width 15 height 15
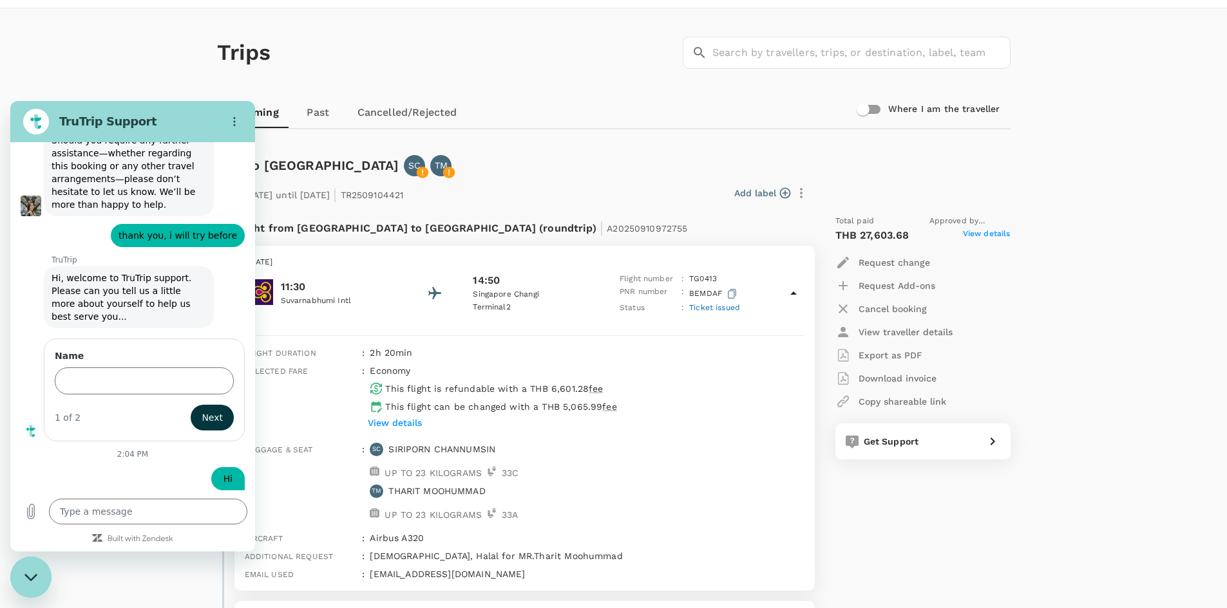
scroll to position [0, 0]
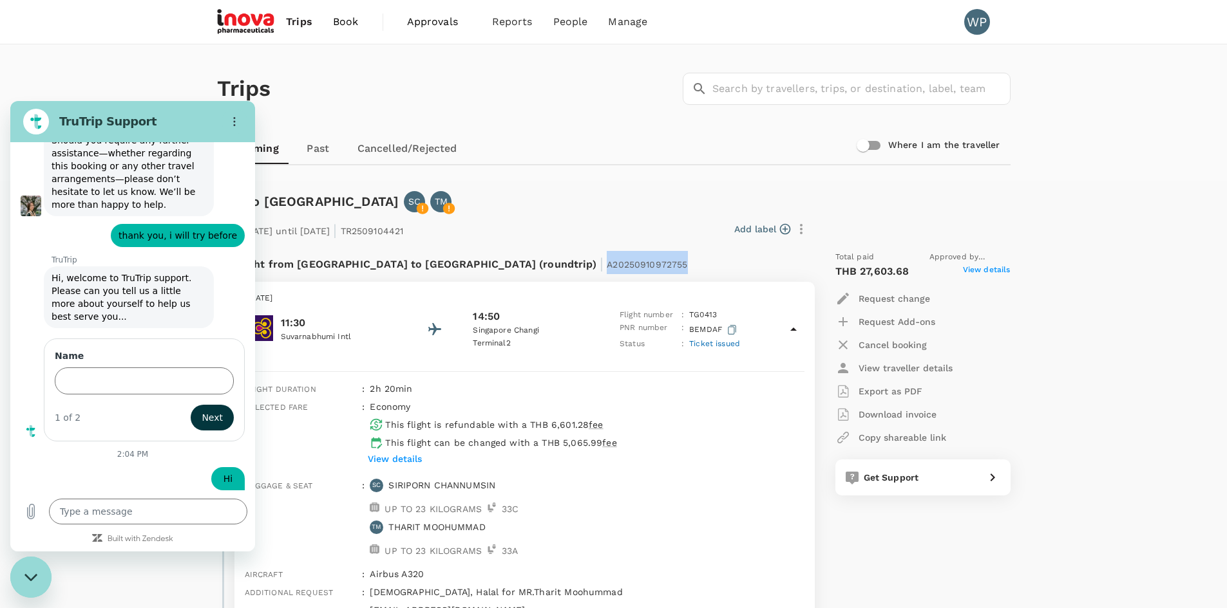
drag, startPoint x: 476, startPoint y: 262, endPoint x: 580, endPoint y: 265, distance: 103.7
click at [580, 265] on div "Flight from [GEOGRAPHIC_DATA] to [GEOGRAPHIC_DATA] (roundtrip) | A20250910972755" at bounding box center [482, 262] width 494 height 23
click at [1001, 552] on div "Total paid Approved by [PERSON_NAME] THB 27,603.68 View details Request change …" at bounding box center [909, 617] width 201 height 753
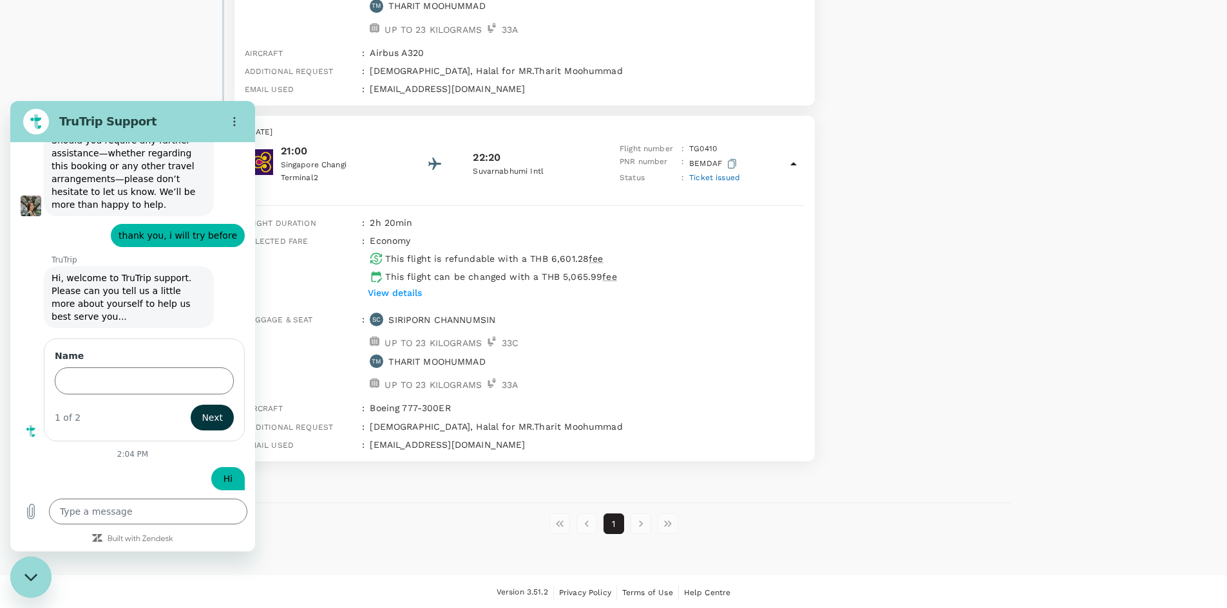
scroll to position [524, 0]
click at [355, 513] on div "1" at bounding box center [613, 522] width 793 height 21
click at [854, 316] on div "Total paid Approved by [PERSON_NAME] THB 27,603.68 View details Request change …" at bounding box center [909, 93] width 201 height 753
click at [232, 117] on icon "Options menu" at bounding box center [234, 122] width 10 height 10
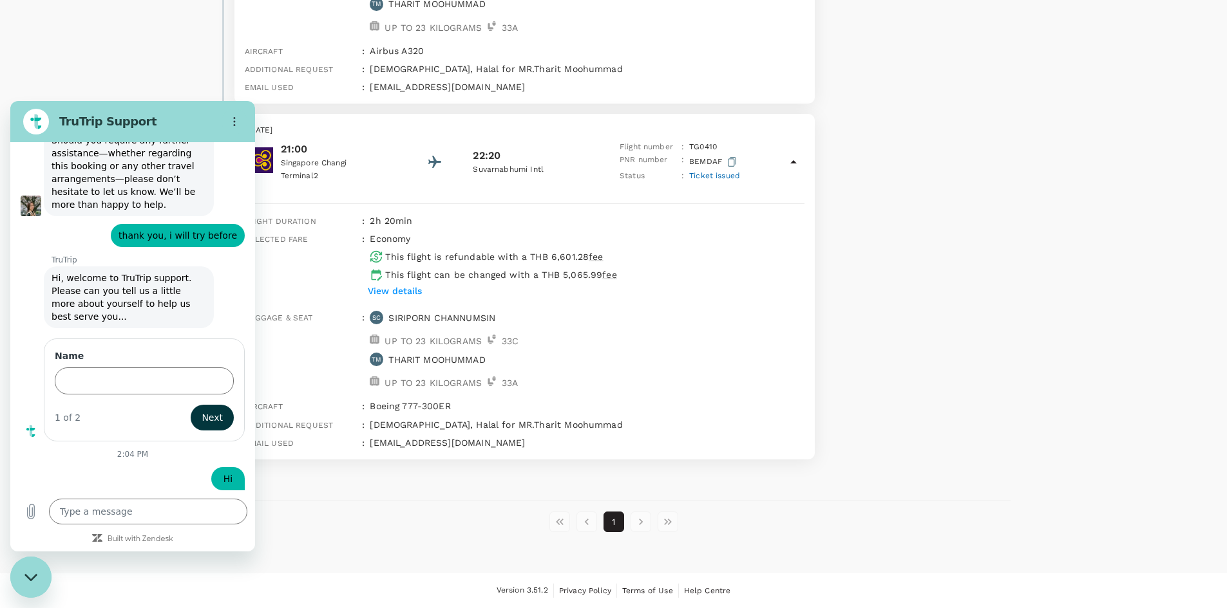
click at [833, 239] on div "Total paid Approved by [PERSON_NAME] THB 27,603.68 View details Request change …" at bounding box center [909, 93] width 201 height 753
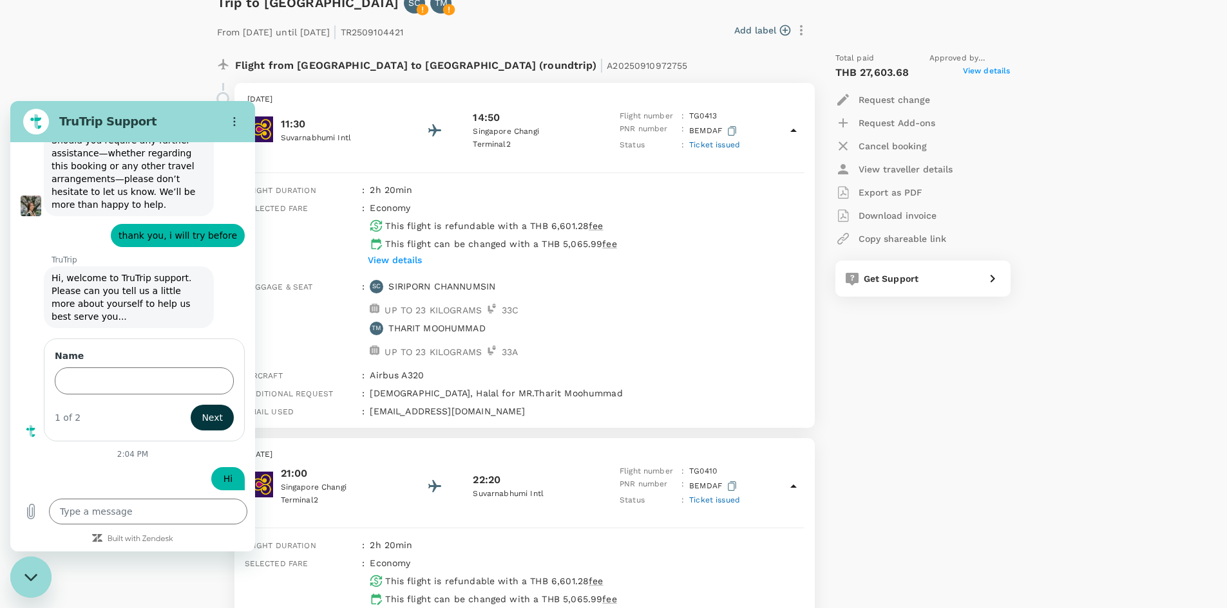
scroll to position [137, 0]
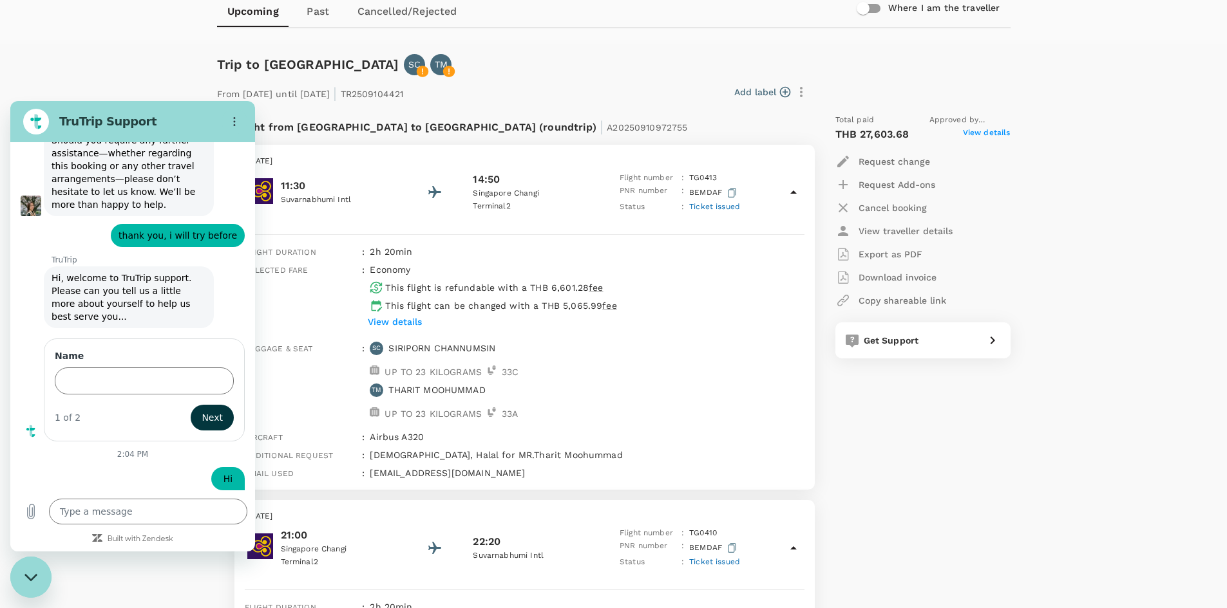
click at [314, 9] on link "Past" at bounding box center [318, 11] width 58 height 31
